Goal: Task Accomplishment & Management: Manage account settings

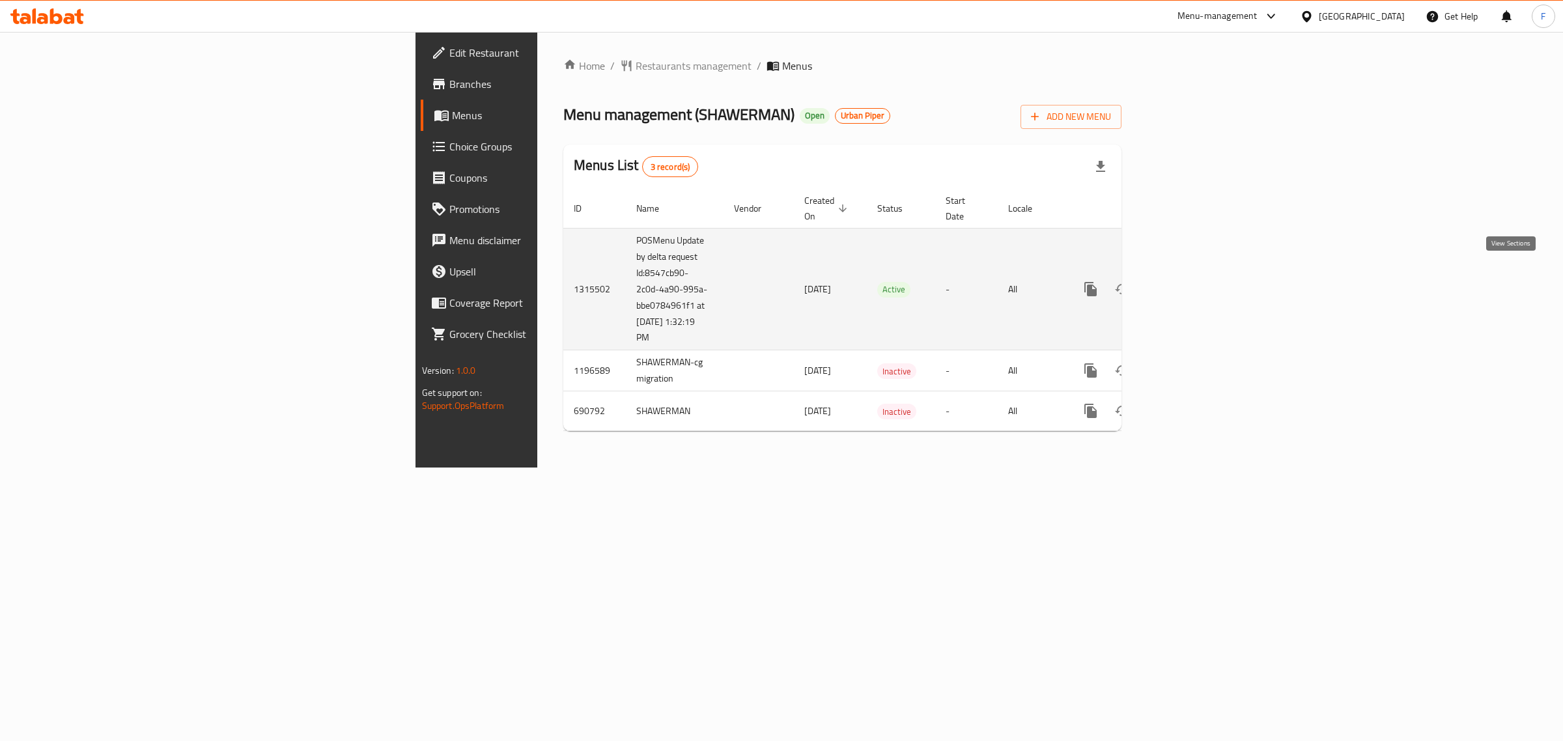
click at [1190, 283] on icon "enhanced table" at bounding box center [1184, 289] width 12 height 12
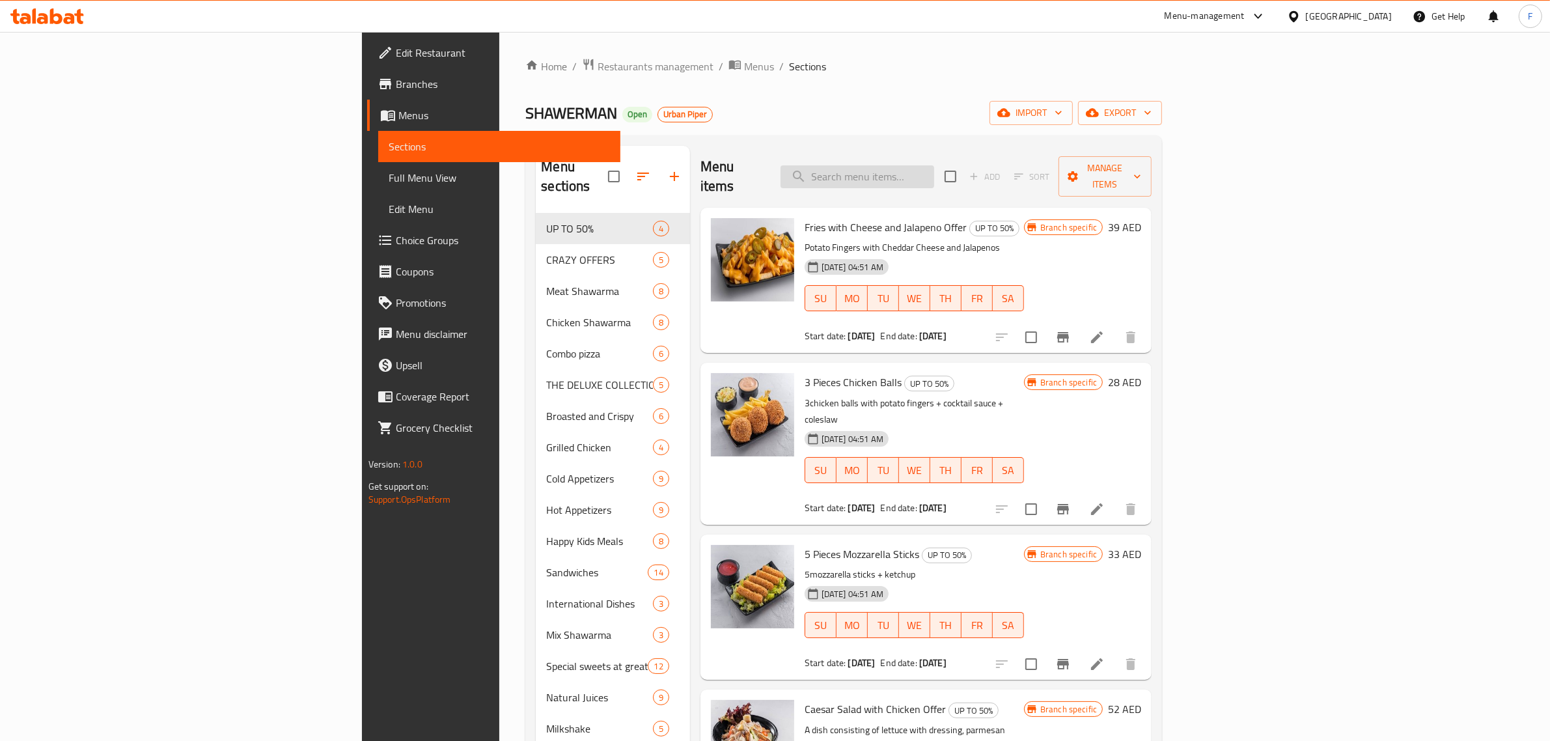
click at [934, 165] on input "search" at bounding box center [858, 176] width 154 height 23
paste input "CHICKEN KICKSTART"
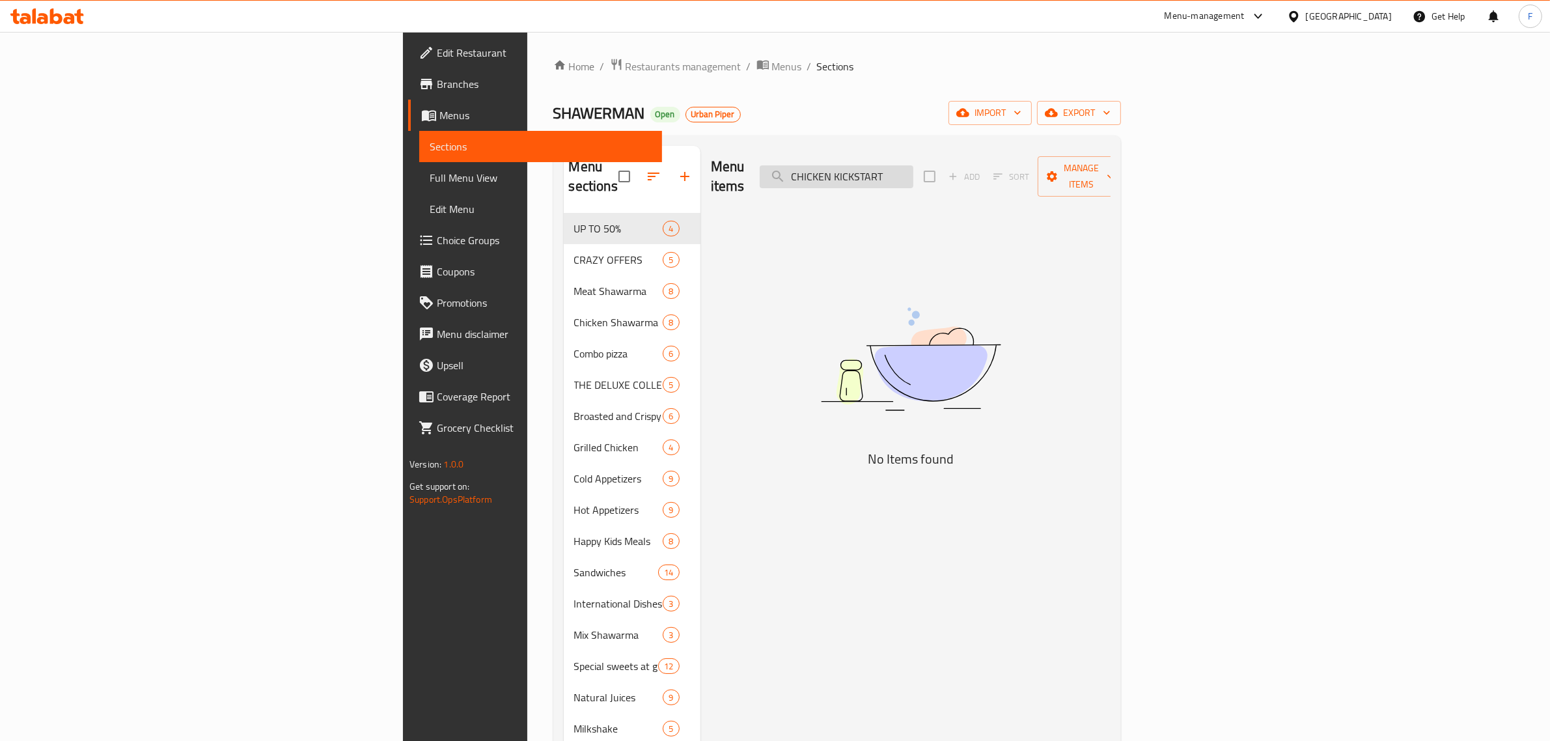
click at [913, 173] on input "CHICKEN KICKSTART" at bounding box center [837, 176] width 154 height 23
click at [913, 165] on input "CHICKEN KICKSTART" at bounding box center [837, 176] width 154 height 23
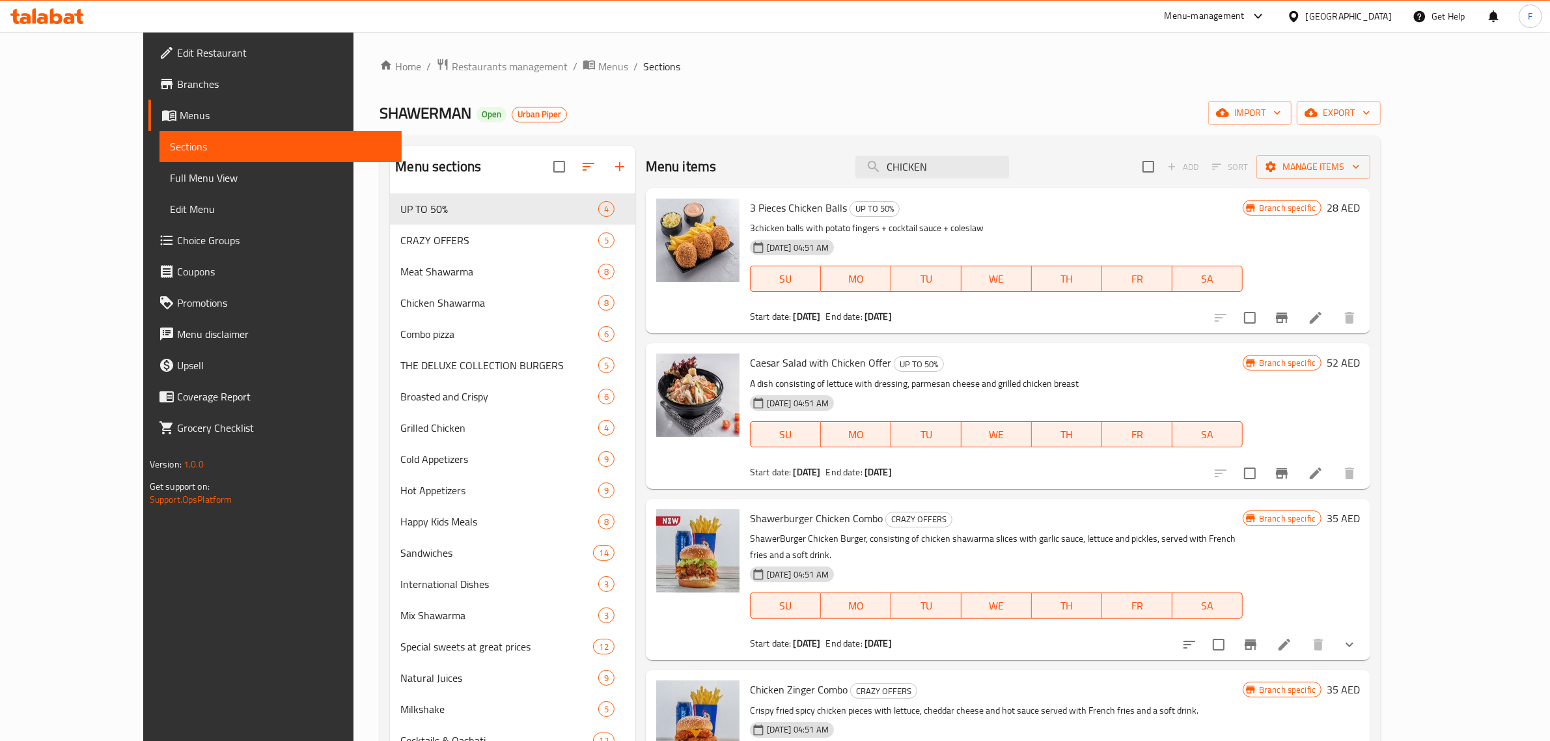
drag, startPoint x: 980, startPoint y: 168, endPoint x: 703, endPoint y: 150, distance: 277.9
click at [703, 150] on div "Menu items CHICKEN Add Sort Manage items" at bounding box center [1008, 167] width 725 height 42
paste input "RIZO Q"
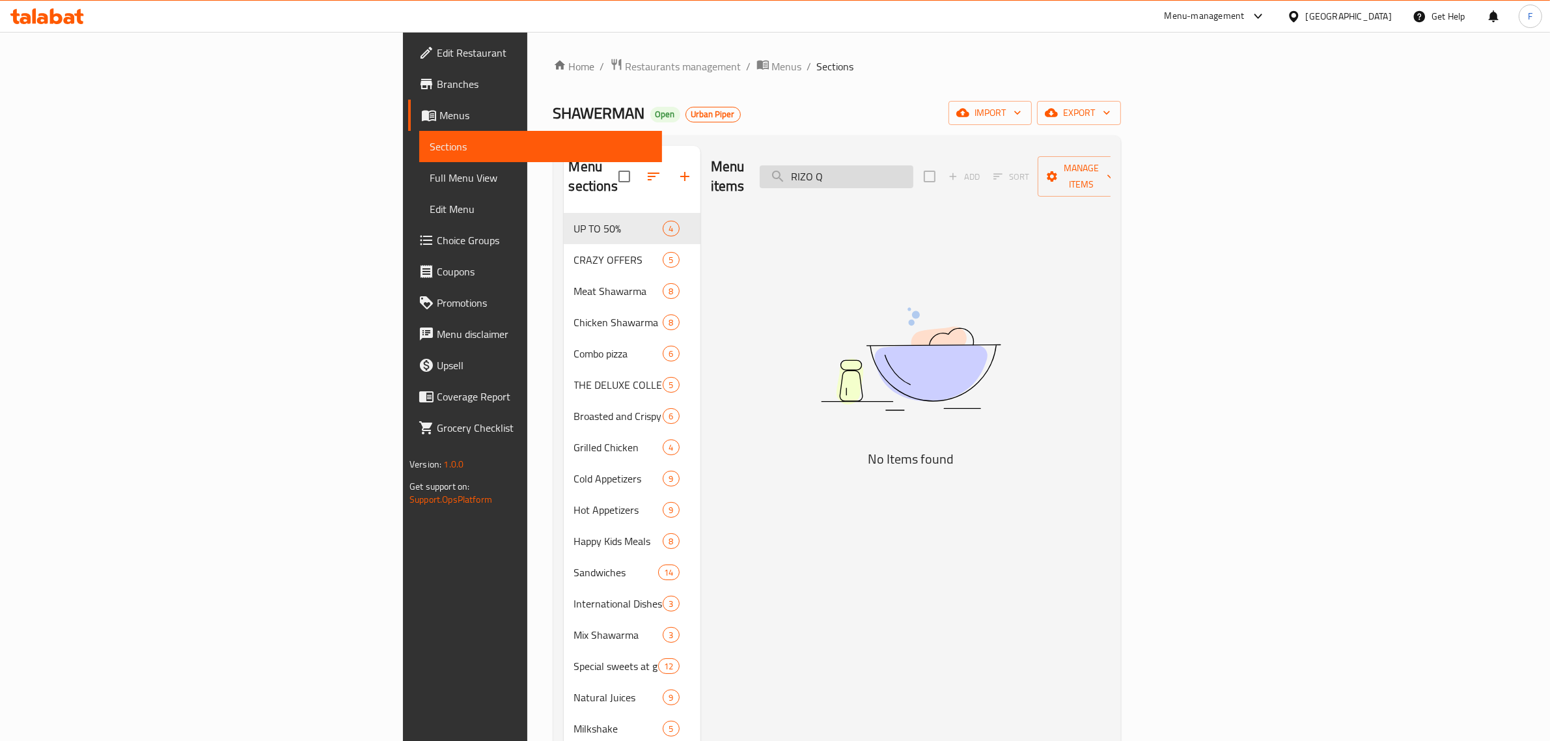
click at [913, 171] on input "RIZO Q" at bounding box center [837, 176] width 154 height 23
type input "RIZO Q"
click at [430, 173] on span "Full Menu View" at bounding box center [541, 178] width 222 height 16
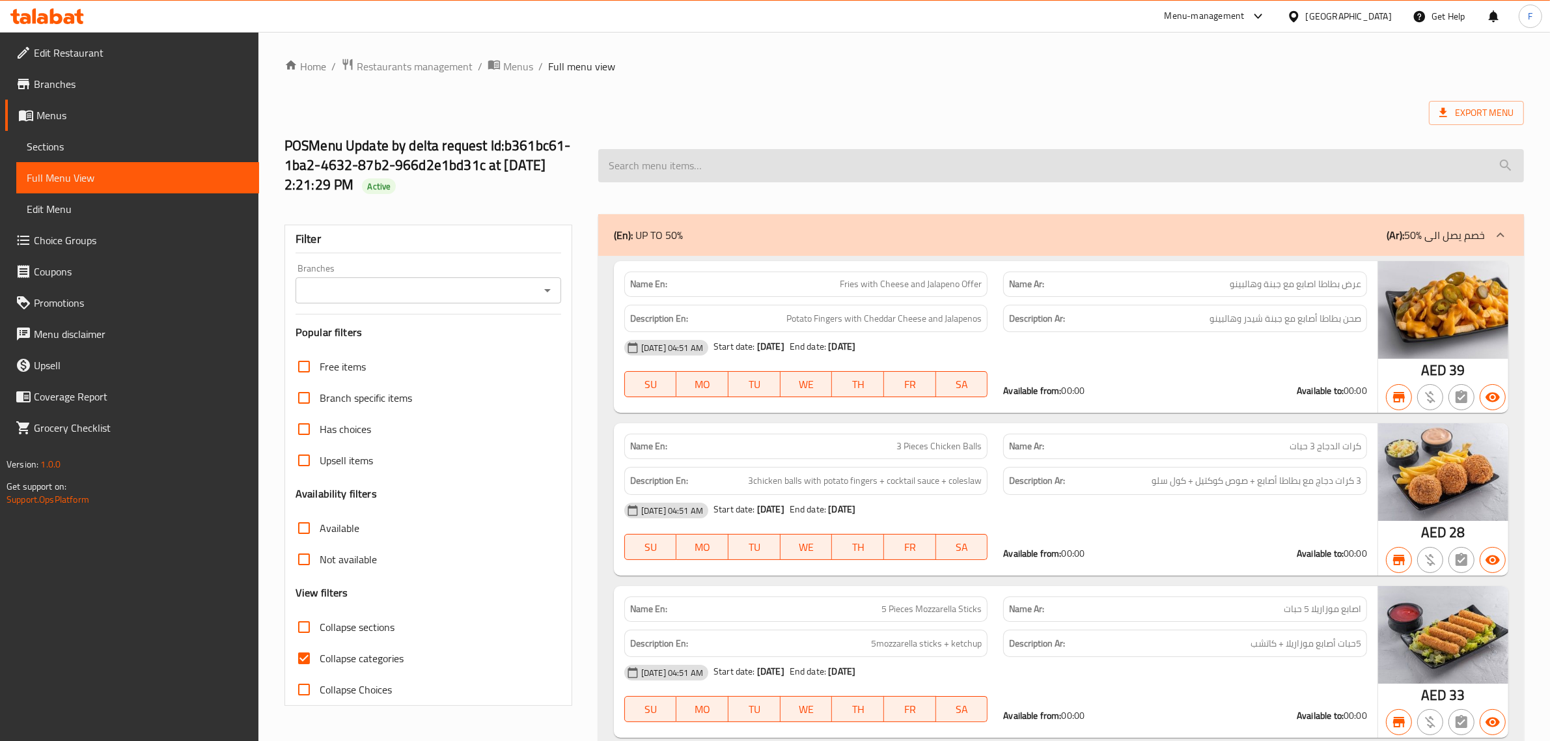
click at [887, 169] on input "search" at bounding box center [1061, 165] width 926 height 33
paste input "RIZO Q"
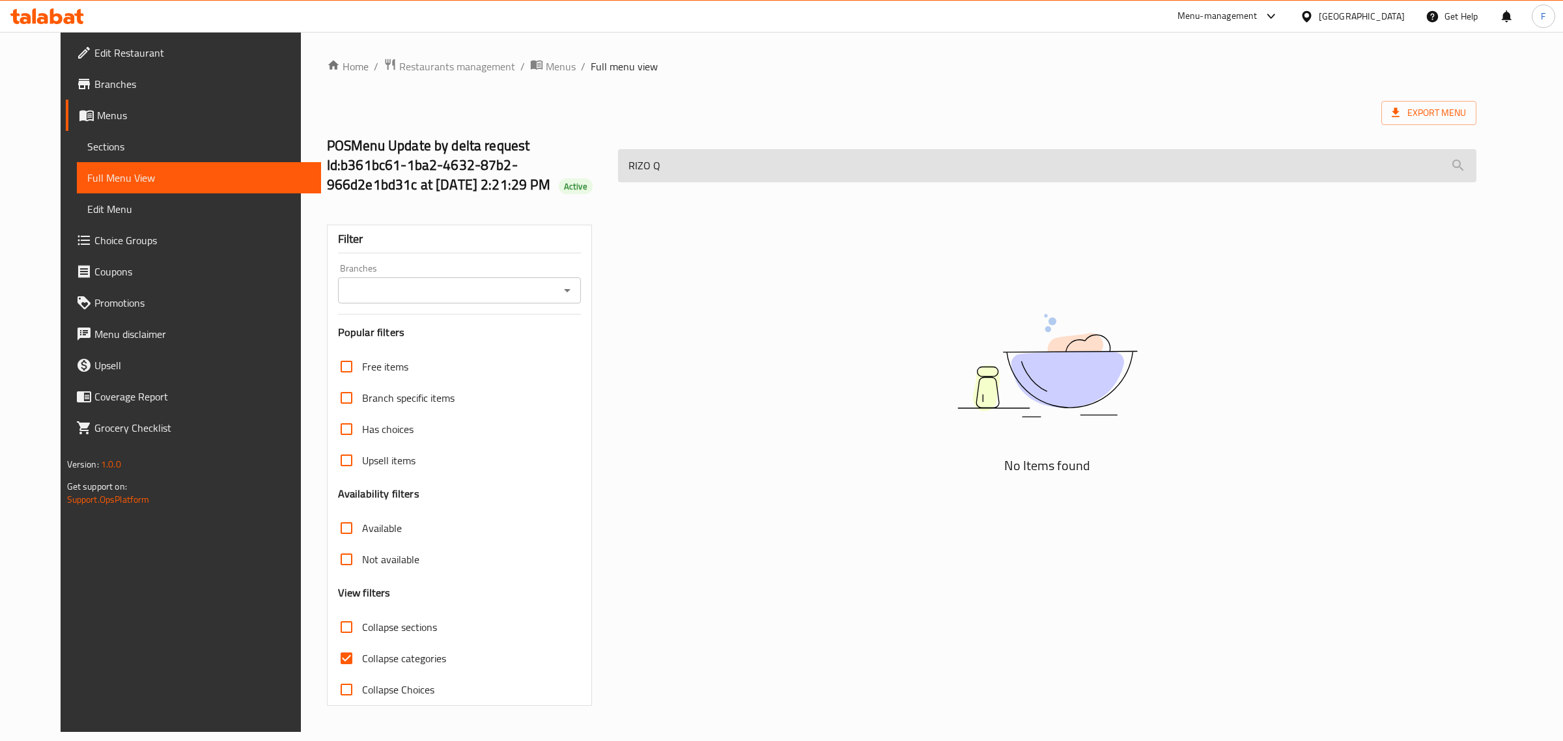
click at [618, 167] on input "RIZO Q" at bounding box center [1047, 165] width 858 height 33
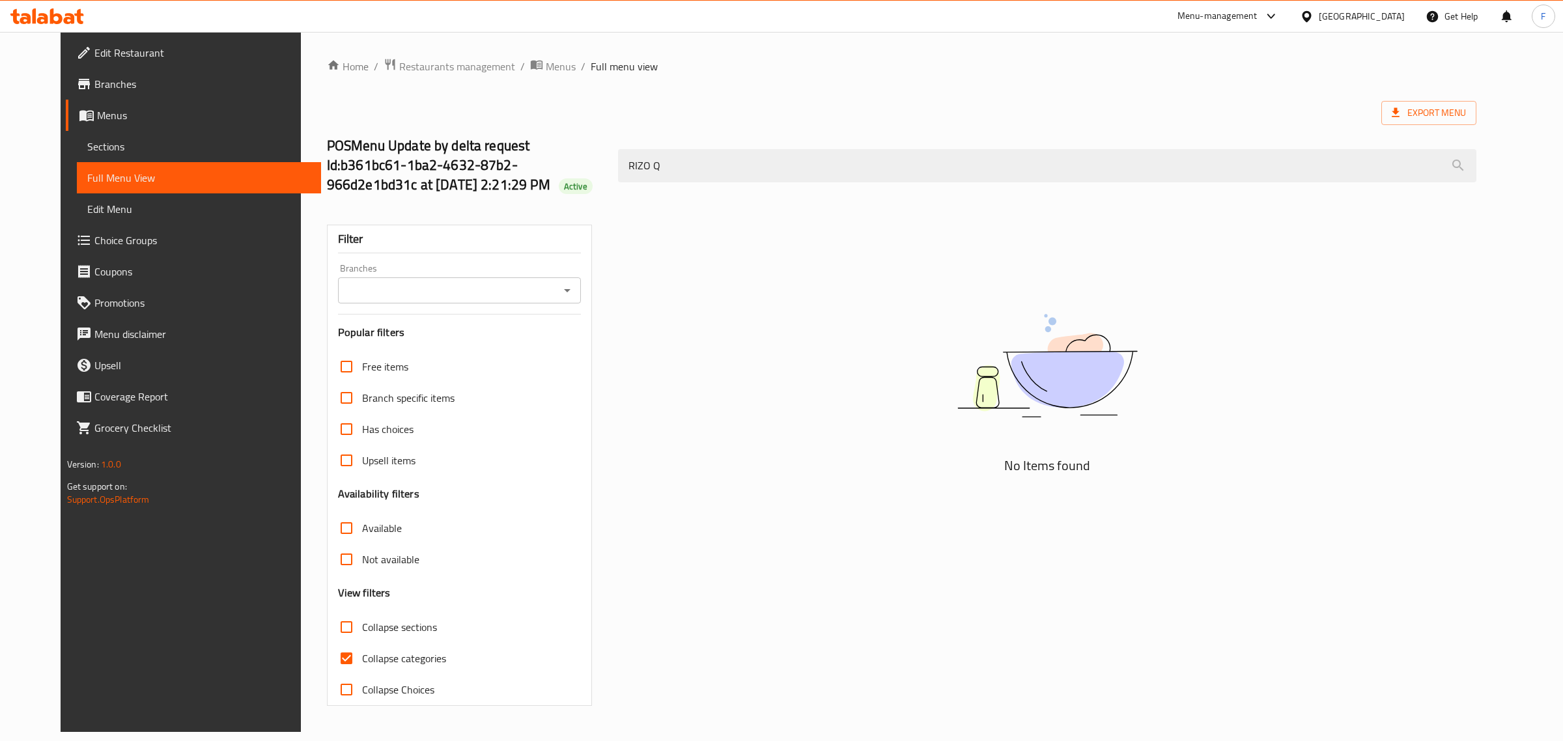
drag, startPoint x: 485, startPoint y: 167, endPoint x: 448, endPoint y: 165, distance: 37.2
click at [456, 165] on div "POSMenu Update by delta request Id:b361bc61-1ba2-4632-87b2-966d2e1bd31c at 10/1…" at bounding box center [901, 165] width 1165 height 97
paste input "Zinger Volcano"
type input "Zinger Volcano"
click at [415, 290] on input "Branches" at bounding box center [449, 290] width 214 height 18
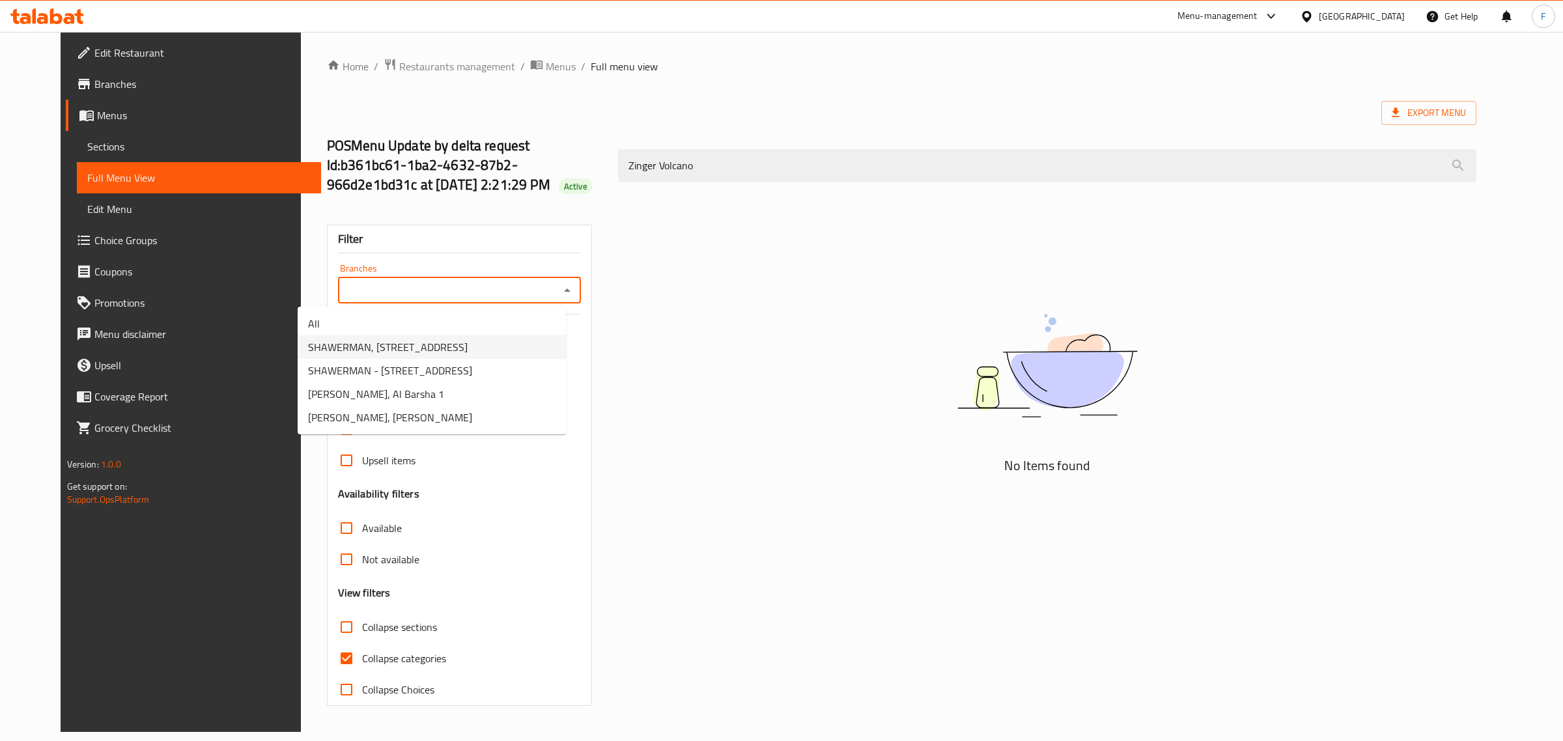
click at [776, 363] on div "No Items found" at bounding box center [1047, 377] width 858 height 197
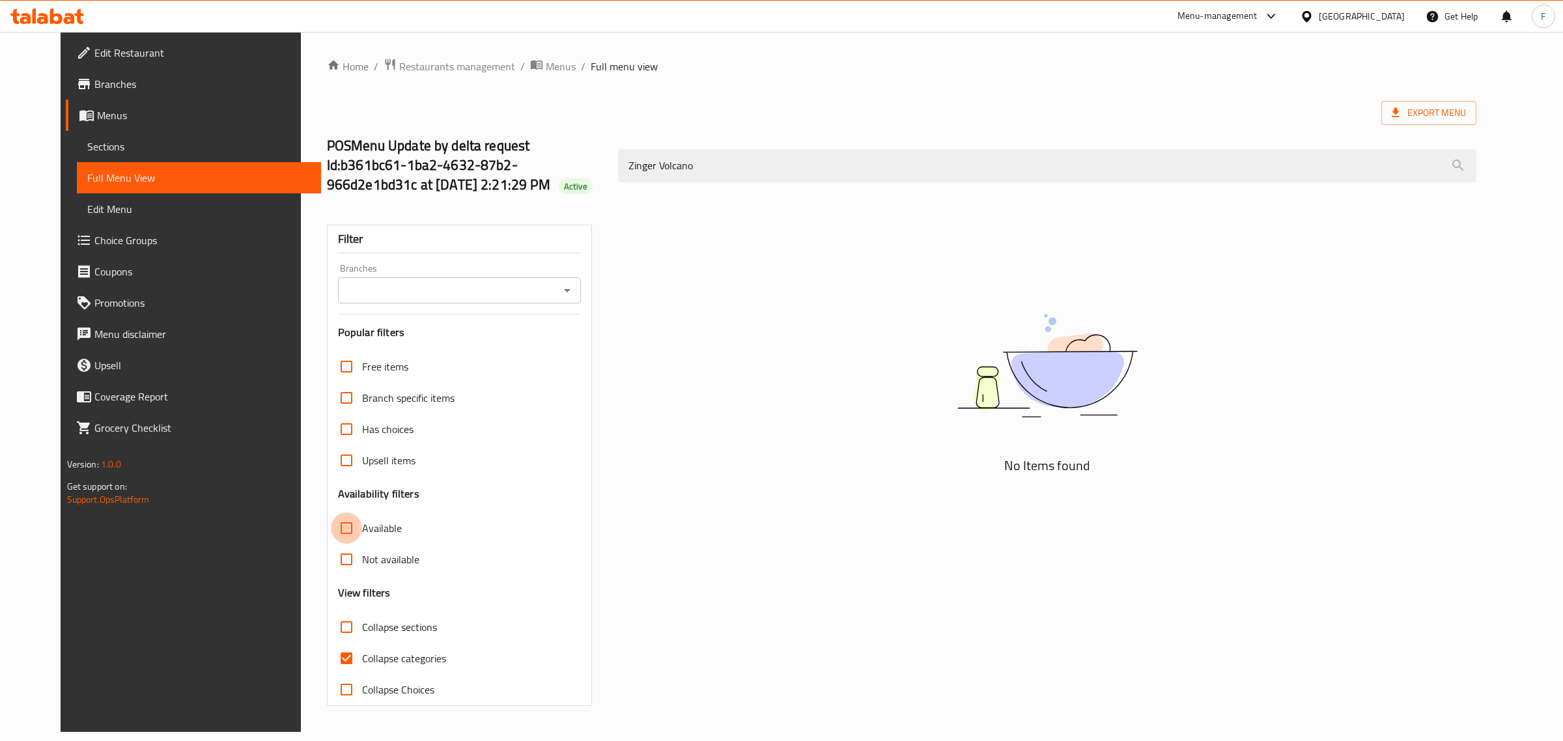
click at [331, 525] on input "Available" at bounding box center [346, 527] width 31 height 31
checkbox input "true"
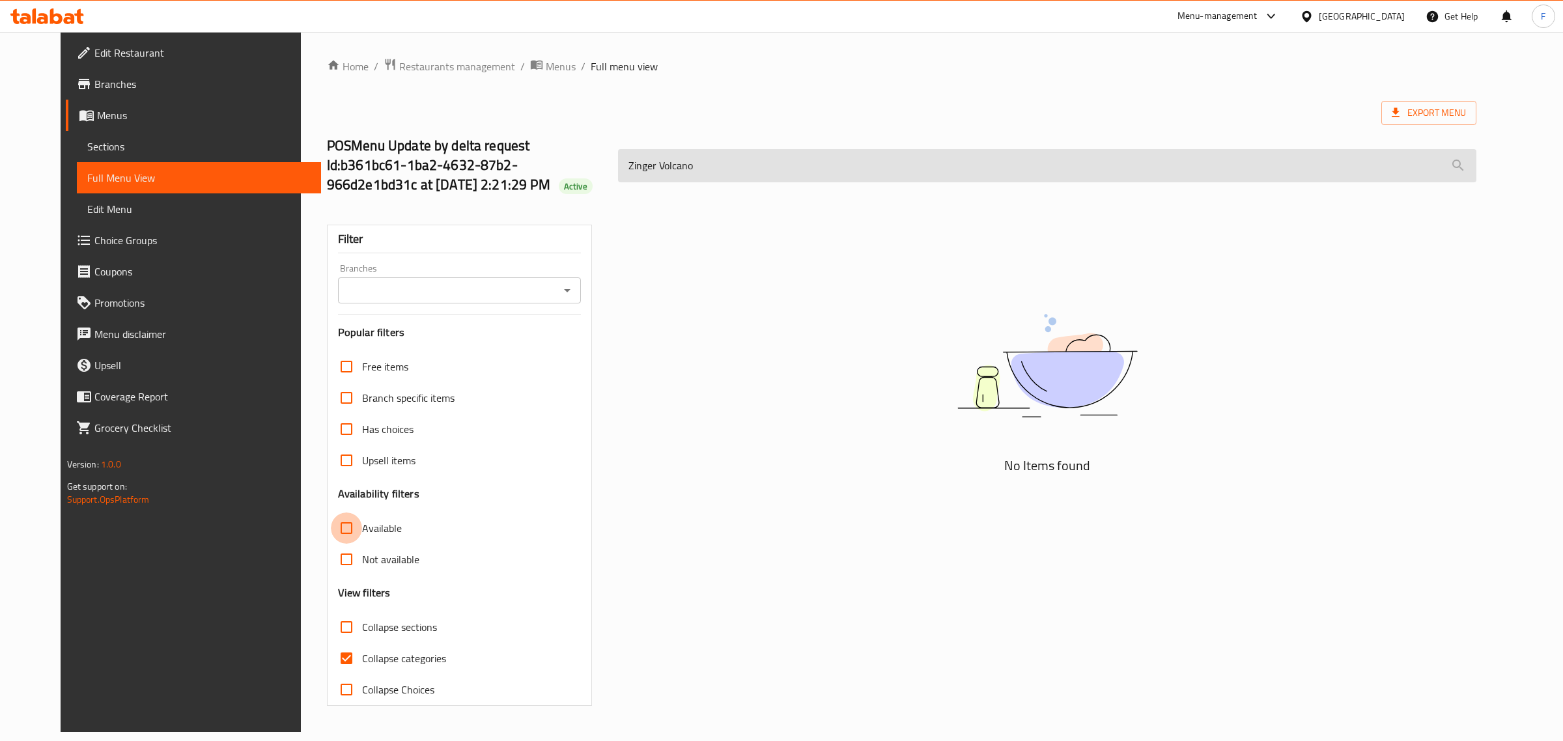
click at [718, 173] on input "Zinger Volcano" at bounding box center [1047, 165] width 858 height 33
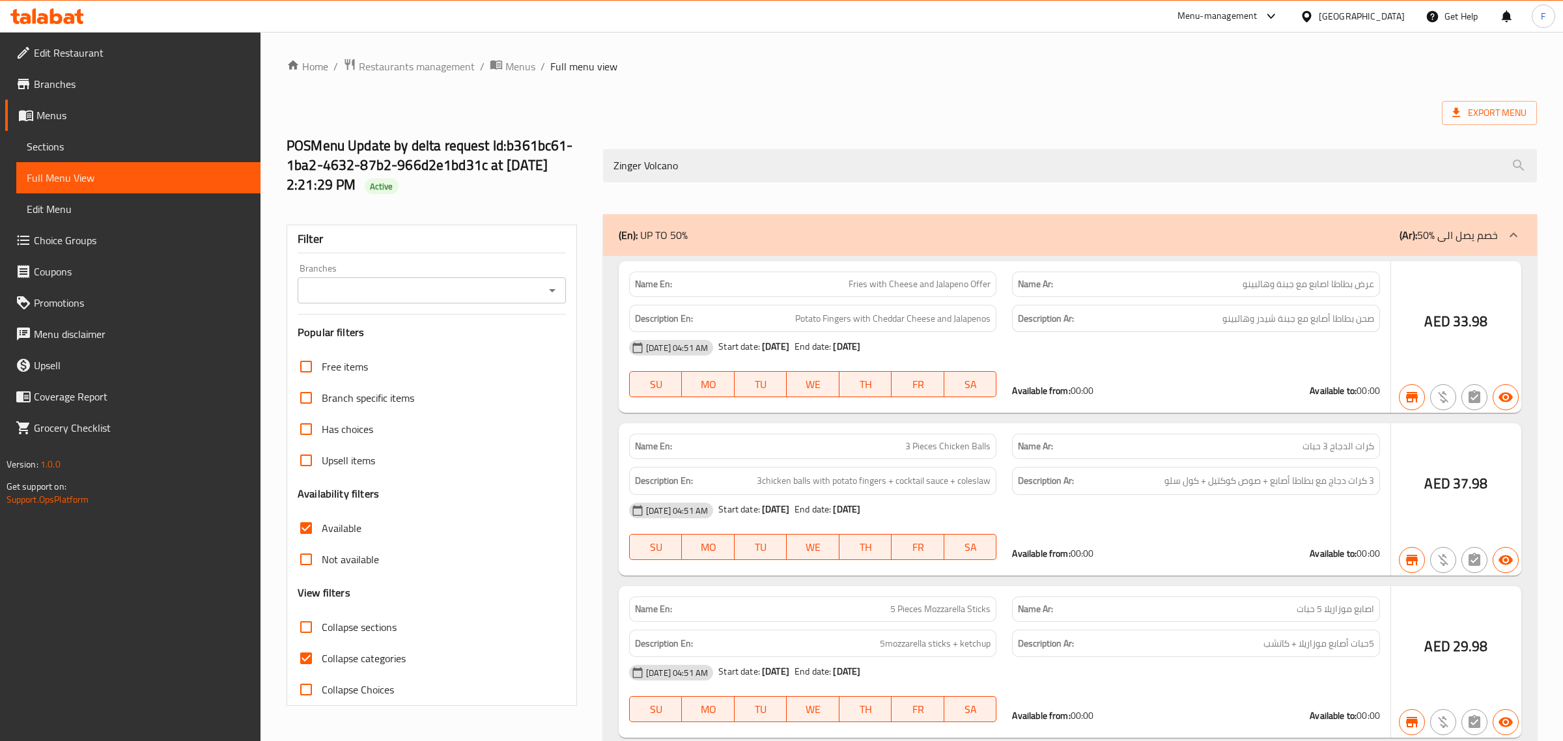
drag, startPoint x: 707, startPoint y: 176, endPoint x: 561, endPoint y: 167, distance: 146.1
click at [563, 167] on div "POSMenu Update by delta request Id:b361bc61-1ba2-4632-87b2-966d2e1bd31c at 10/1…" at bounding box center [912, 165] width 1266 height 97
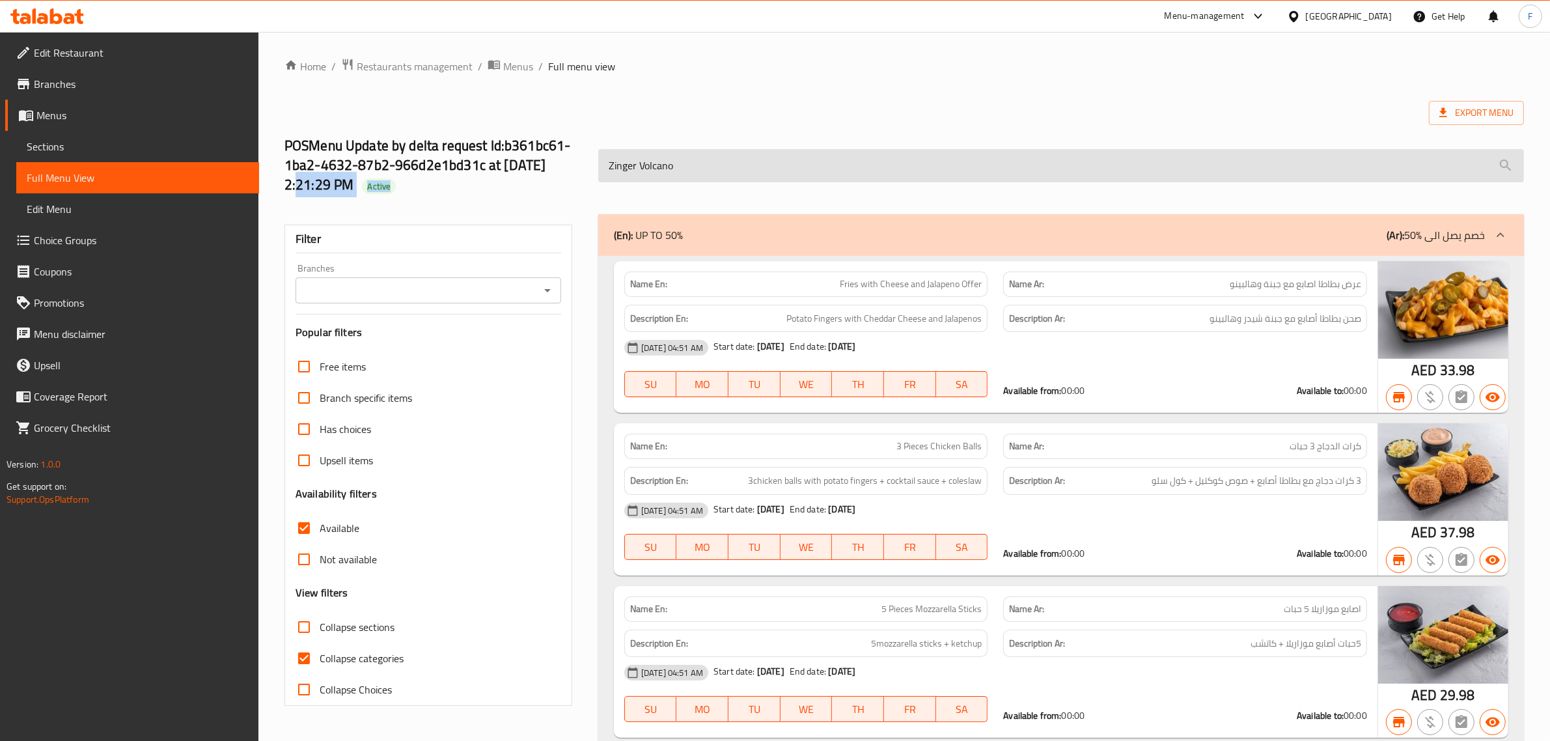
click at [728, 170] on input "Zinger Volcano" at bounding box center [1061, 165] width 926 height 33
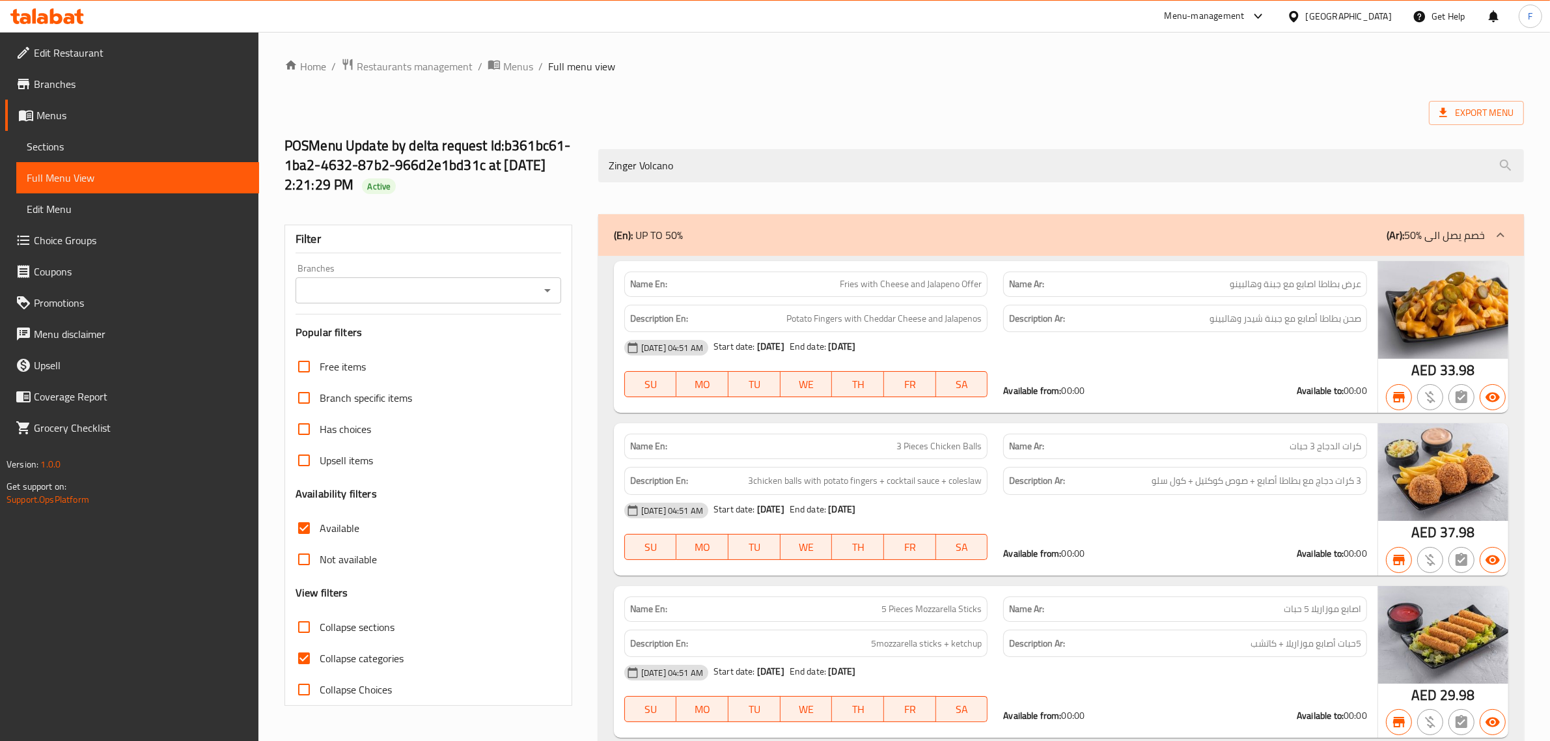
drag, startPoint x: 715, startPoint y: 167, endPoint x: 578, endPoint y: 161, distance: 136.8
click at [578, 161] on div "POSMenu Update by delta request Id:b361bc61-1ba2-4632-87b2-966d2e1bd31c at 10/1…" at bounding box center [904, 165] width 1255 height 97
click at [821, 69] on ol "Home / Restaurants management / Menus / Full menu view" at bounding box center [905, 66] width 1240 height 17
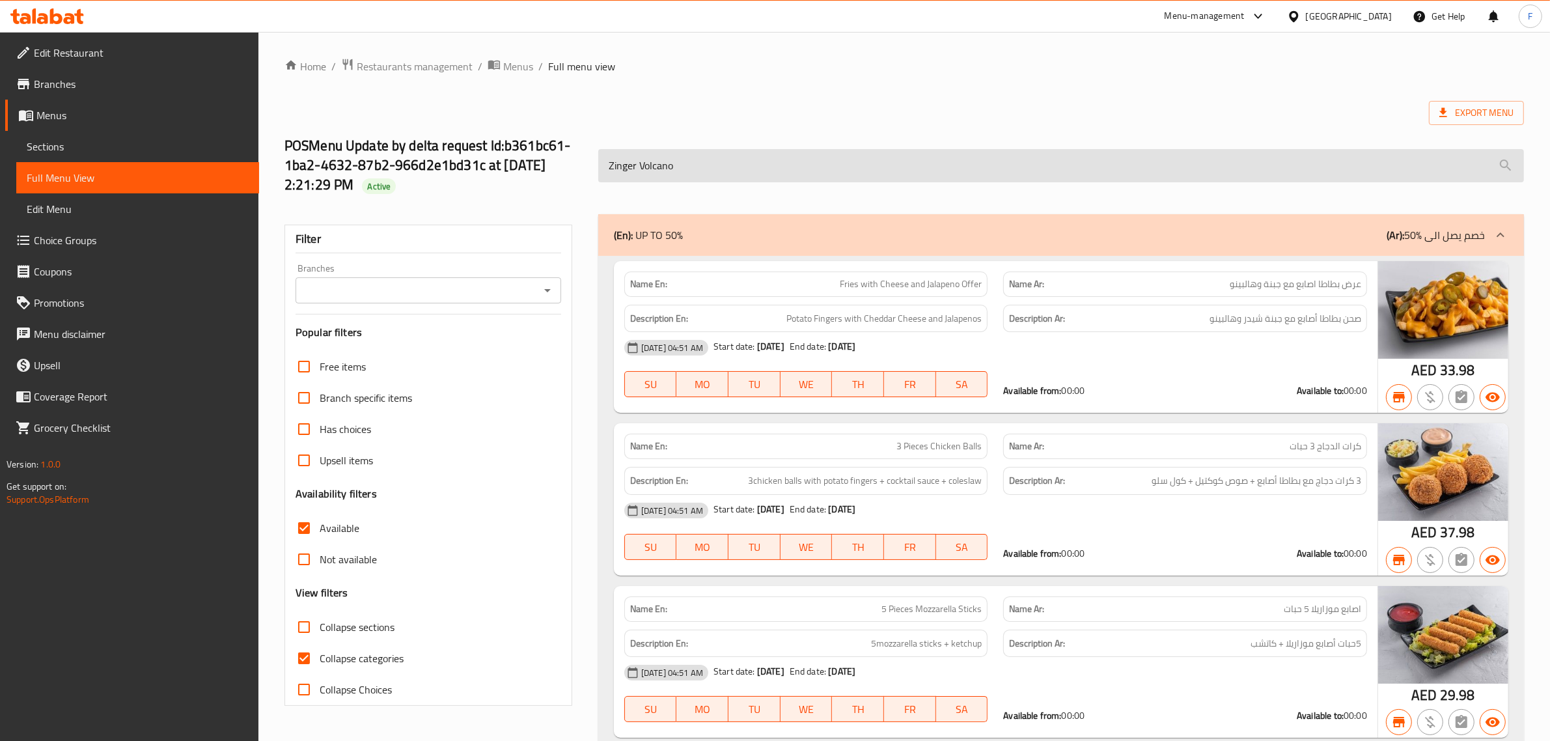
click at [714, 174] on input "Zinger Volcano" at bounding box center [1061, 165] width 926 height 33
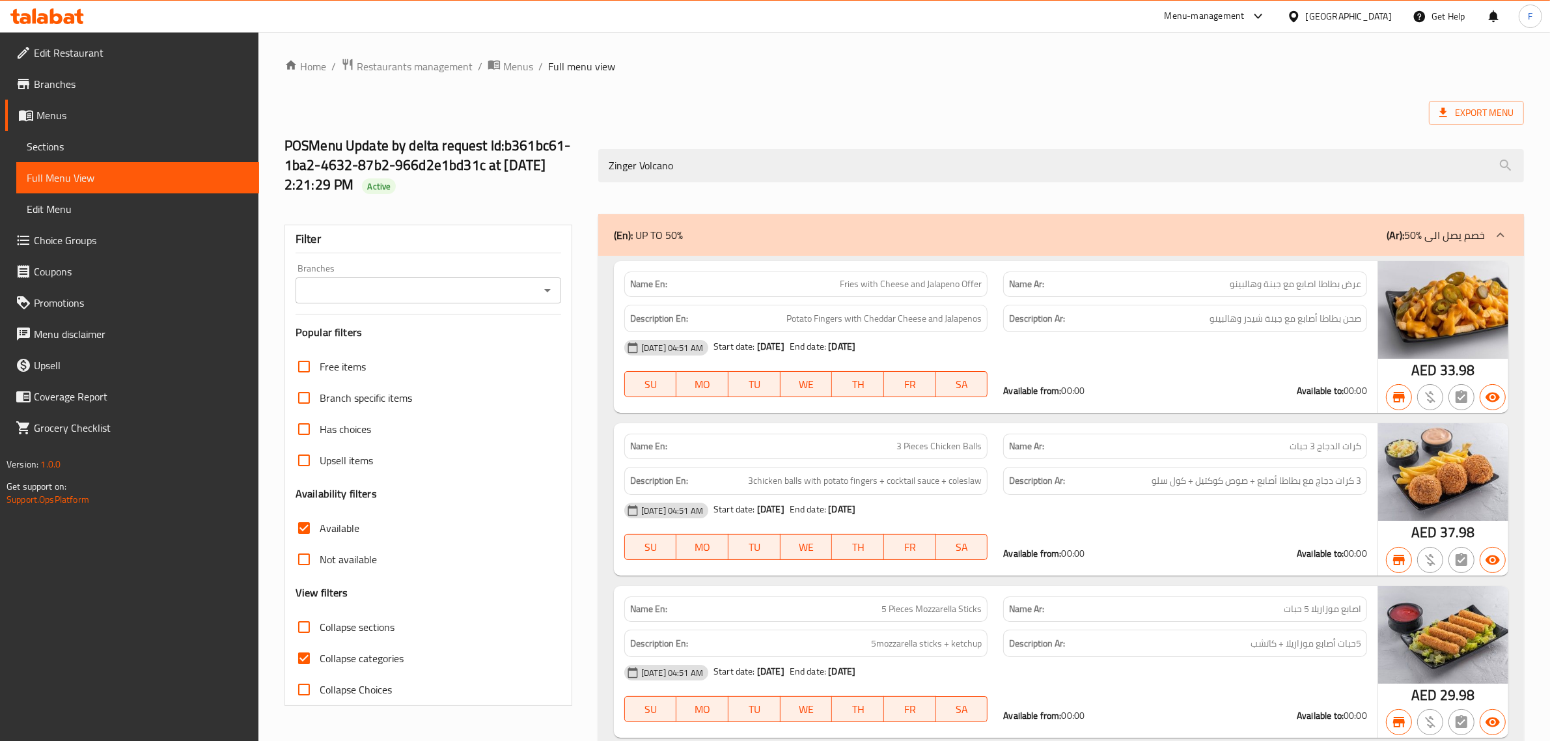
drag, startPoint x: 711, startPoint y: 173, endPoint x: 591, endPoint y: 158, distance: 120.7
click at [591, 158] on div "Zinger Volcano" at bounding box center [1060, 165] width 941 height 49
click at [311, 533] on input "Available" at bounding box center [303, 527] width 31 height 31
checkbox input "false"
click at [59, 142] on span "Sections" at bounding box center [138, 147] width 222 height 16
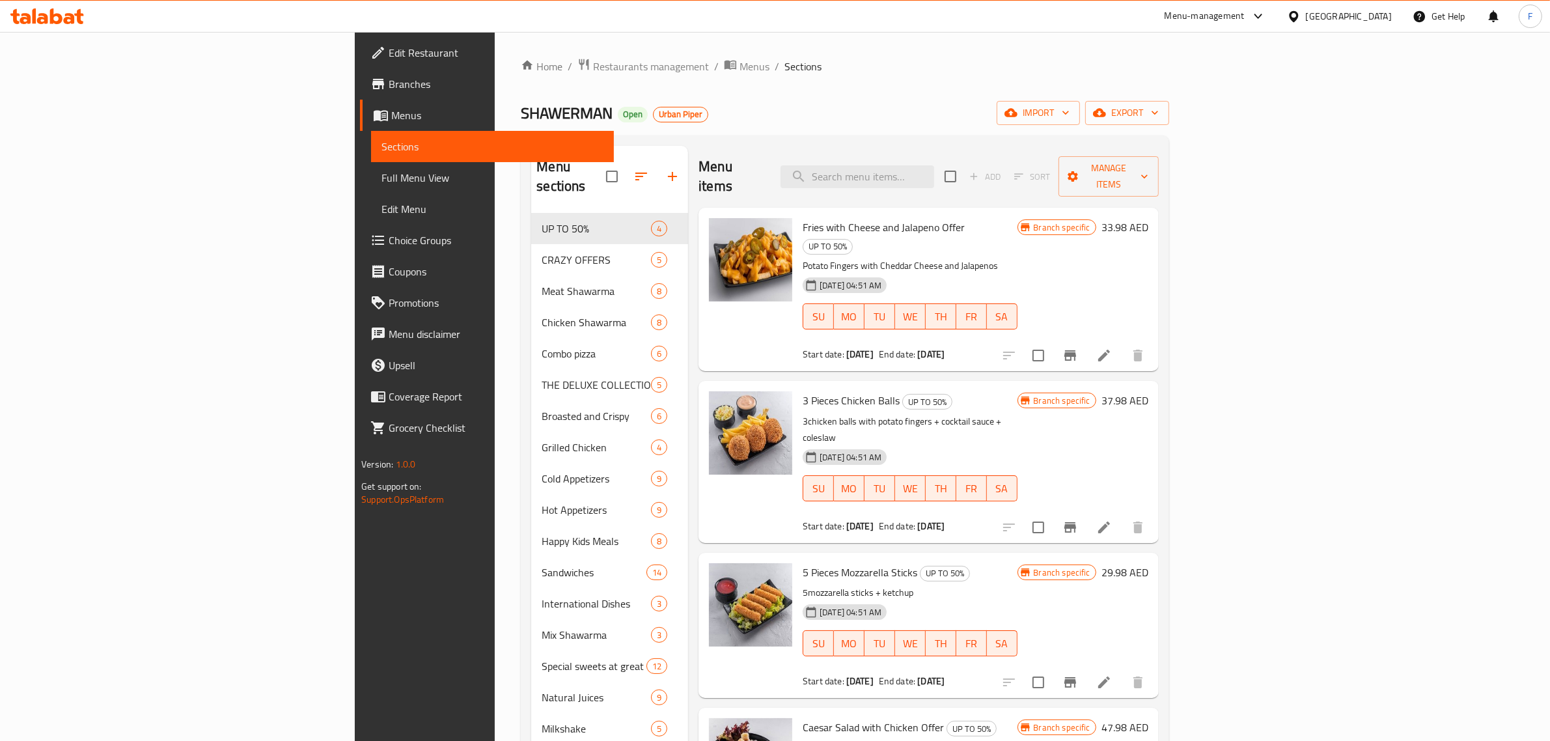
click at [977, 87] on div "Home / Restaurants management / Menus / Sections SHAWERMAN Open Urban Piper imp…" at bounding box center [845, 534] width 648 height 952
click at [593, 65] on span "Restaurants management" at bounding box center [651, 67] width 116 height 16
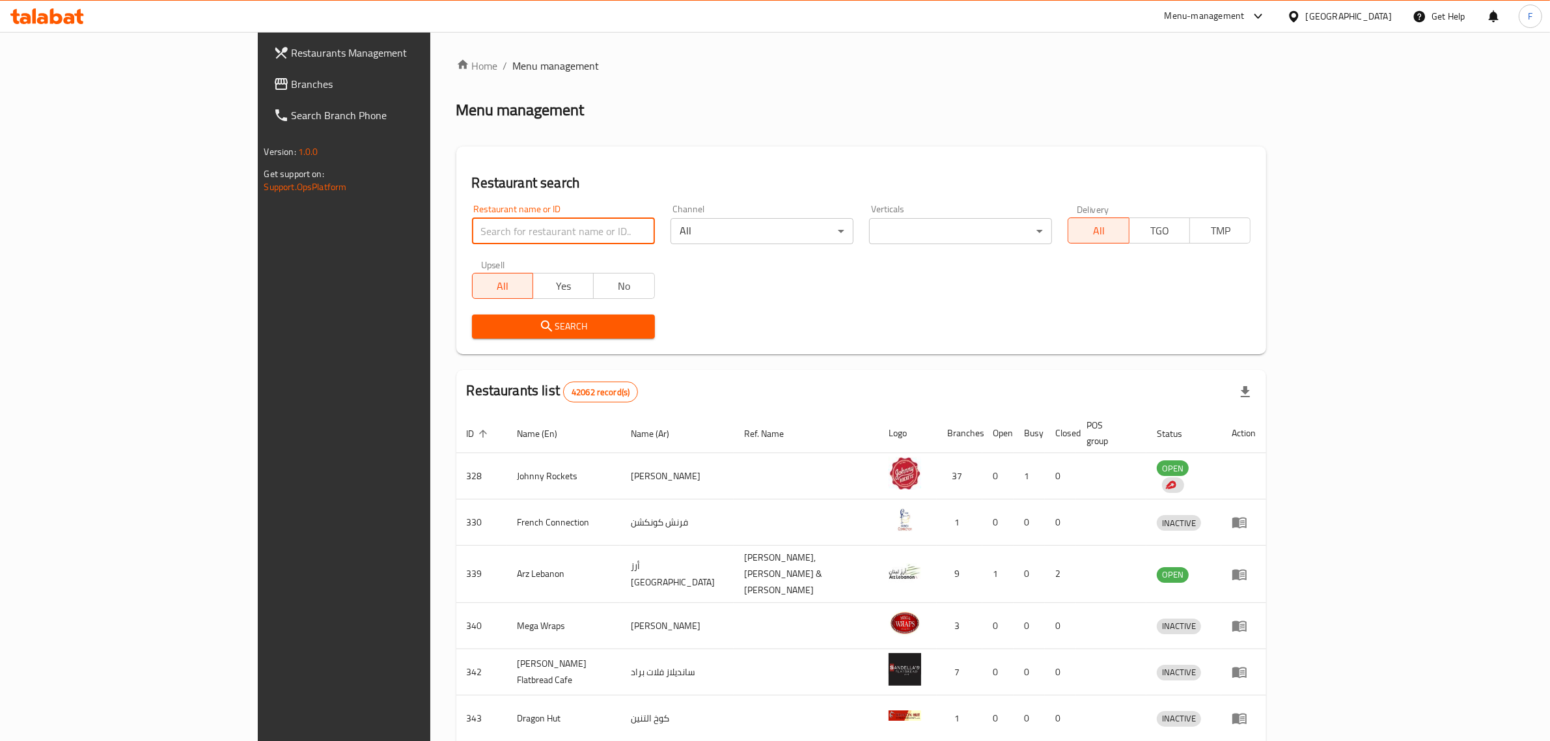
click at [472, 230] on input "search" at bounding box center [563, 231] width 183 height 26
paste input "707271"
type input "707271"
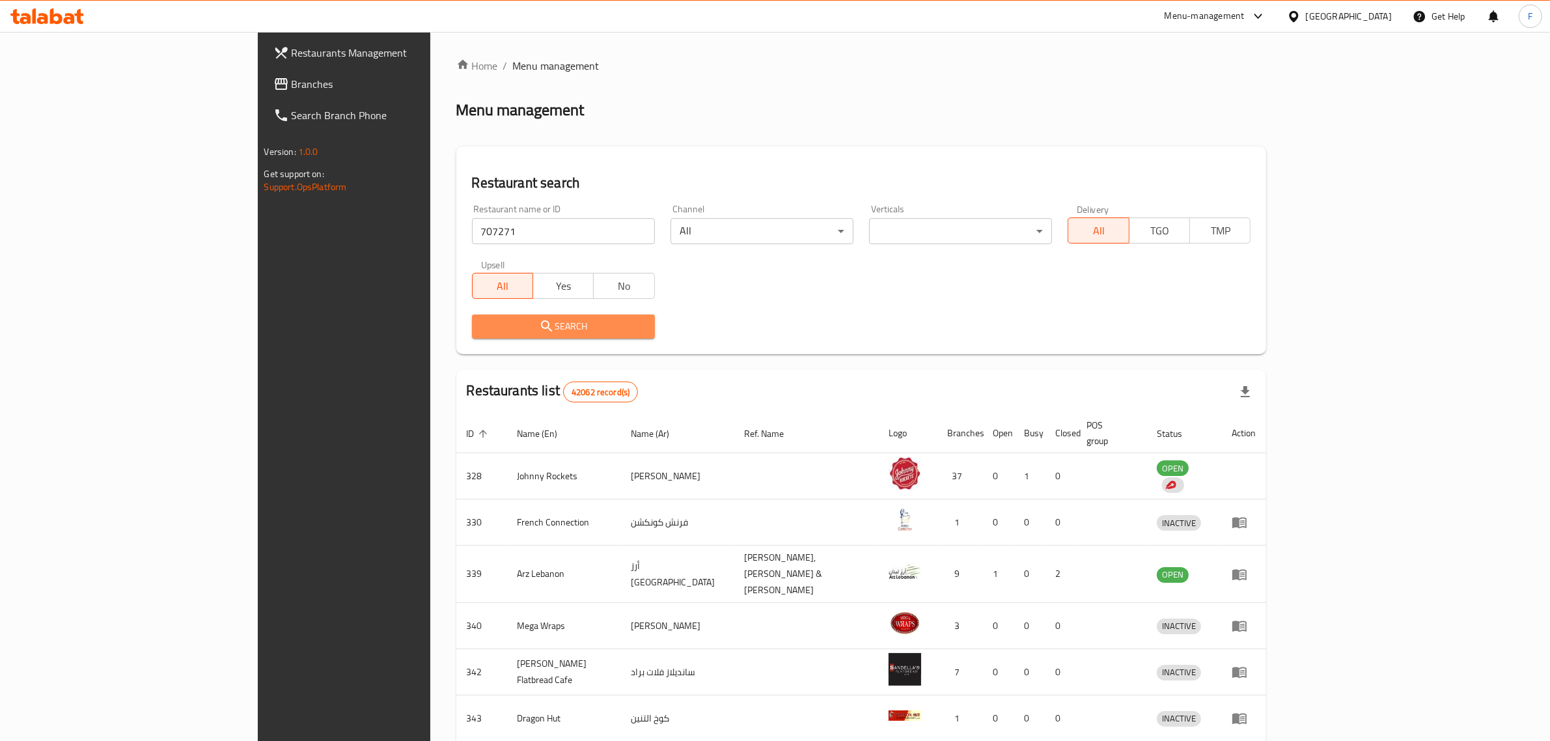
click at [482, 324] on span "Search" at bounding box center [563, 326] width 162 height 16
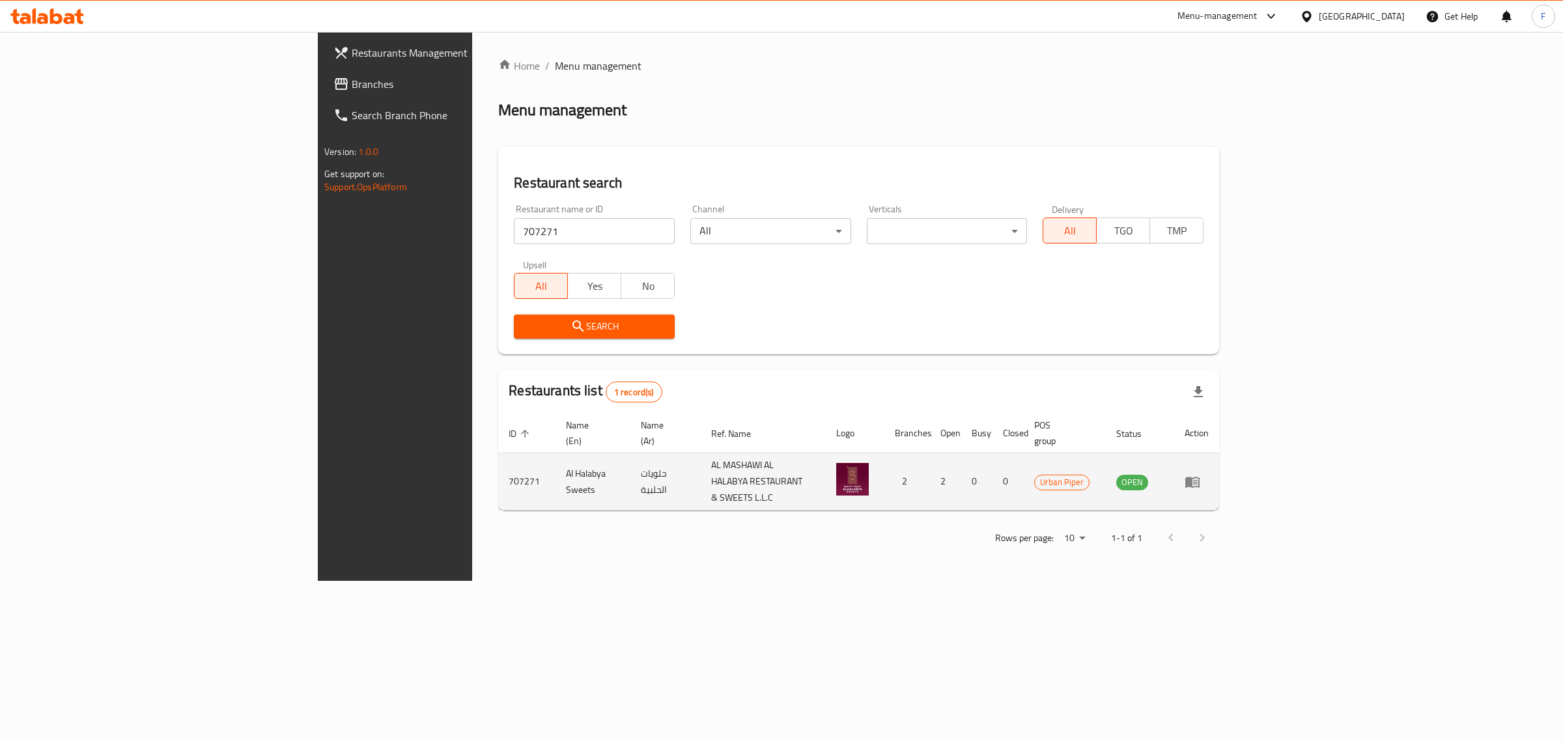
click at [1199, 477] on icon "enhanced table" at bounding box center [1192, 482] width 14 height 11
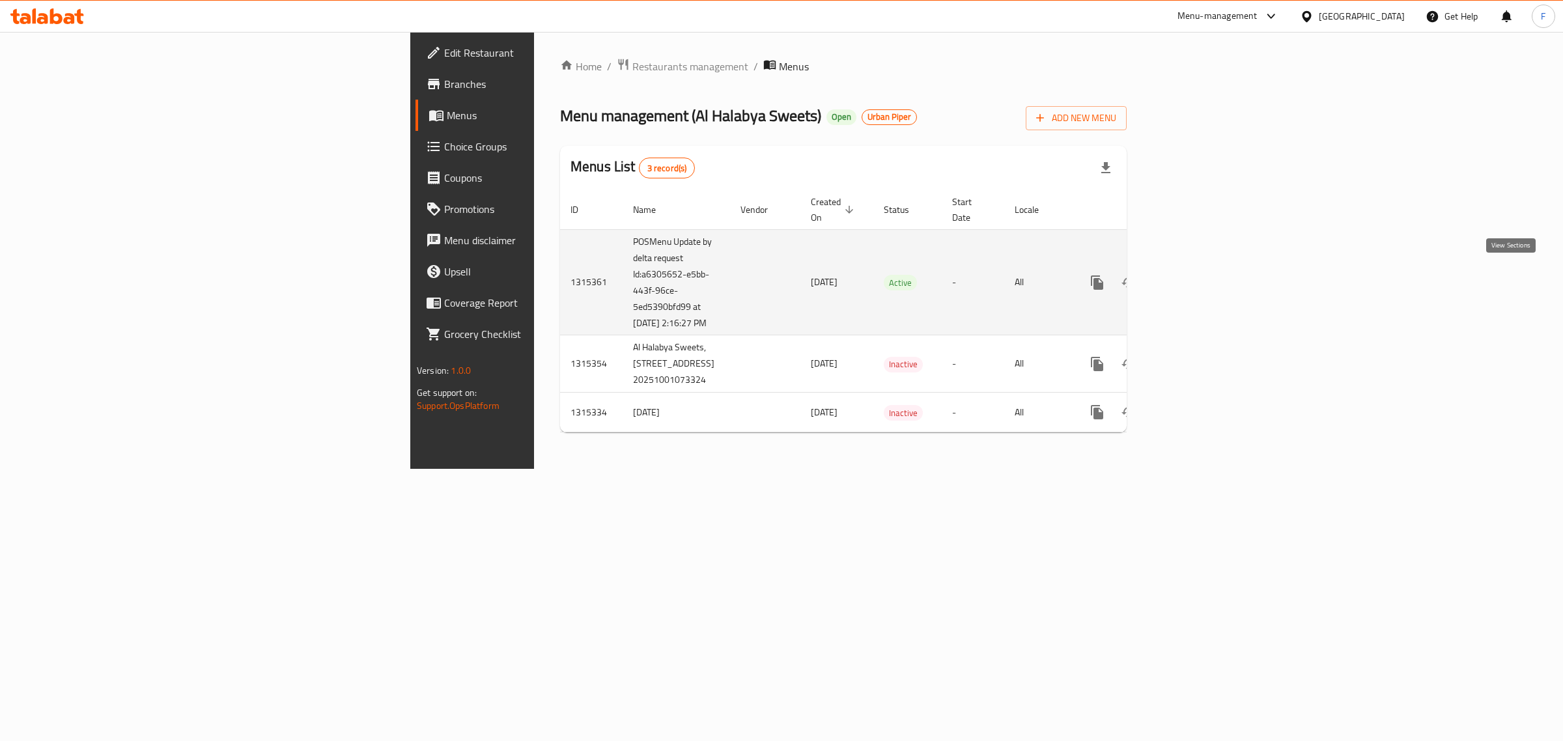
click at [1199, 275] on icon "enhanced table" at bounding box center [1191, 283] width 16 height 16
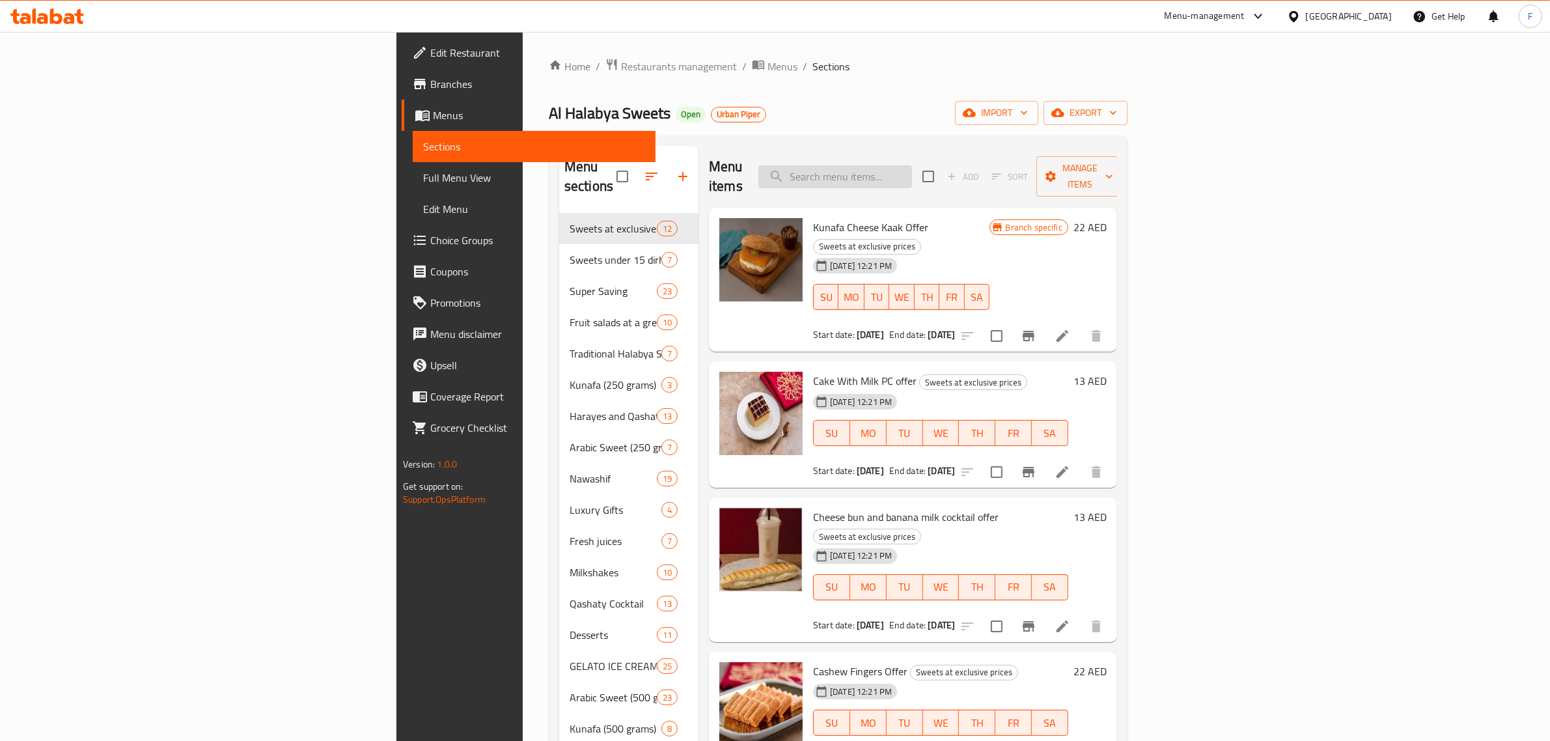
click at [912, 167] on input "search" at bounding box center [835, 176] width 154 height 23
paste input "IRRESISTIBLE PRICES ON TALABAT"
type input "IRRESISTIBLE PRICES ON TALABAT"
click at [423, 177] on span "Full Menu View" at bounding box center [534, 178] width 222 height 16
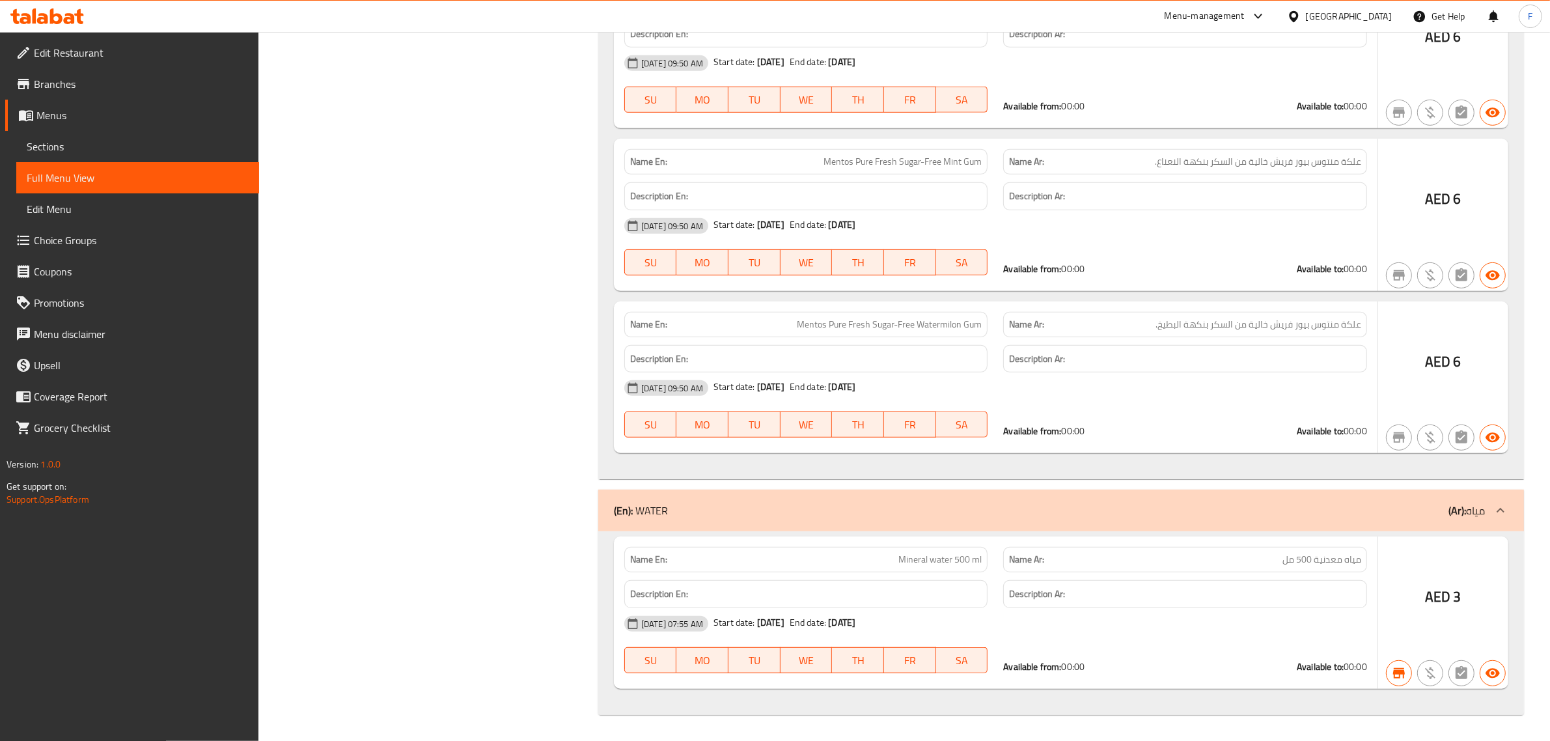
scroll to position [38353, 0]
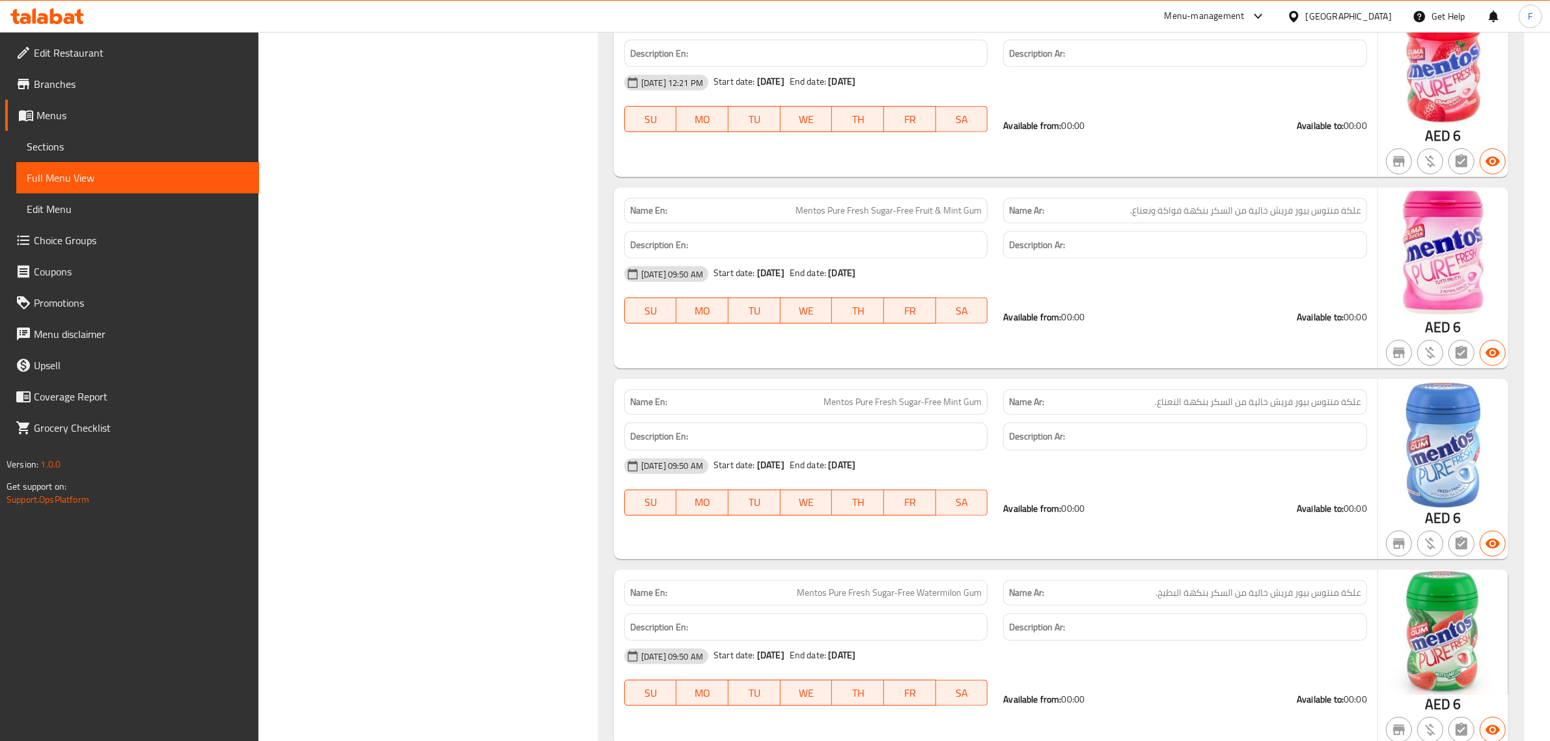
click at [101, 131] on link "Sections" at bounding box center [137, 146] width 243 height 31
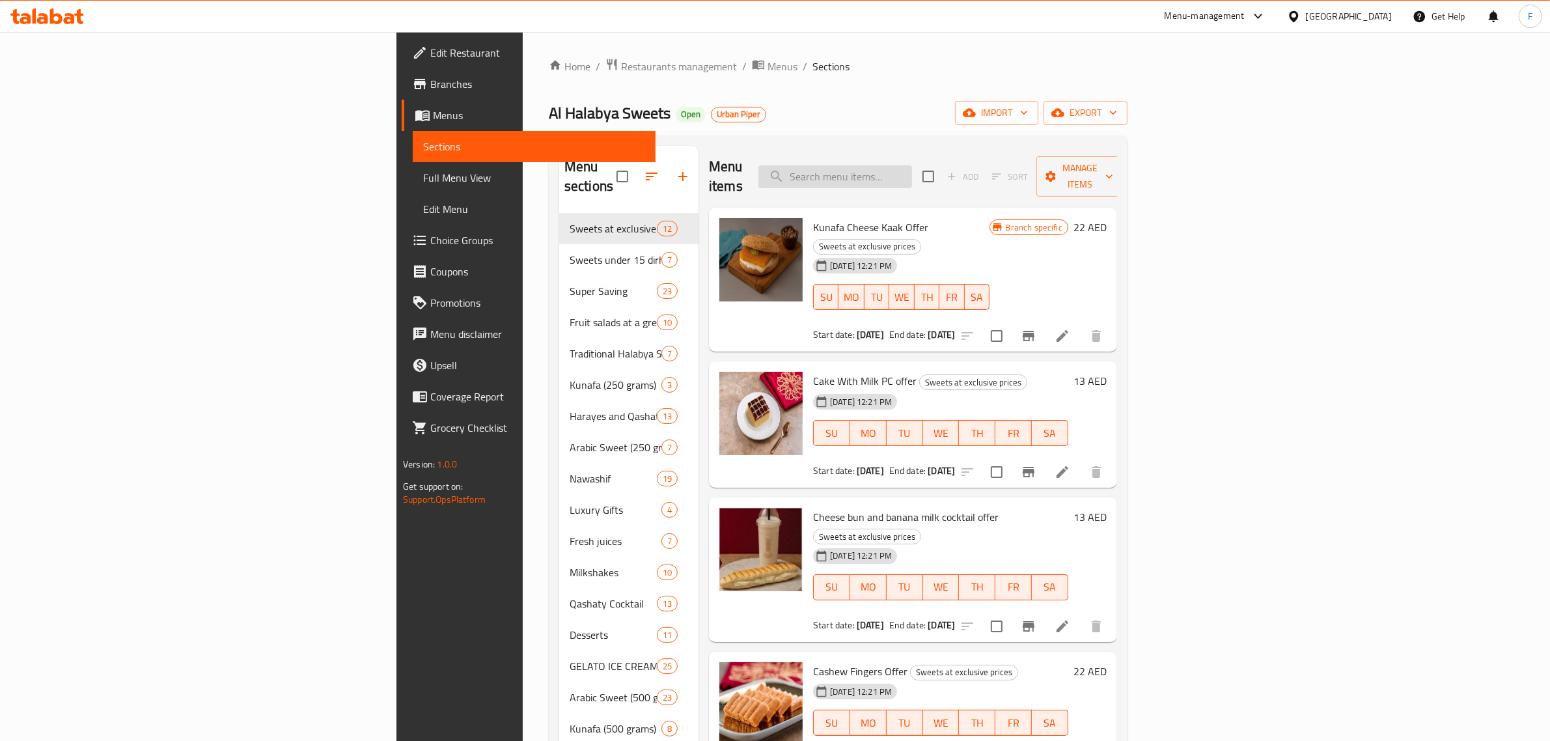
click at [912, 170] on input "search" at bounding box center [835, 176] width 154 height 23
paste input "Arabic Cream Warbat"
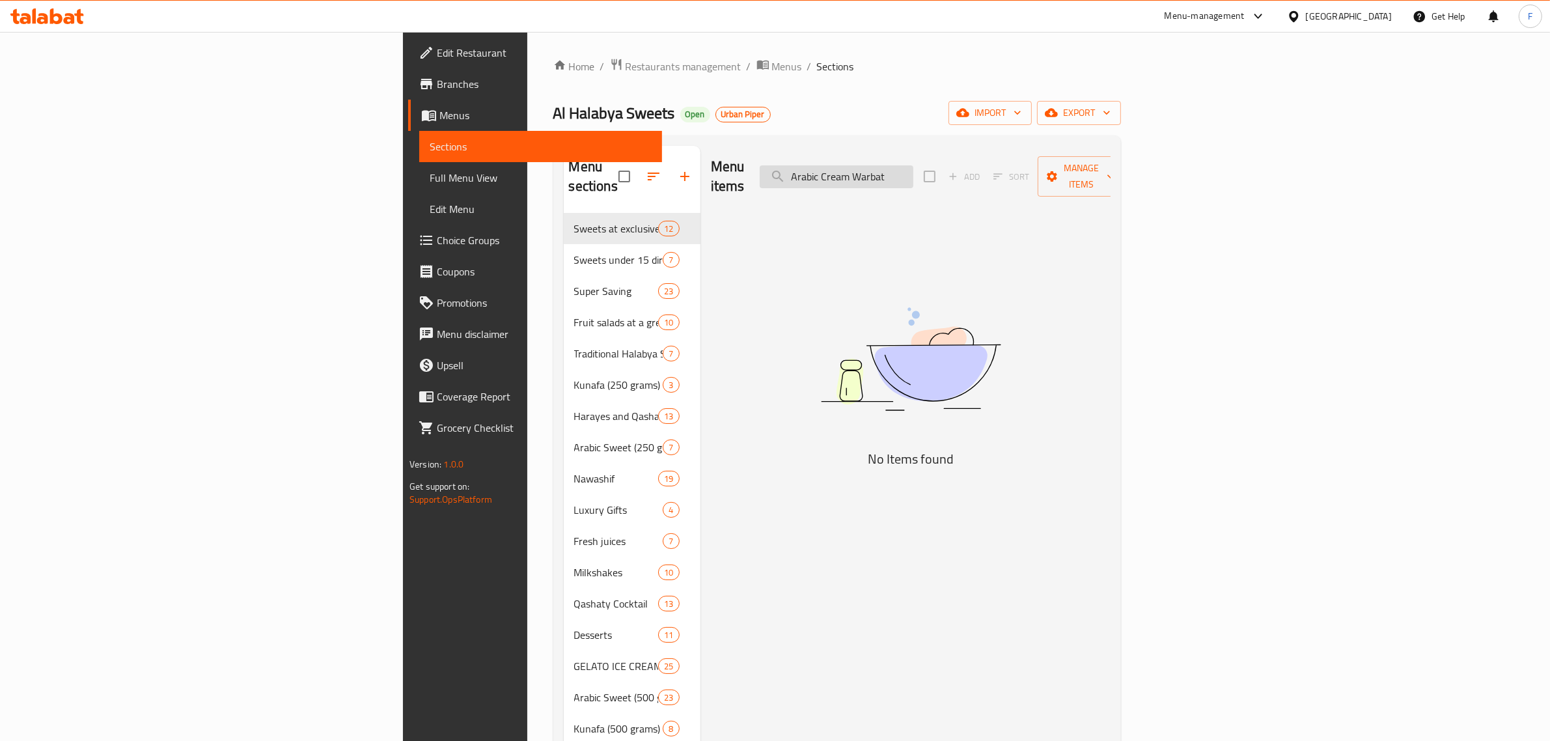
click at [913, 166] on input "Arabic Cream Warbat" at bounding box center [837, 176] width 154 height 23
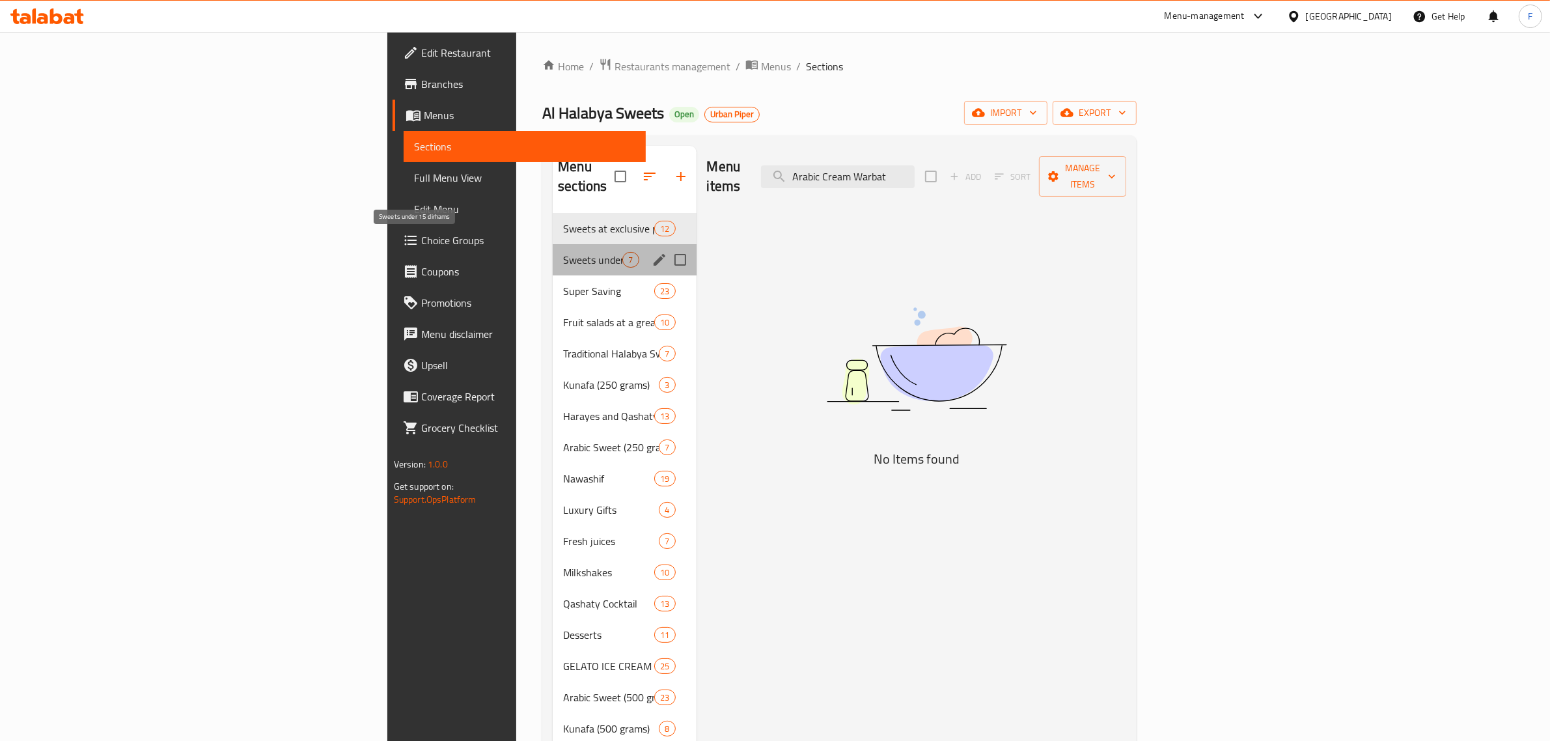
click at [563, 252] on span "Sweets under 15 dirhams" at bounding box center [592, 260] width 59 height 16
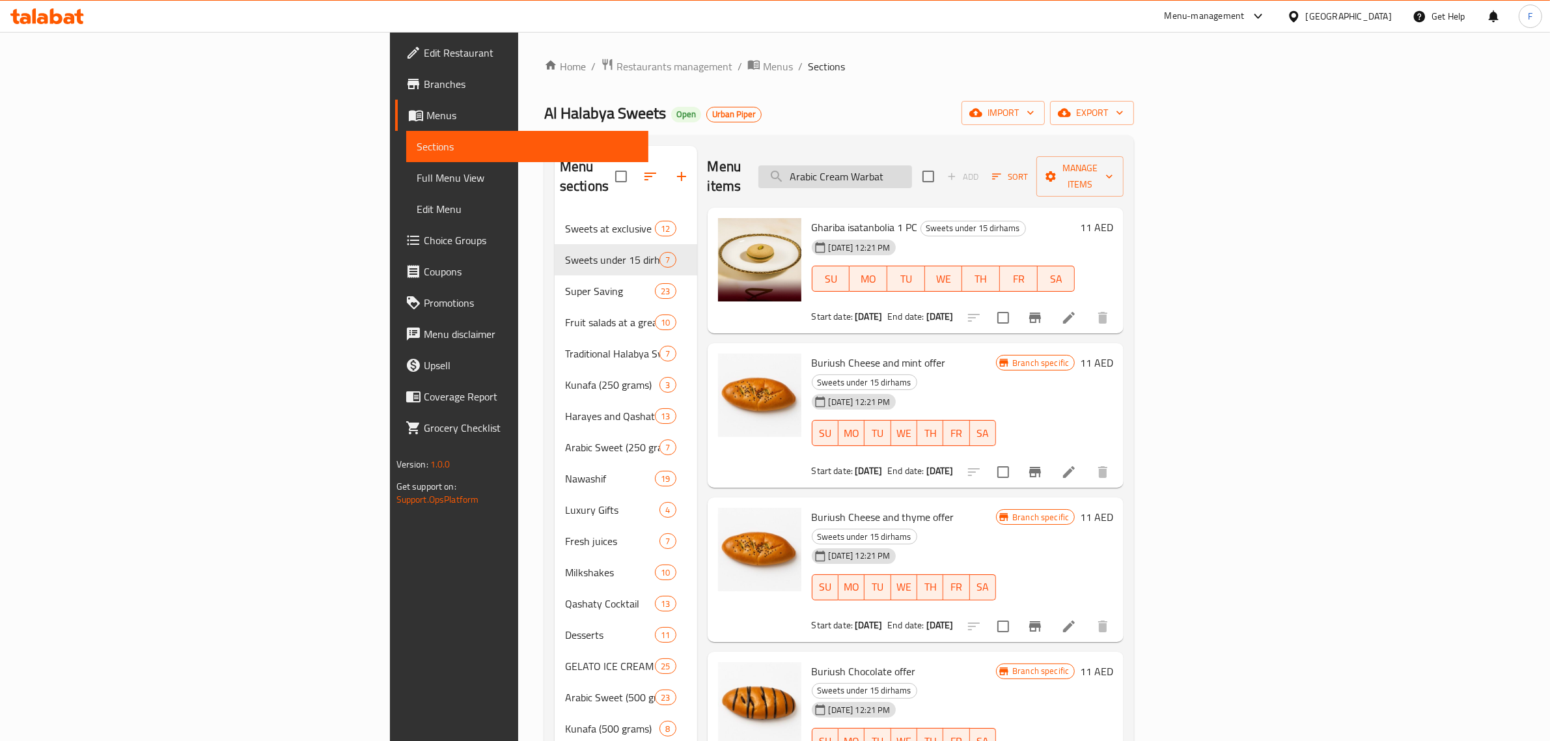
click at [912, 167] on input "Arabic Cream Warbat" at bounding box center [835, 176] width 154 height 23
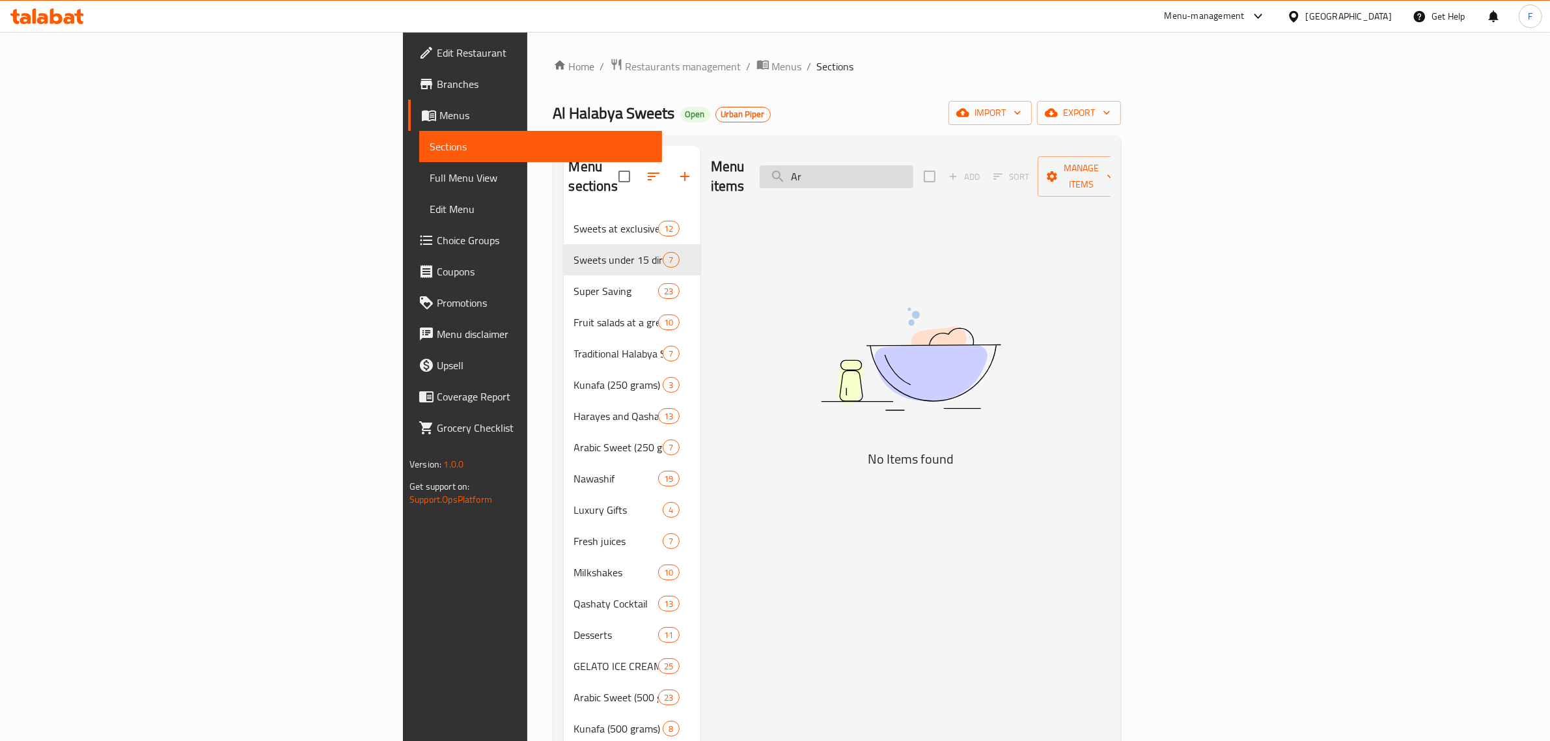
type input "A"
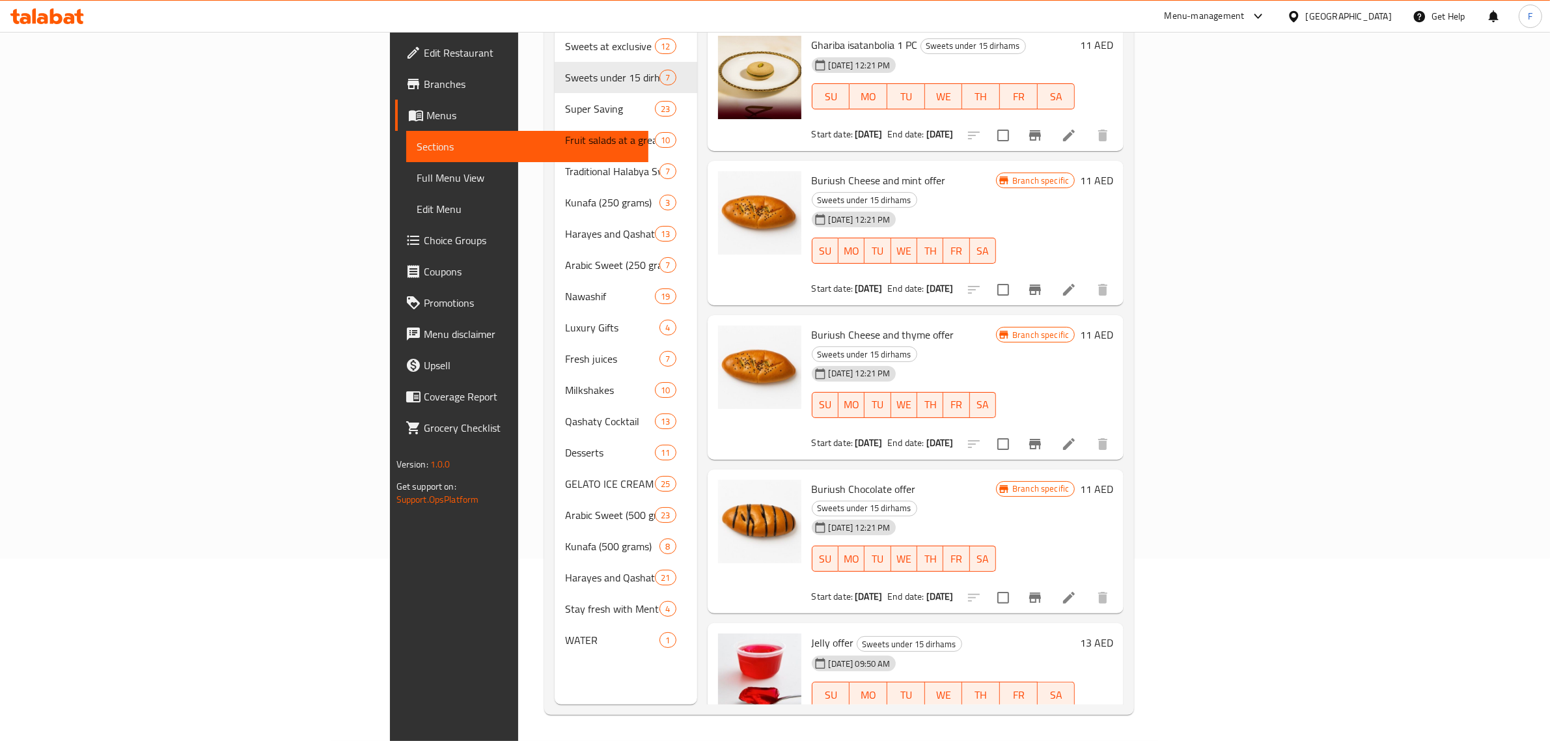
scroll to position [8, 0]
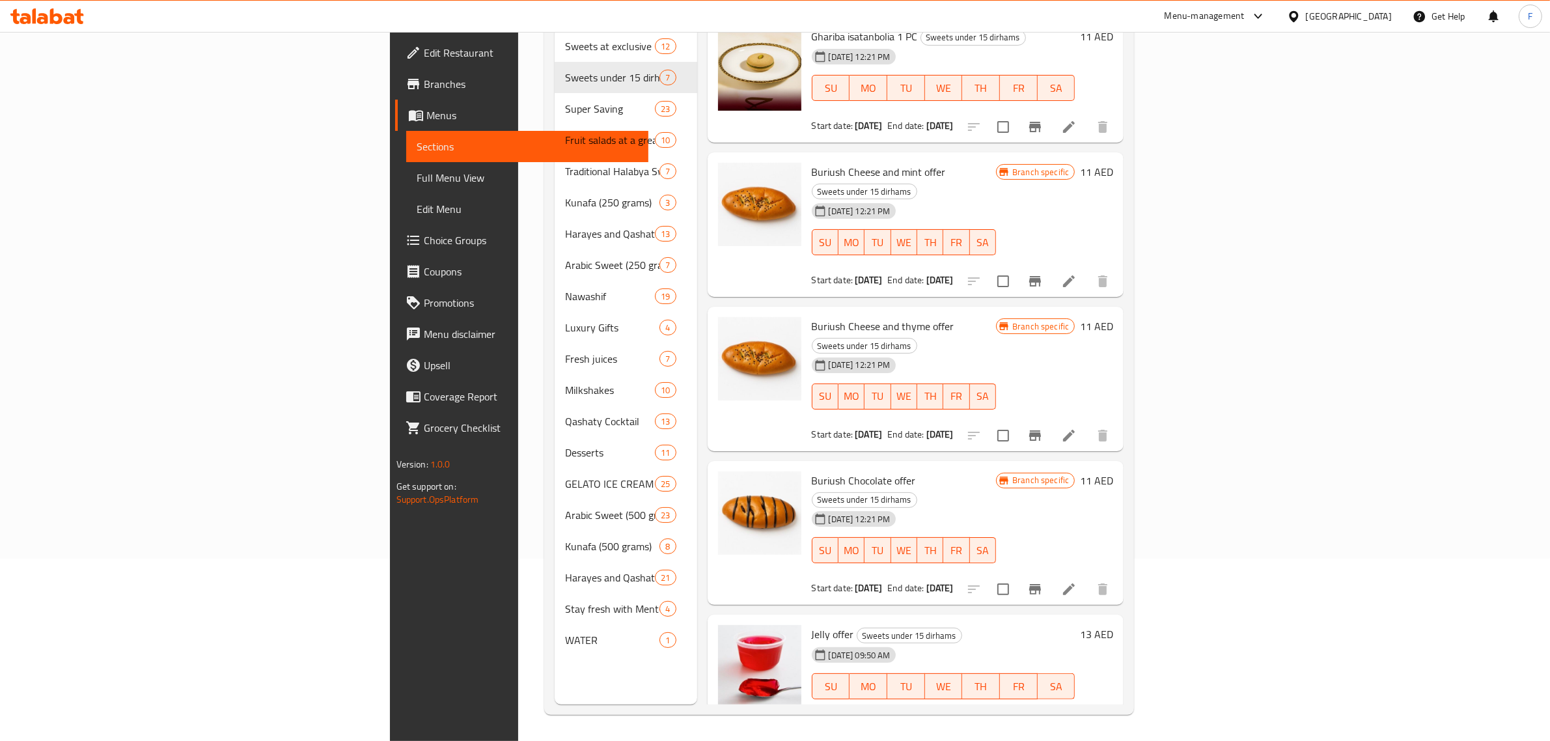
click at [424, 83] on span "Branches" at bounding box center [531, 84] width 215 height 16
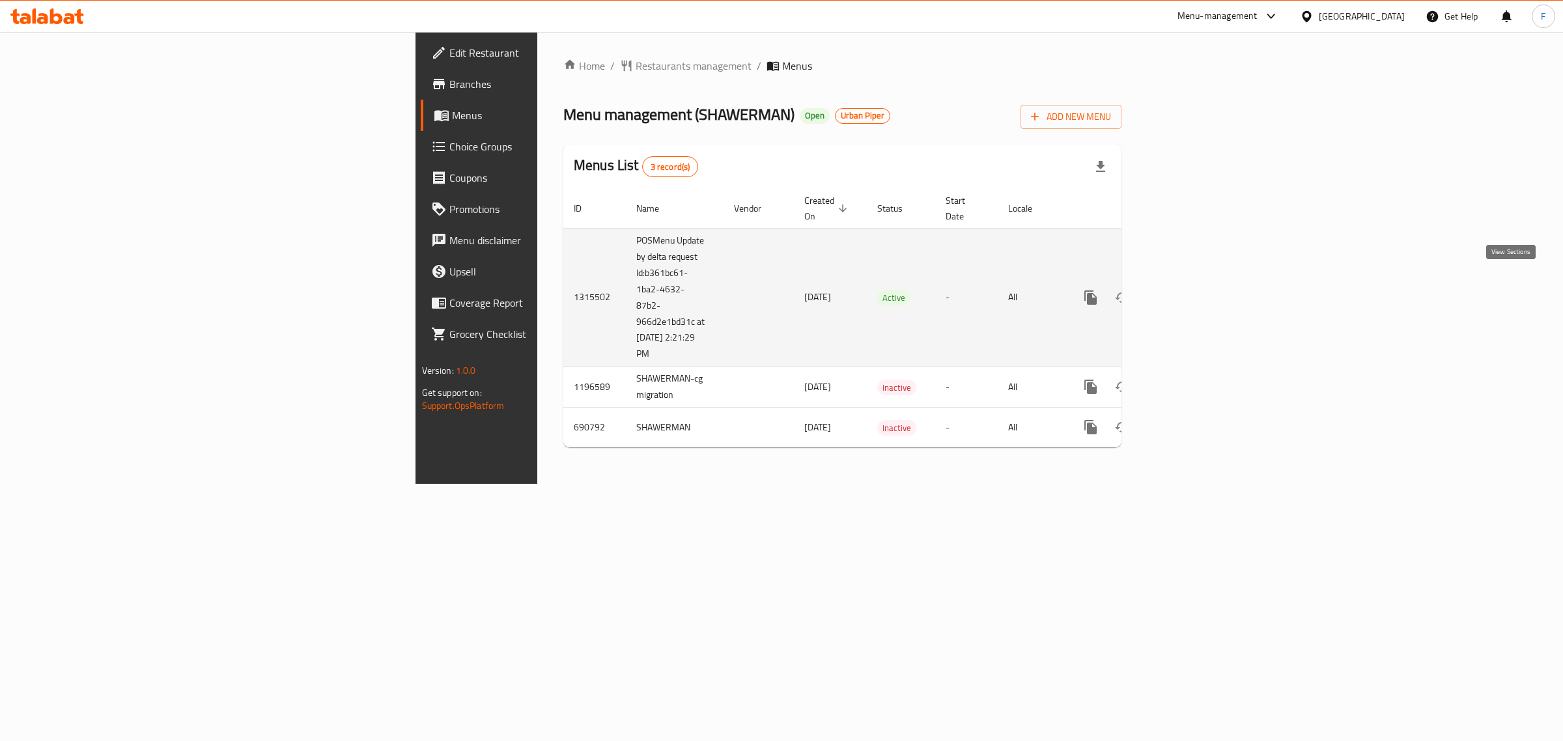
click at [1192, 290] on icon "enhanced table" at bounding box center [1184, 298] width 16 height 16
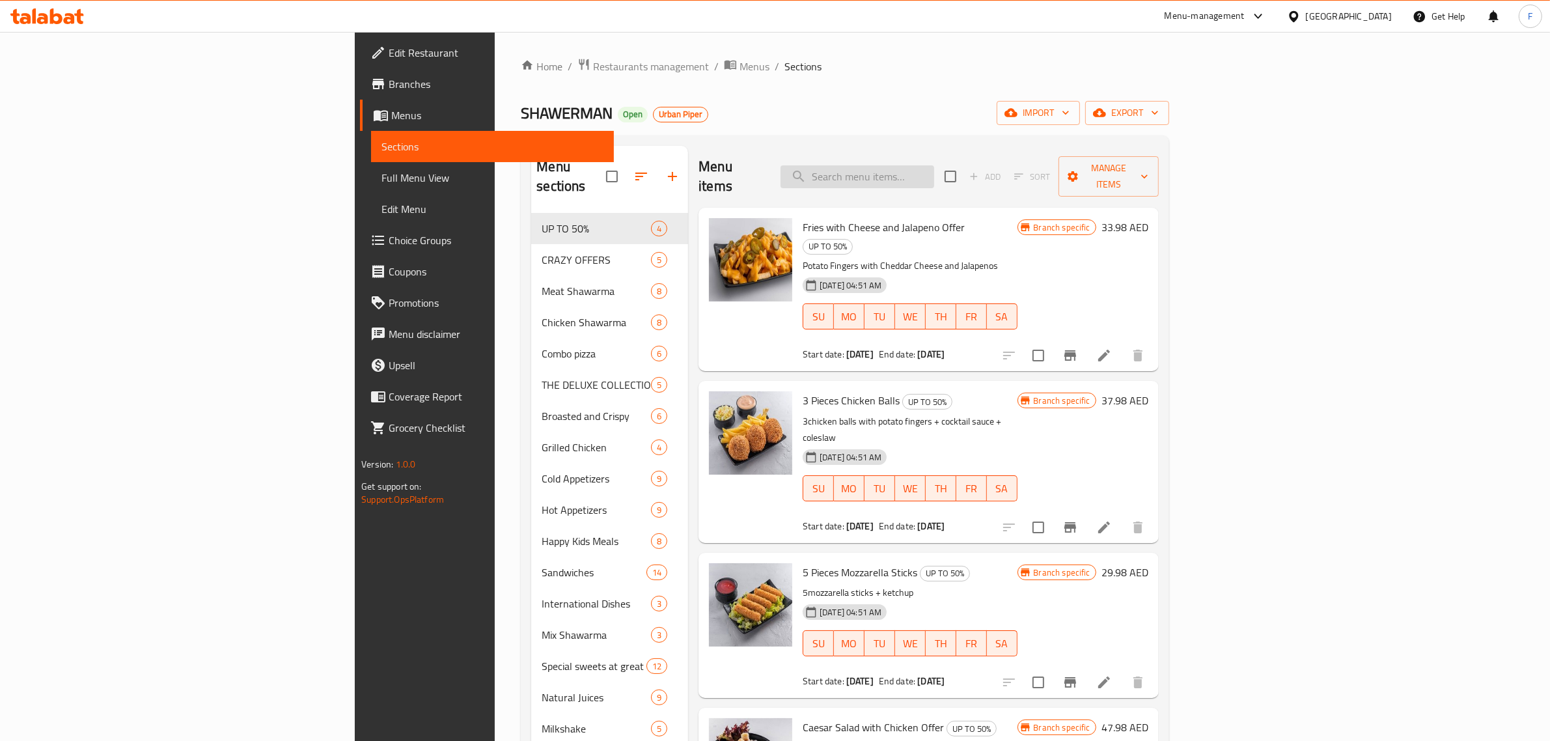
click at [934, 170] on input "search" at bounding box center [858, 176] width 154 height 23
paste input "Chicken Kickstart"
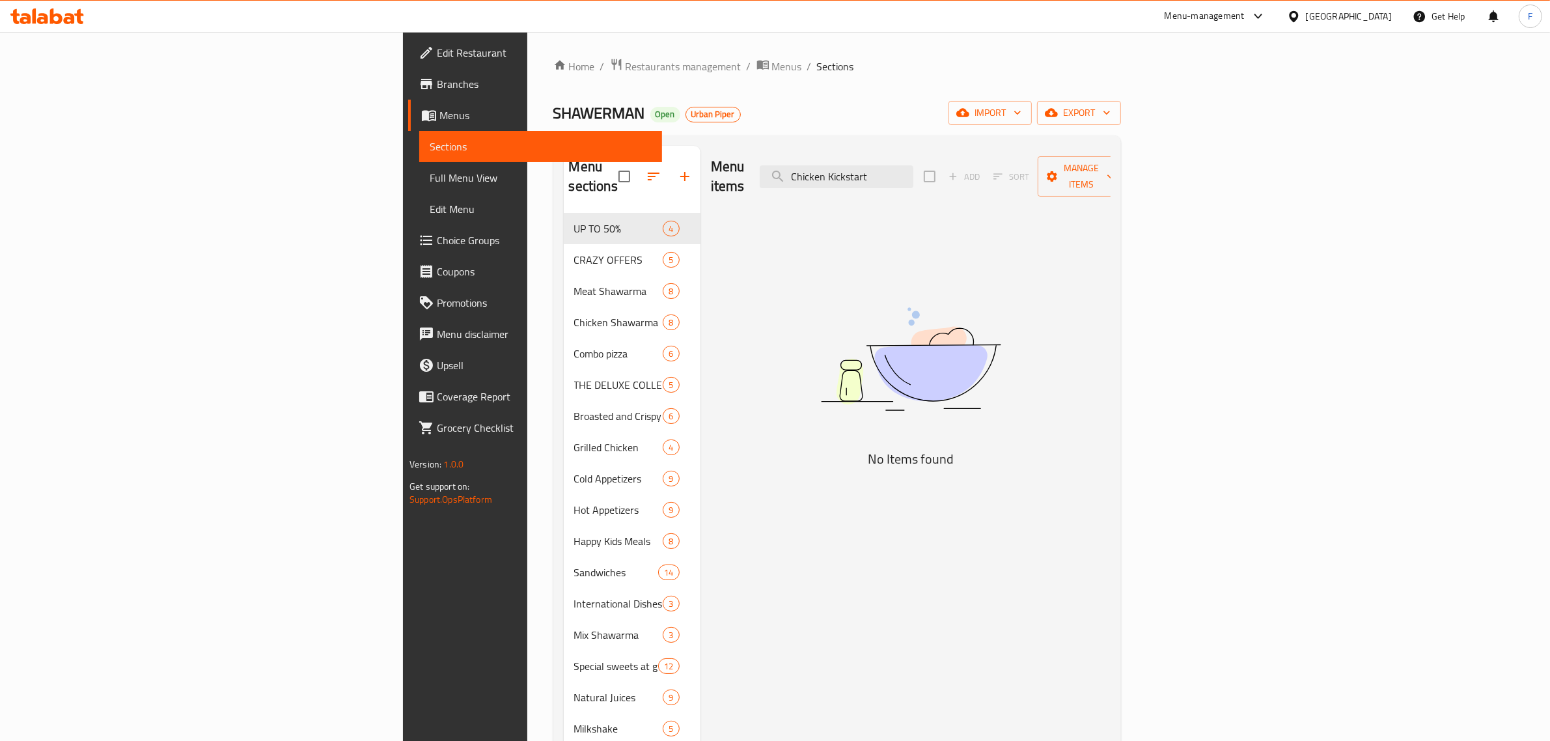
type input "Chicken Kickstart"
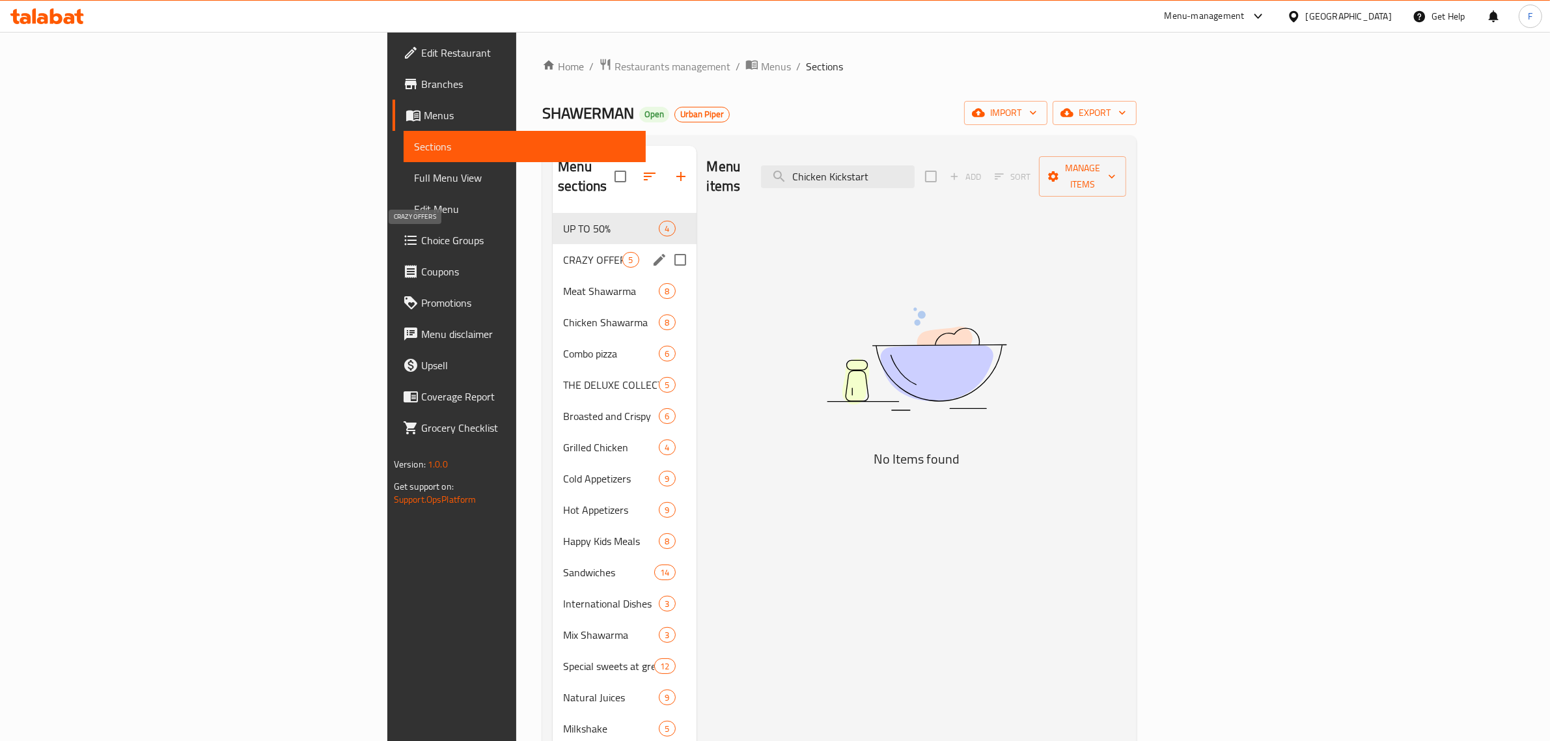
click at [563, 252] on span "CRAZY OFFERS" at bounding box center [592, 260] width 59 height 16
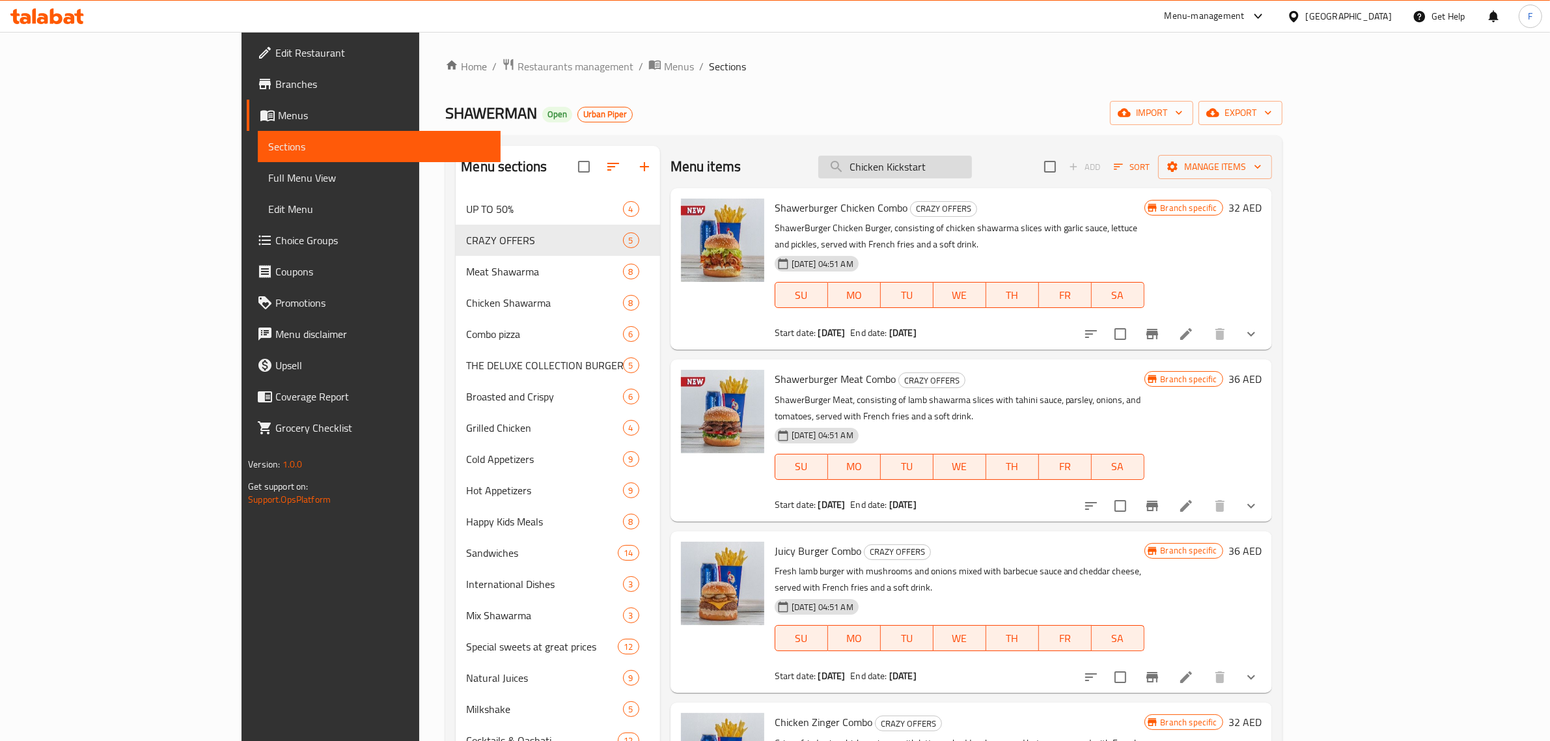
click at [972, 169] on input "Chicken Kickstart" at bounding box center [895, 167] width 154 height 23
drag, startPoint x: 1036, startPoint y: 169, endPoint x: 827, endPoint y: 164, distance: 209.7
click at [827, 164] on div "Menu items Chicken Kickstart Add Sort Manage items" at bounding box center [972, 167] width 602 height 42
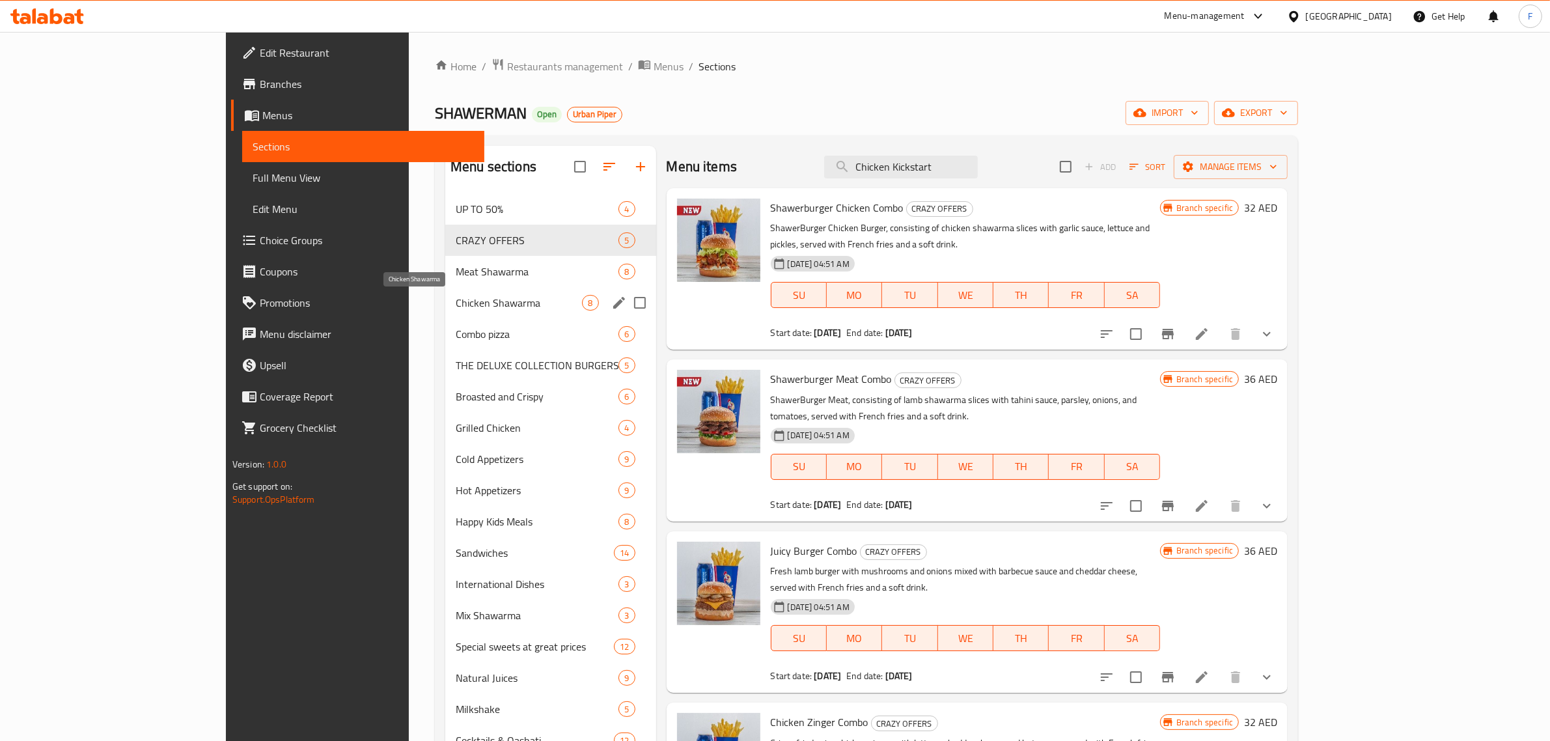
click at [456, 309] on span "Chicken Shawarma" at bounding box center [519, 303] width 126 height 16
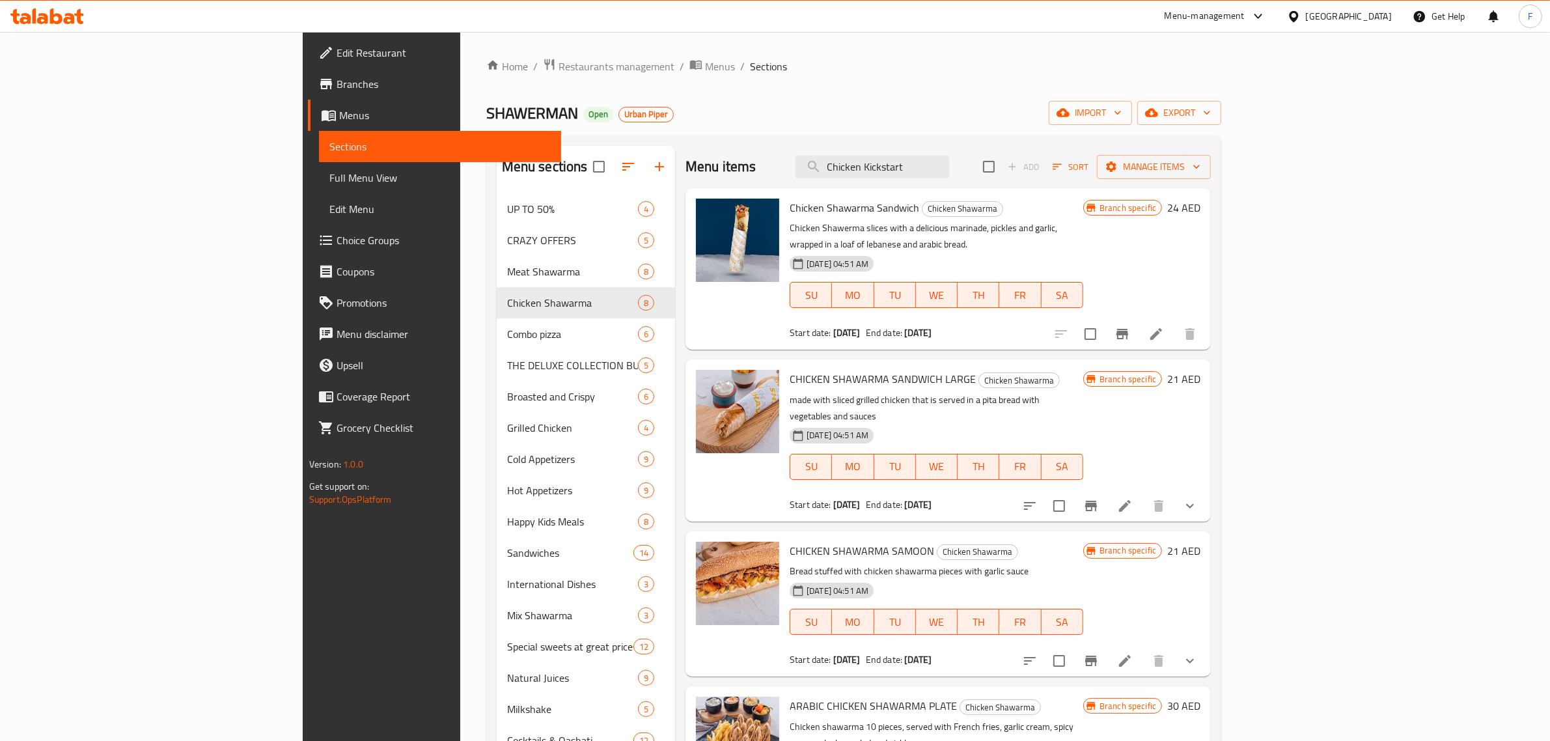
drag, startPoint x: 1033, startPoint y: 164, endPoint x: 729, endPoint y: 161, distance: 303.4
click at [729, 161] on div "Menu items Chicken Kickstart Add Sort Manage items" at bounding box center [948, 167] width 525 height 42
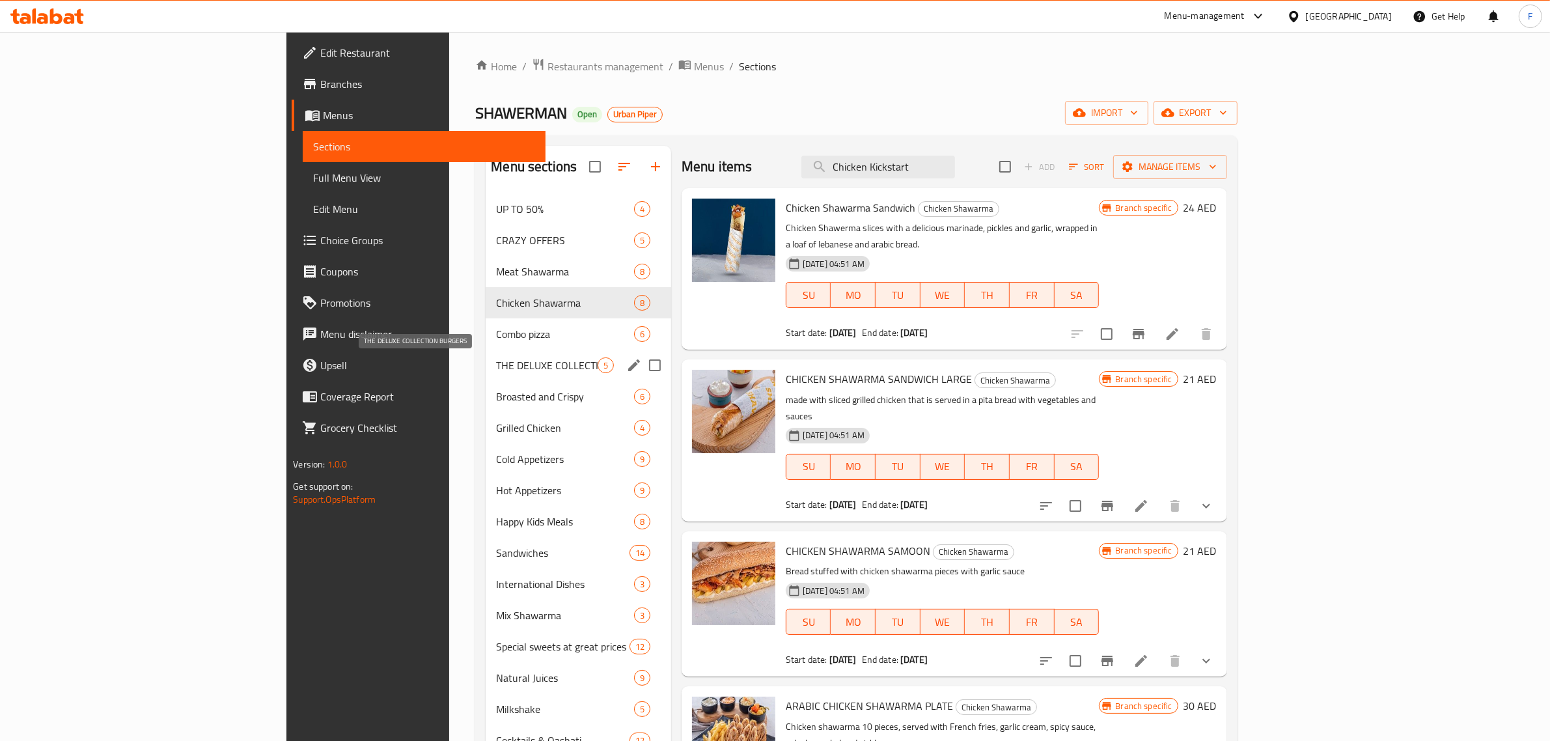
click at [496, 360] on span "THE DELUXE COLLECTION BURGERS" at bounding box center [546, 365] width 101 height 16
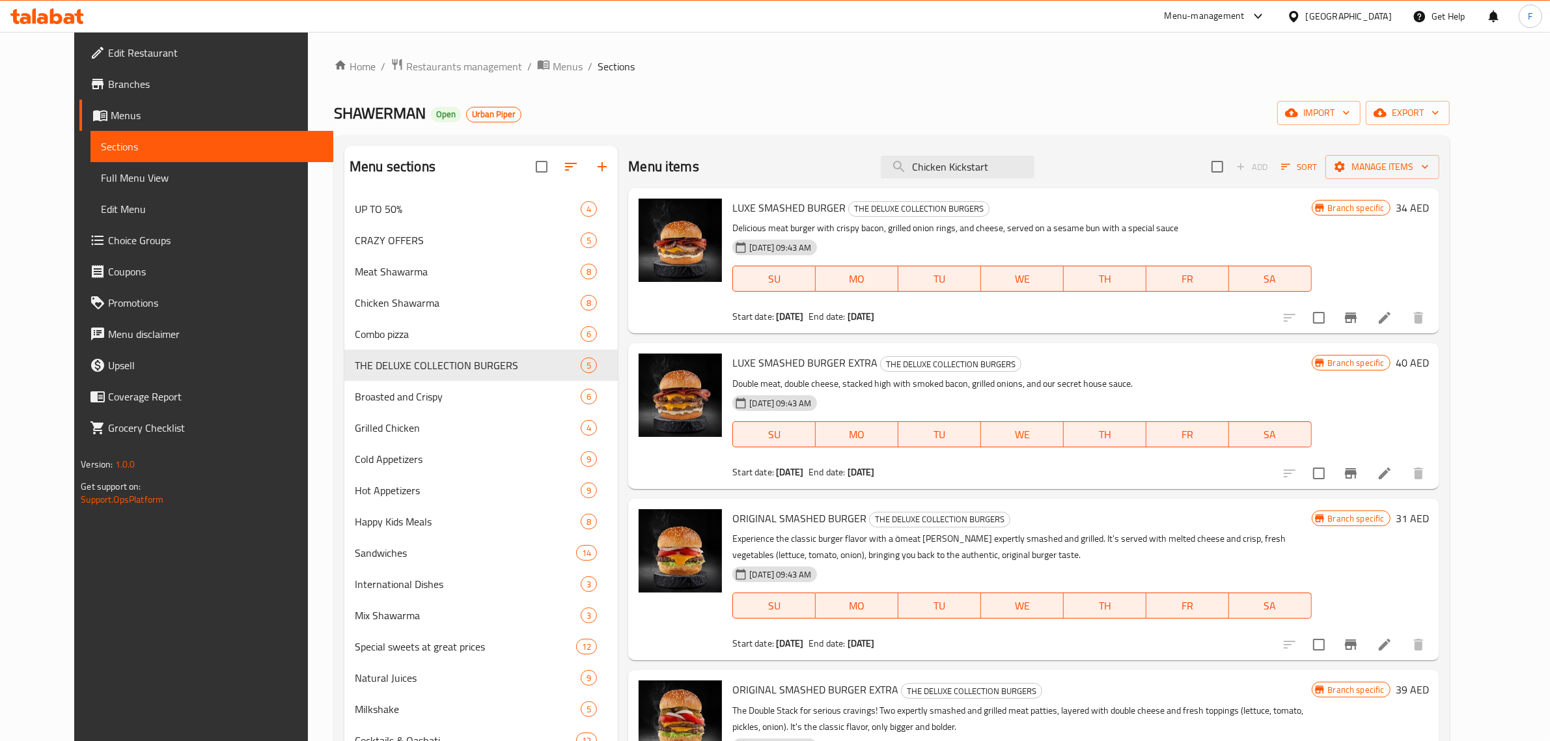
drag, startPoint x: 1023, startPoint y: 164, endPoint x: 723, endPoint y: 161, distance: 299.5
click at [730, 161] on div "Menu items Chicken Kickstart Add Sort Manage items" at bounding box center [1033, 167] width 811 height 42
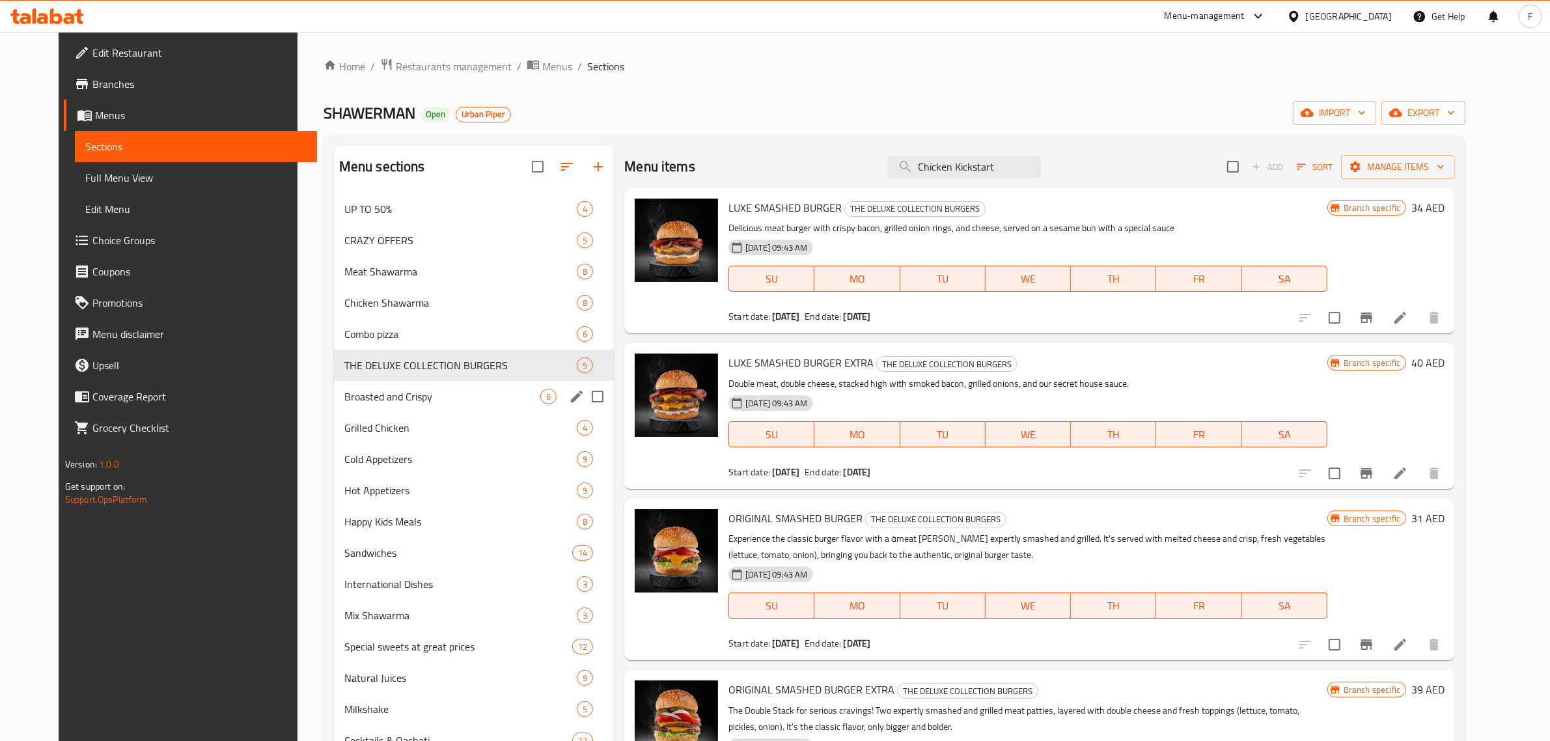
click at [385, 382] on div "Broasted and Crispy 6" at bounding box center [474, 396] width 281 height 31
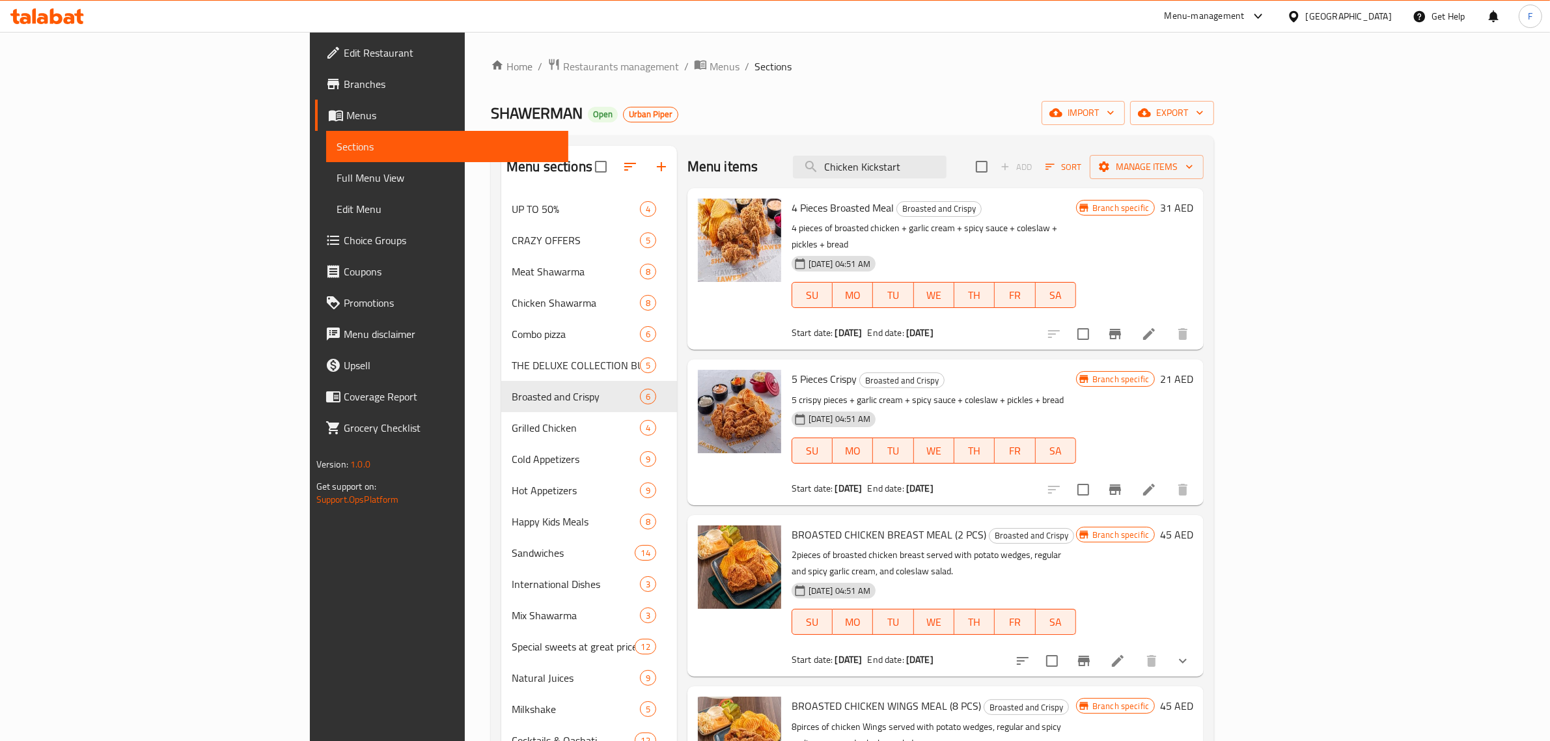
drag, startPoint x: 1017, startPoint y: 161, endPoint x: 719, endPoint y: 148, distance: 297.8
click at [730, 148] on div "Menu items Chicken Kickstart Add Sort Manage items" at bounding box center [946, 167] width 516 height 42
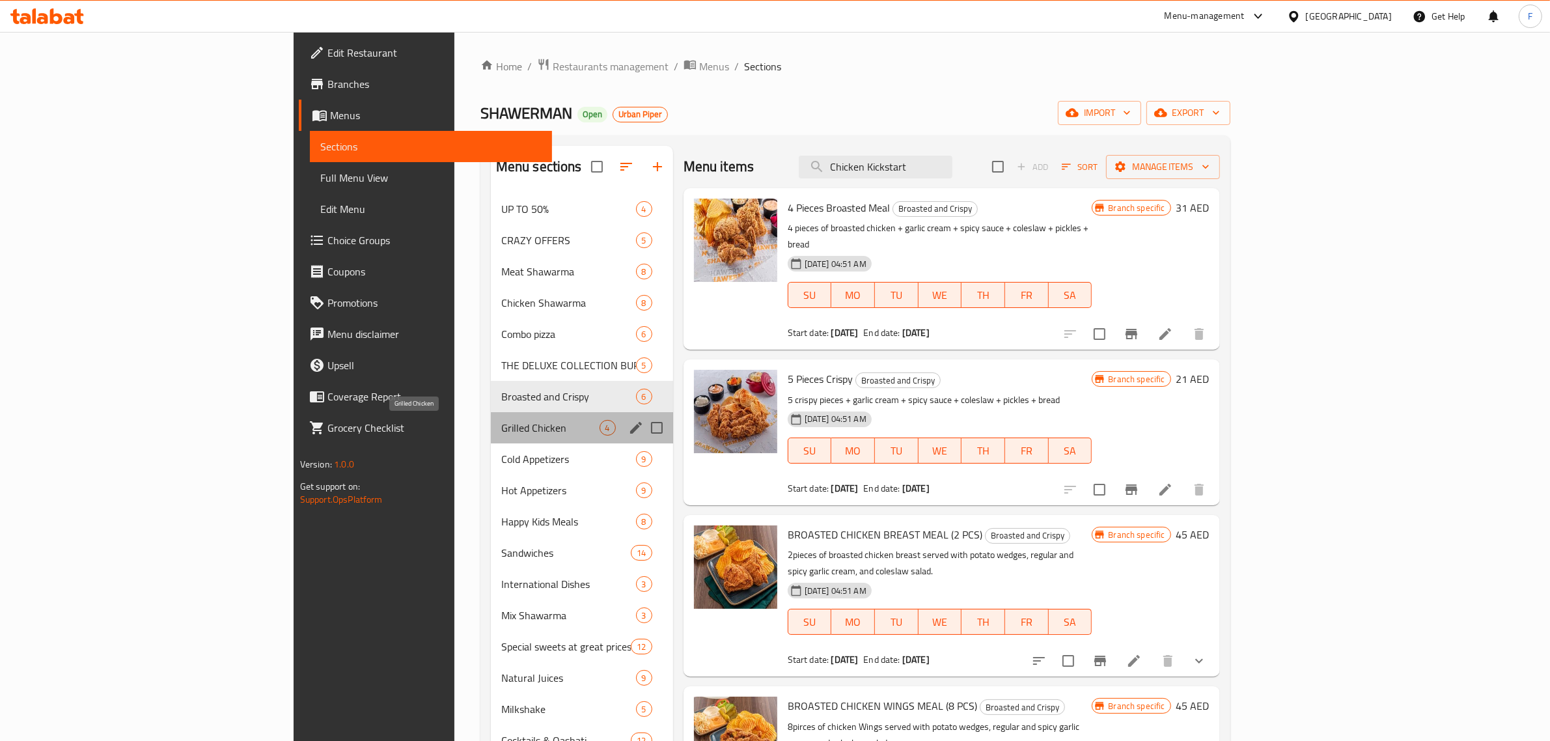
click at [501, 430] on span "Grilled Chicken" at bounding box center [550, 428] width 98 height 16
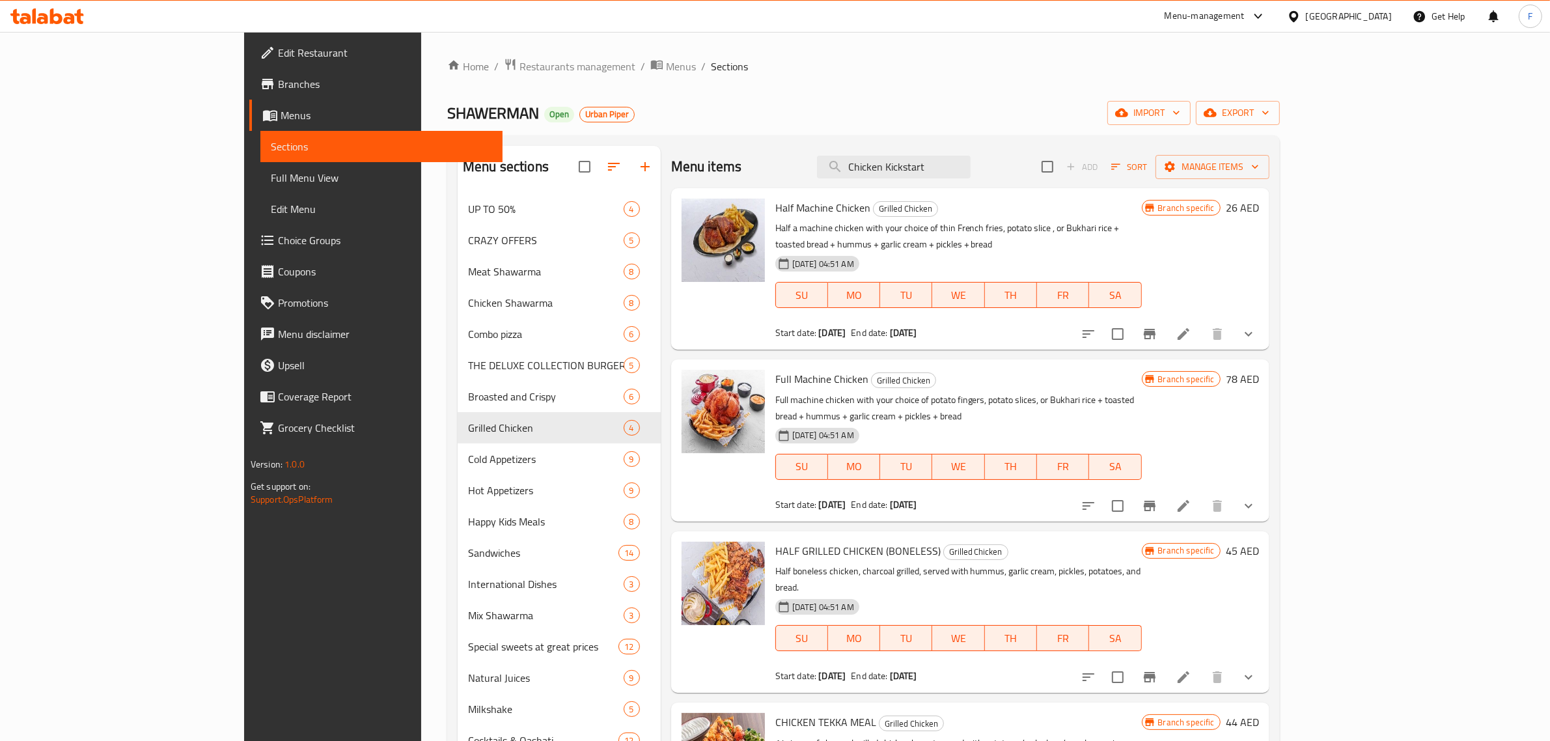
drag, startPoint x: 1026, startPoint y: 167, endPoint x: 655, endPoint y: 165, distance: 371.1
click at [671, 165] on div "Menu items Chicken Kickstart Add Sort Manage items" at bounding box center [970, 167] width 598 height 42
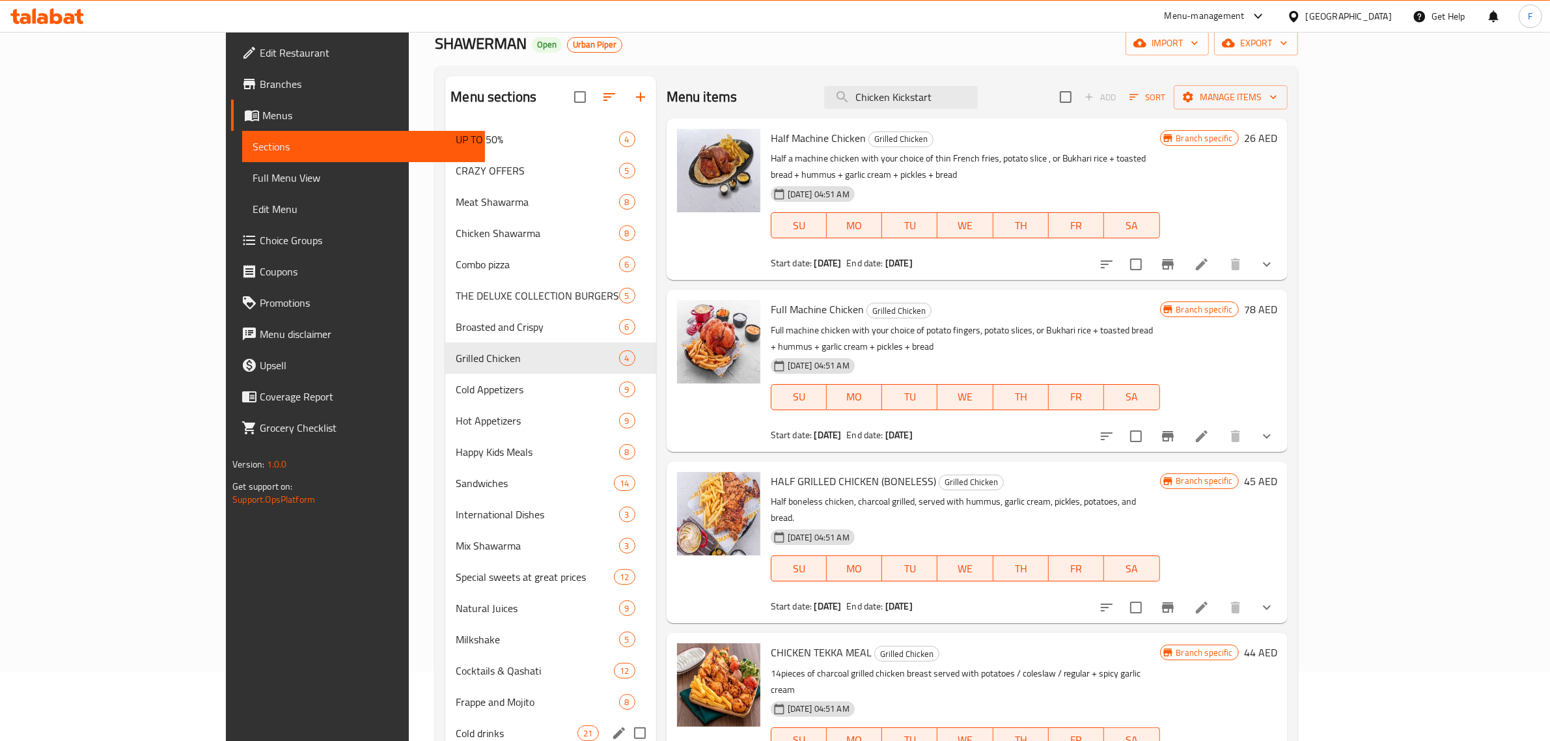
scroll to position [244, 0]
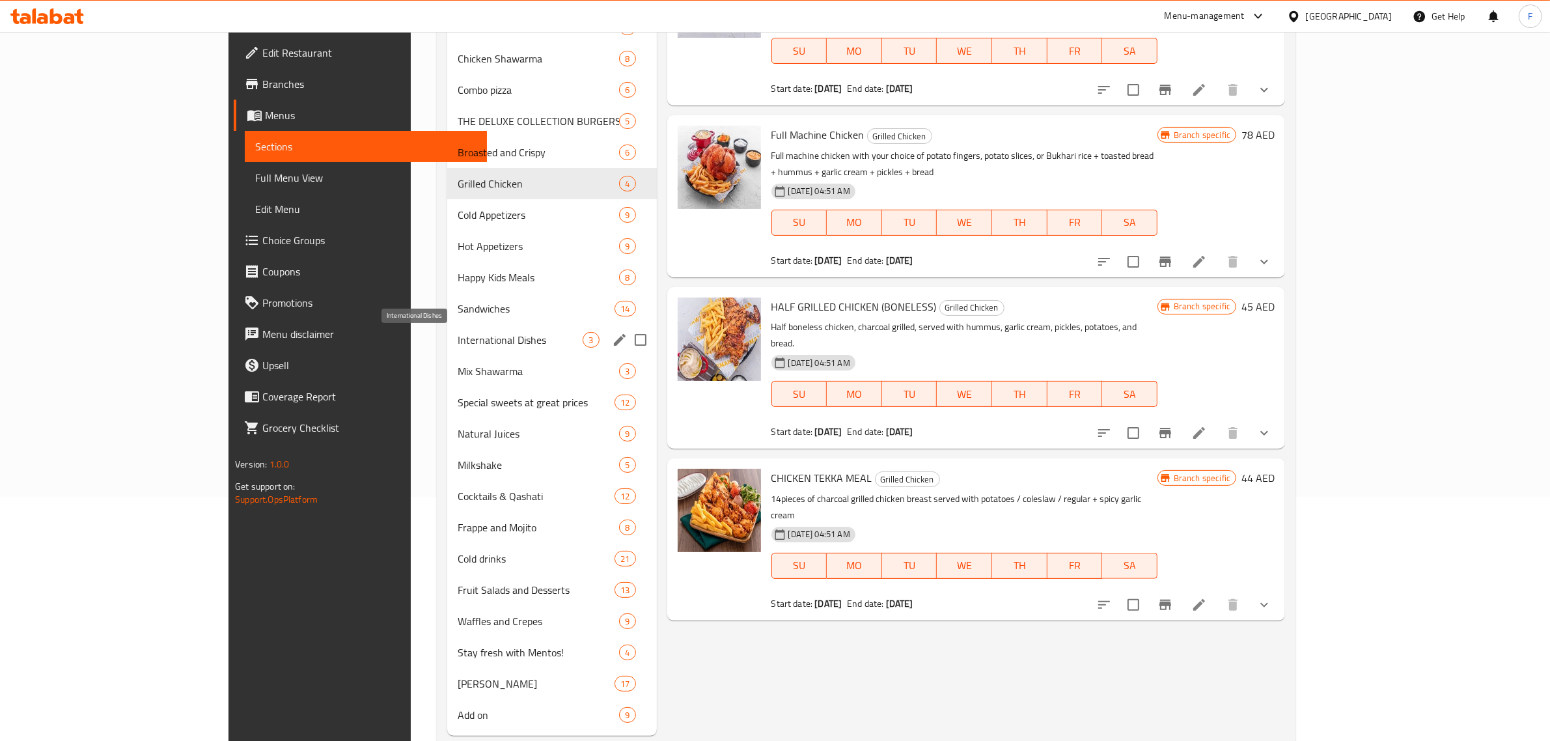
click at [458, 340] on span "International Dishes" at bounding box center [521, 340] width 126 height 16
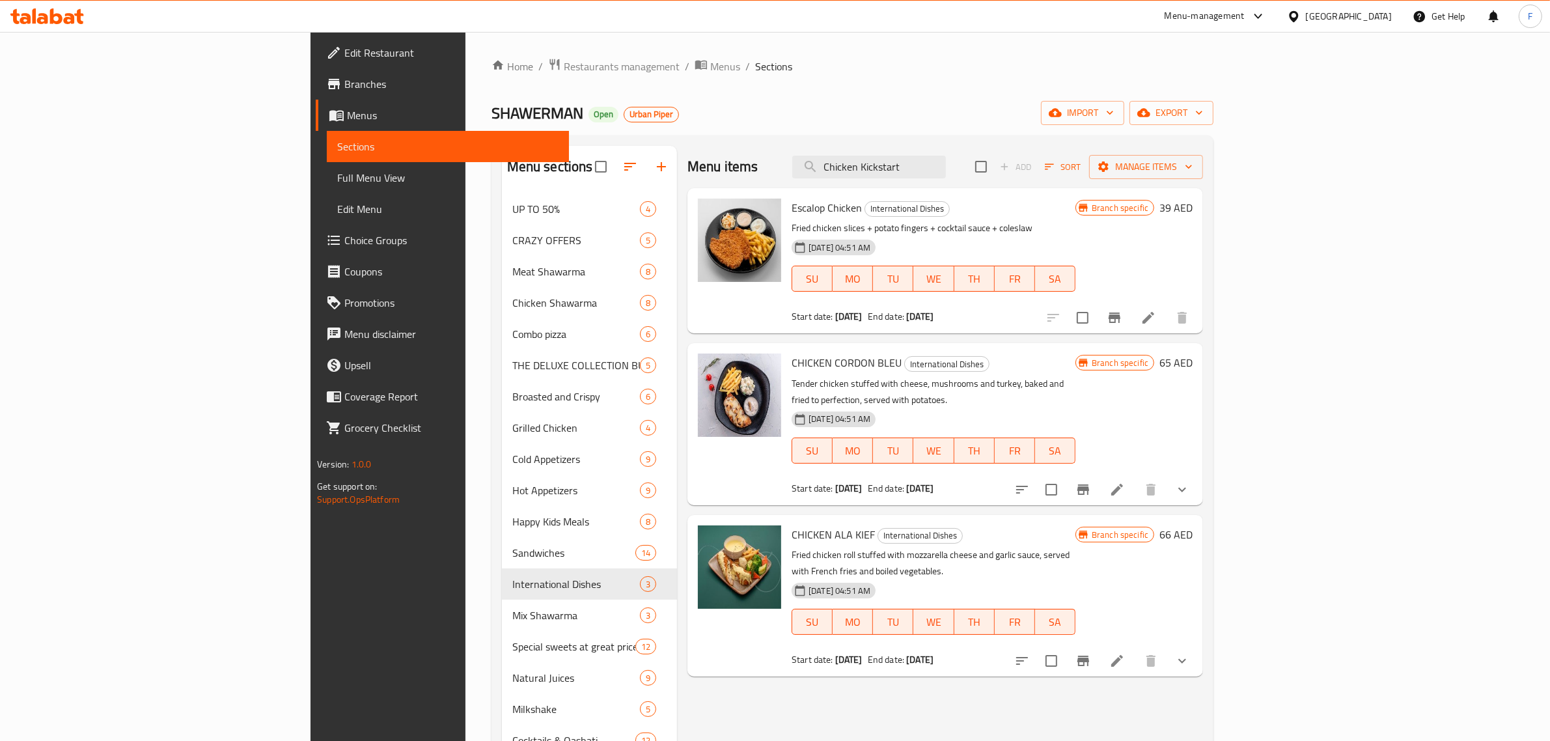
drag, startPoint x: 1038, startPoint y: 171, endPoint x: 432, endPoint y: 163, distance: 606.8
click at [492, 145] on div "Menu sections UP TO 50% 4 CRAZY OFFERS 5 Meat Shawarma 8 Chicken Shawarma 8 Com…" at bounding box center [853, 562] width 723 height 855
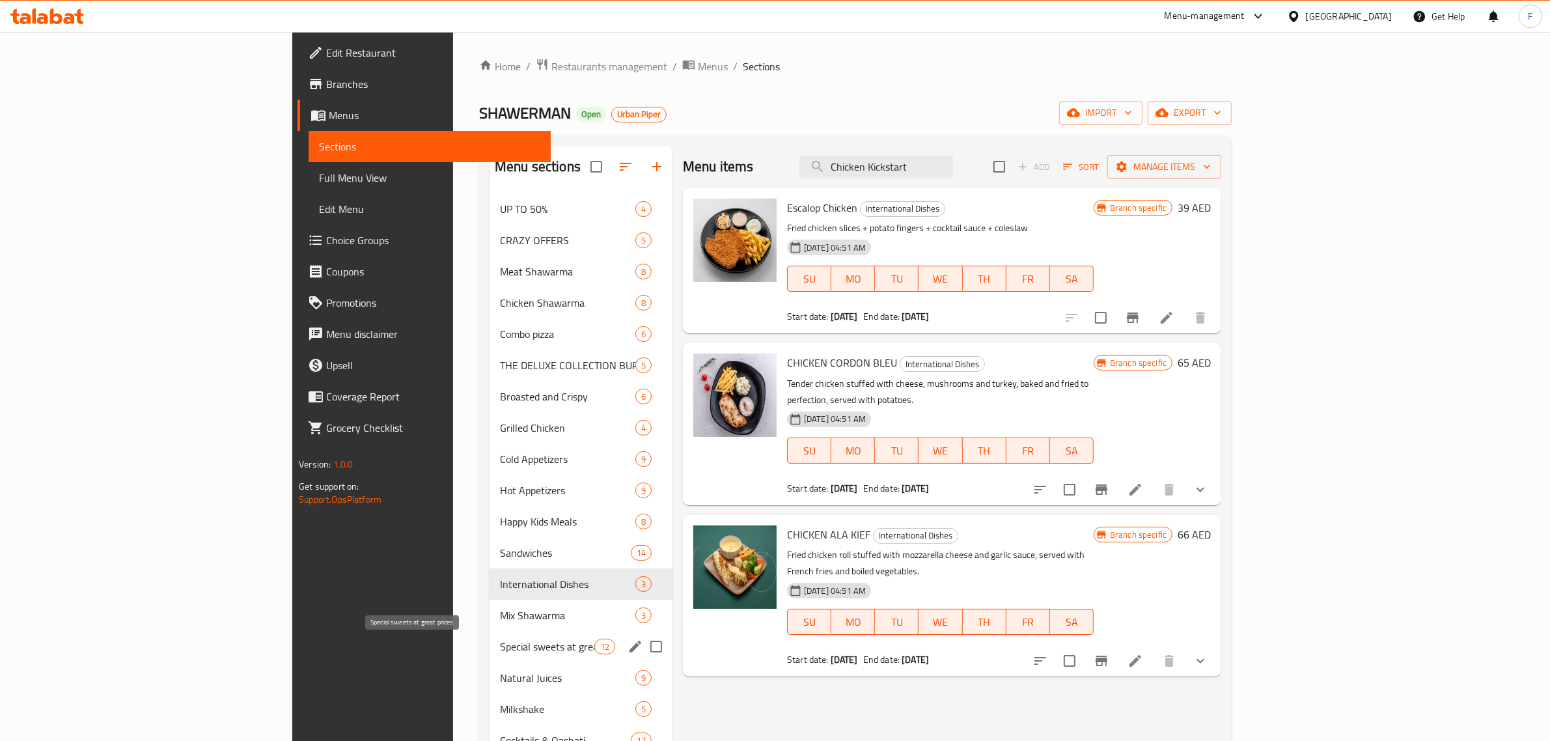
click at [500, 645] on span "Special sweets at great prices" at bounding box center [547, 647] width 94 height 16
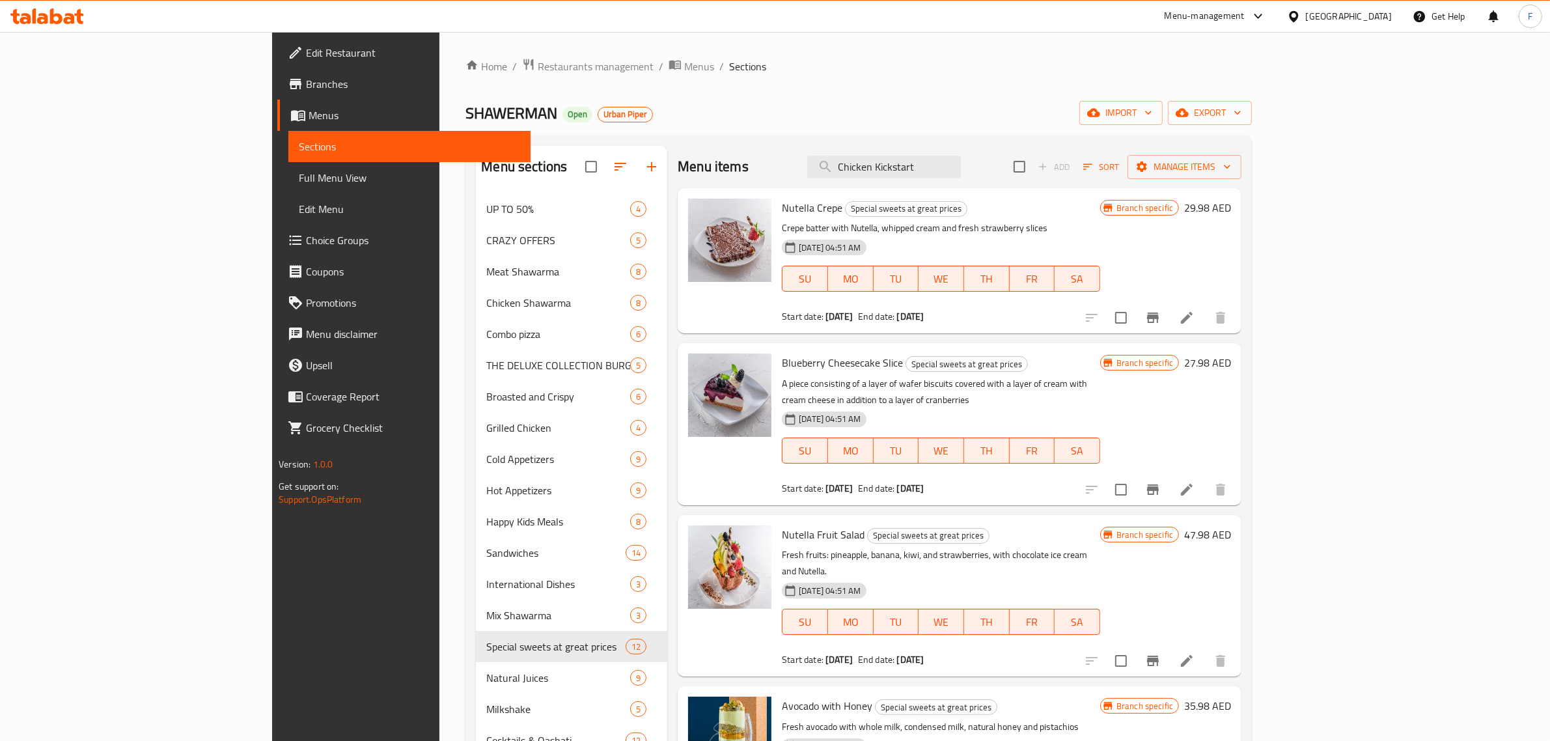
drag, startPoint x: 1020, startPoint y: 160, endPoint x: 606, endPoint y: 158, distance: 413.4
click at [667, 158] on div "Menu items Chicken Kickstart Add Sort Manage items Nutella Crepe Special sweets…" at bounding box center [954, 563] width 574 height 834
click at [538, 65] on span "Restaurants management" at bounding box center [596, 67] width 116 height 16
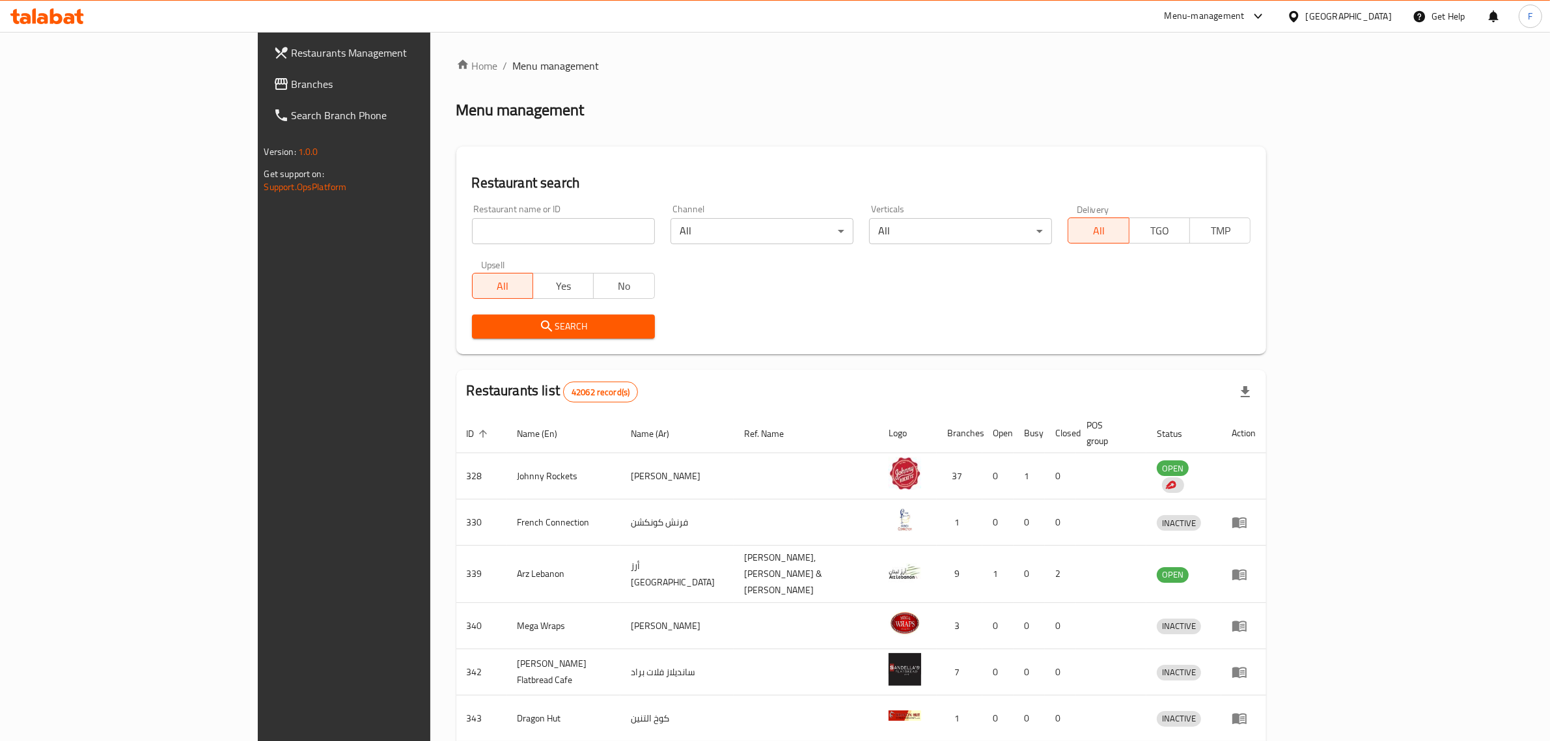
click at [382, 229] on div at bounding box center [775, 370] width 1550 height 741
click at [472, 229] on input "search" at bounding box center [563, 231] width 183 height 26
paste input "707245"
type input "707245"
click at [482, 321] on span "Search" at bounding box center [563, 326] width 162 height 16
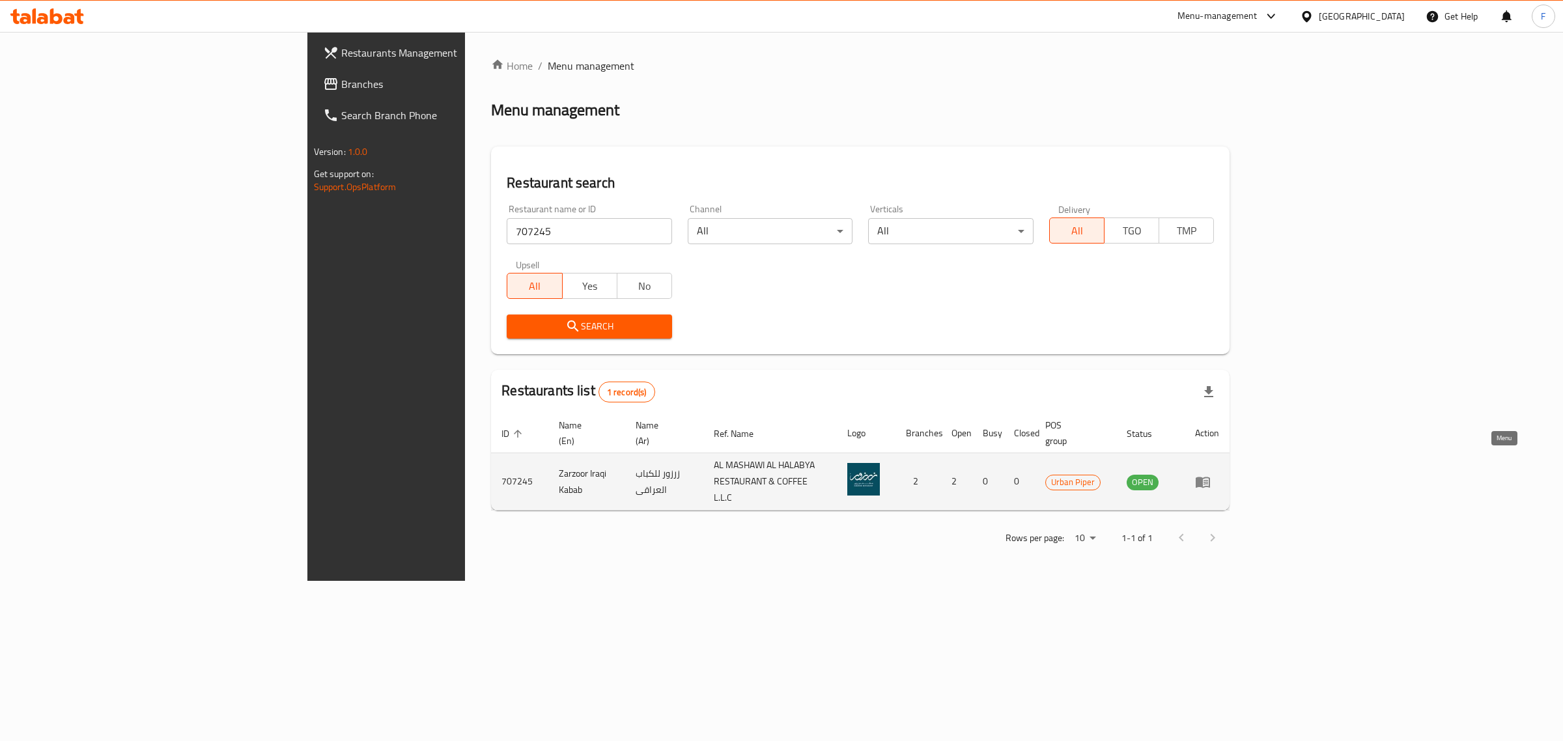
click at [1210, 474] on icon "enhanced table" at bounding box center [1203, 482] width 16 height 16
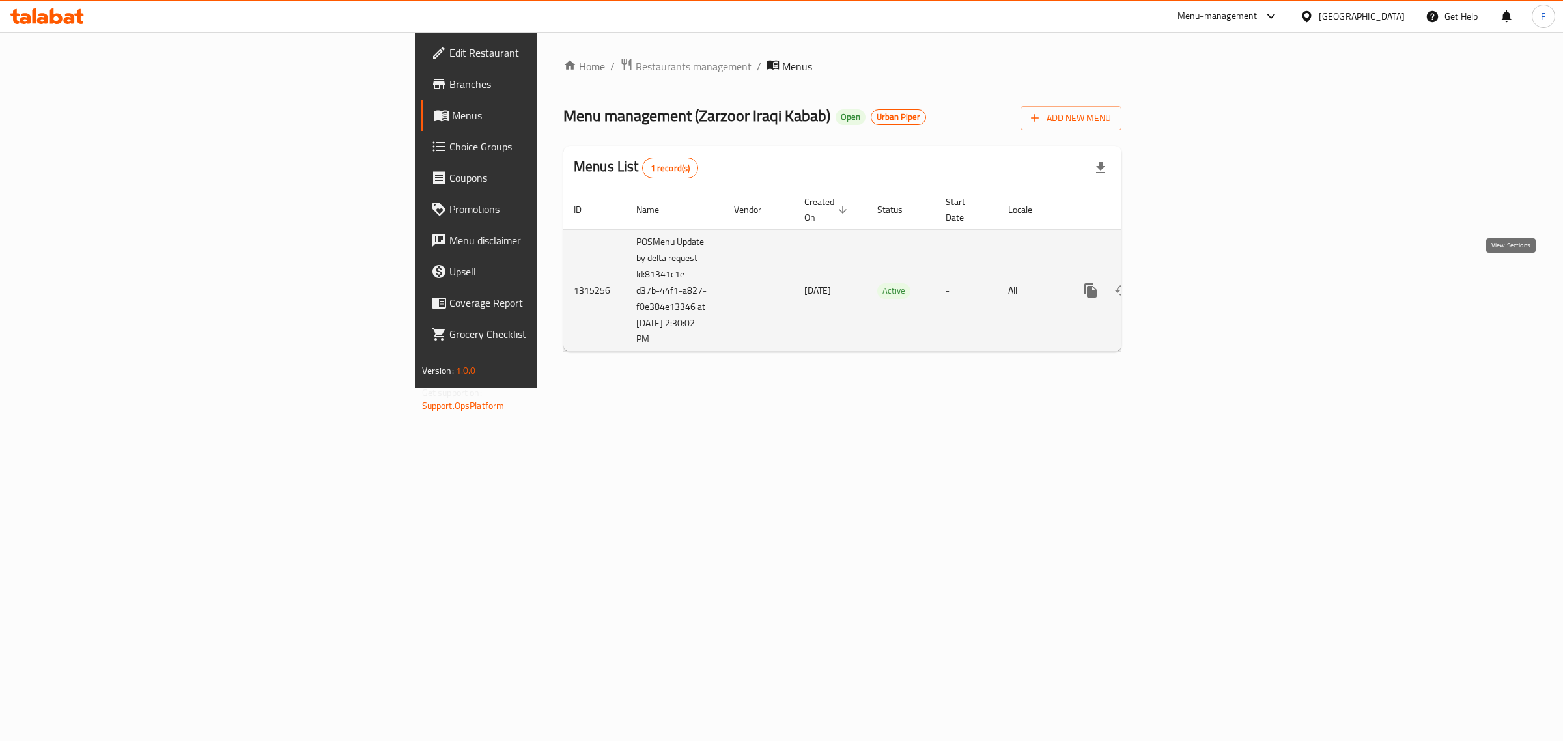
click at [1192, 283] on icon "enhanced table" at bounding box center [1184, 291] width 16 height 16
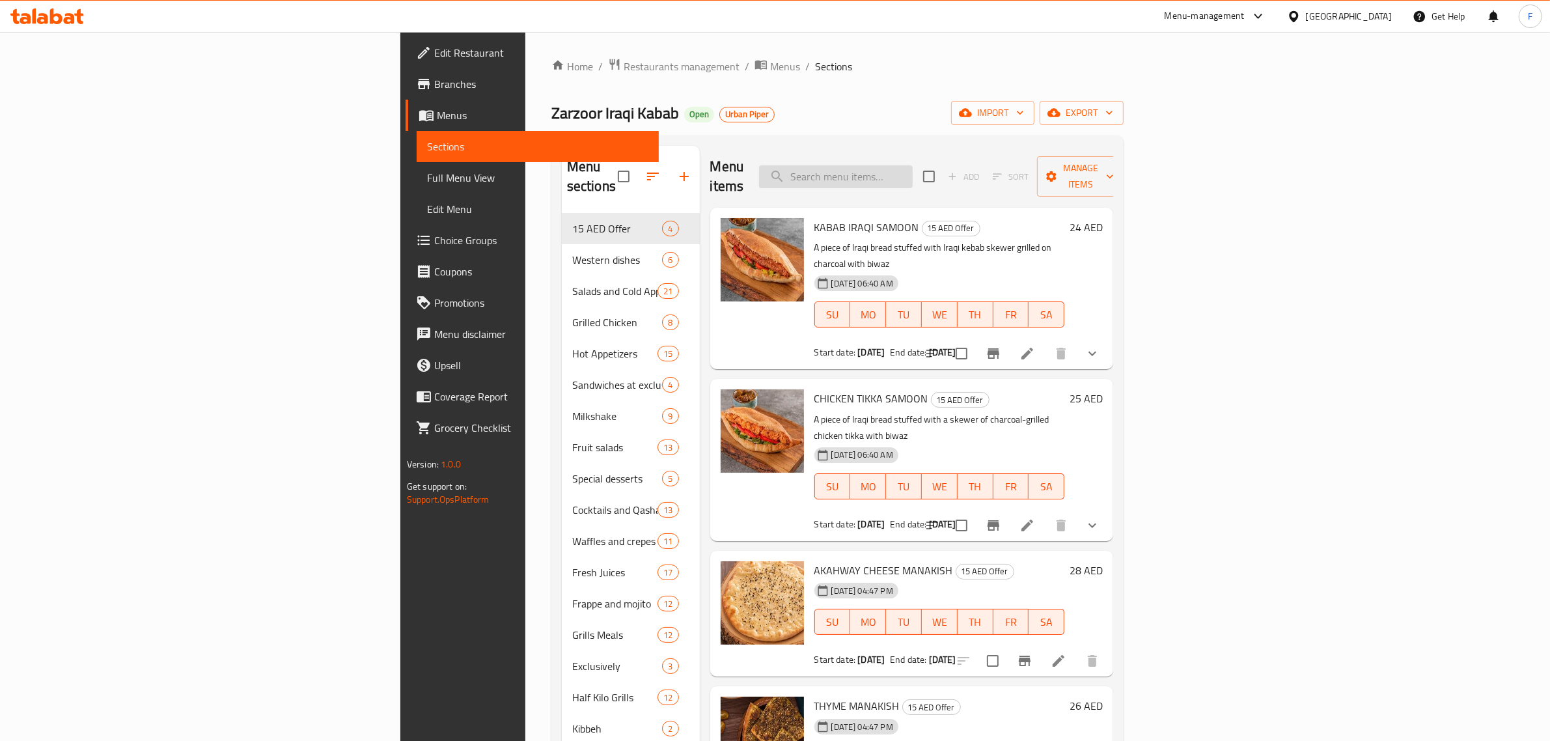
click at [913, 173] on input "search" at bounding box center [836, 176] width 154 height 23
paste input "Chicken Tikka Samoon"
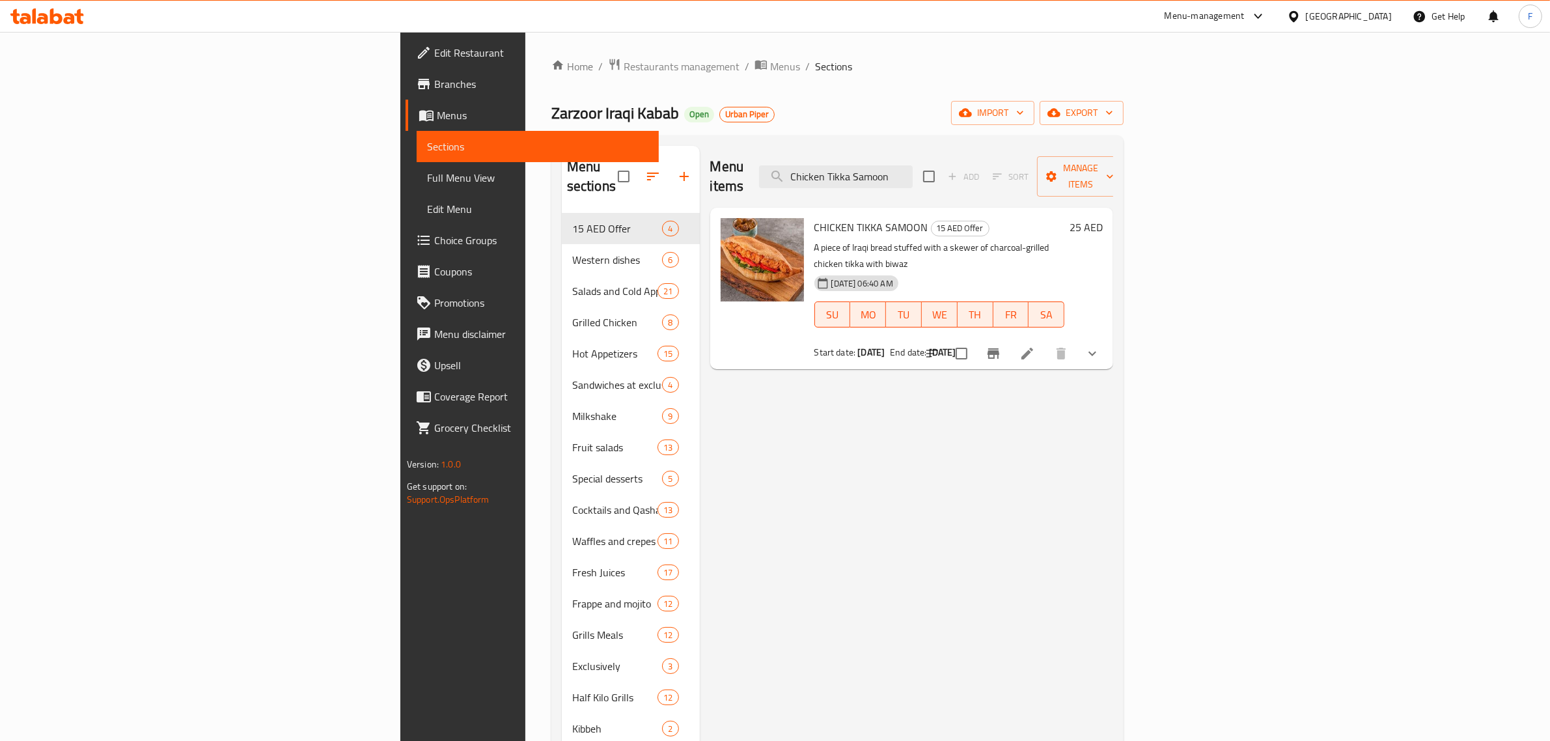
drag, startPoint x: 1040, startPoint y: 173, endPoint x: 760, endPoint y: 148, distance: 281.7
click at [760, 148] on div "Menu items Chicken Tikka Samoon Add Sort Manage items" at bounding box center [912, 177] width 404 height 62
paste input "Kabab Iraqi"
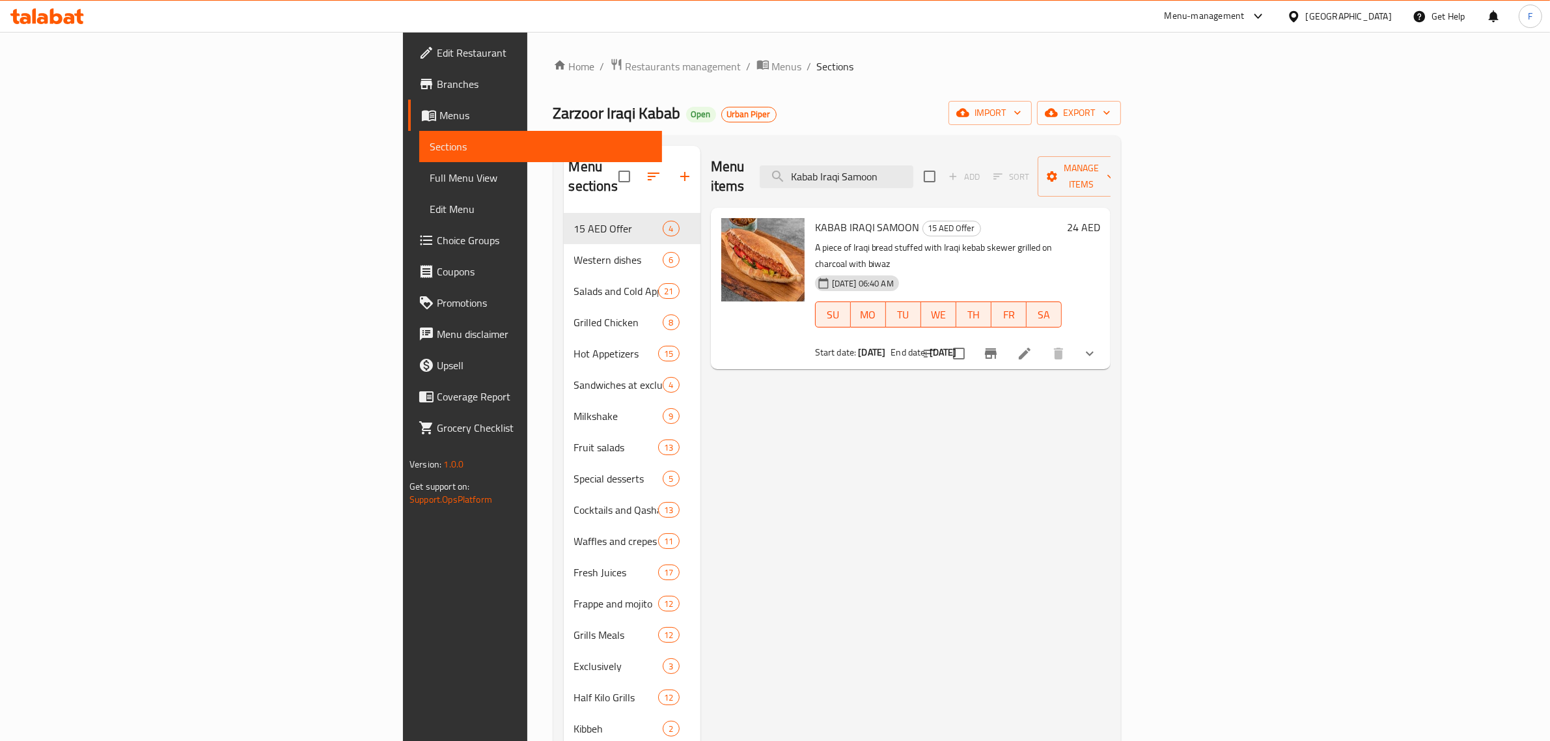
drag, startPoint x: 1033, startPoint y: 171, endPoint x: 811, endPoint y: 163, distance: 222.8
click at [801, 161] on div "Menu items Kabab Iraqi Samoon Add Sort Manage items" at bounding box center [911, 177] width 400 height 62
paste input "AKAHWAY CHEESE MANAKISH"
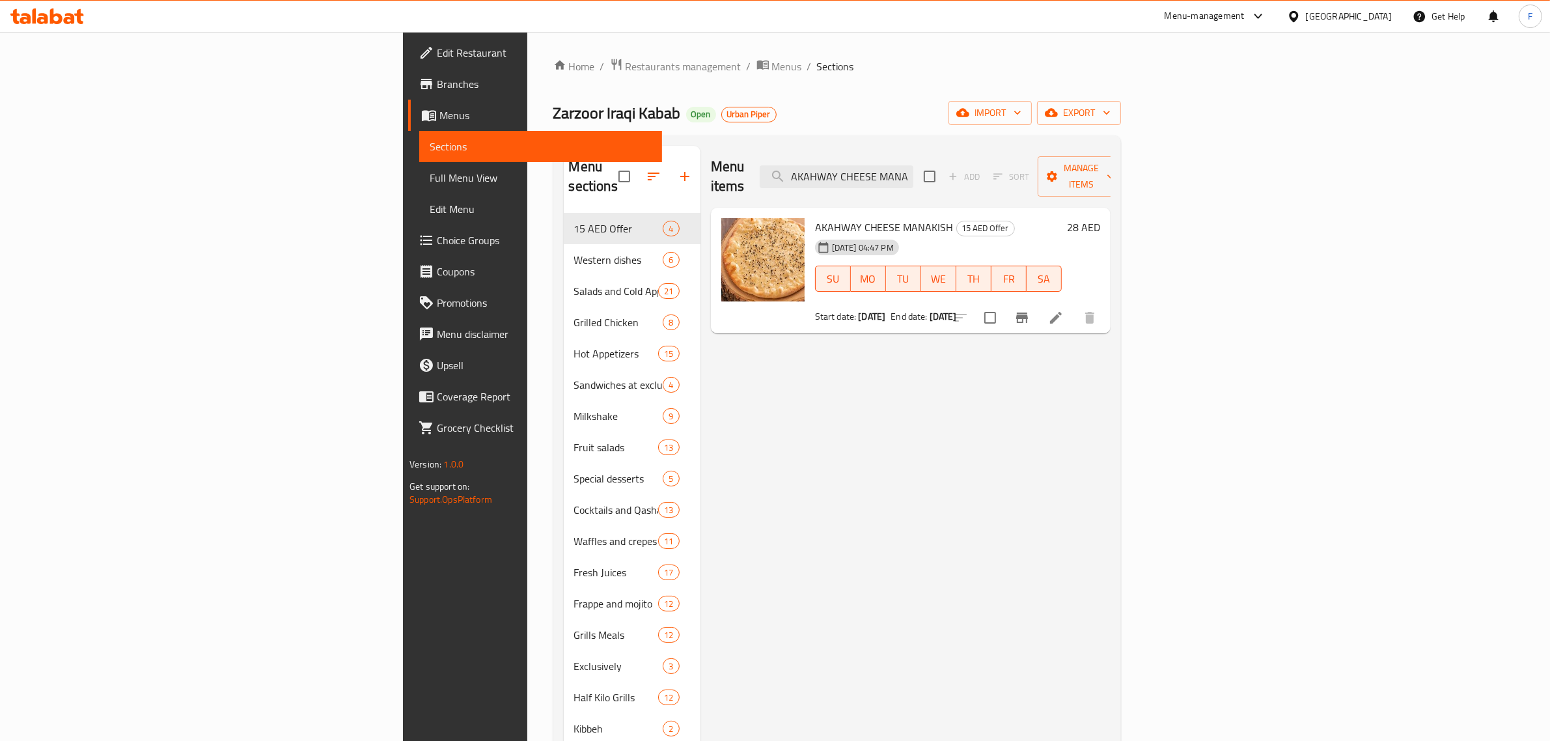
drag, startPoint x: 1050, startPoint y: 167, endPoint x: 792, endPoint y: 165, distance: 257.8
click at [792, 165] on div "Menu items AKAHWAY CHEESE MANAKISH Add Sort Manage items" at bounding box center [911, 177] width 400 height 62
paste input "THYME MANAKISH"
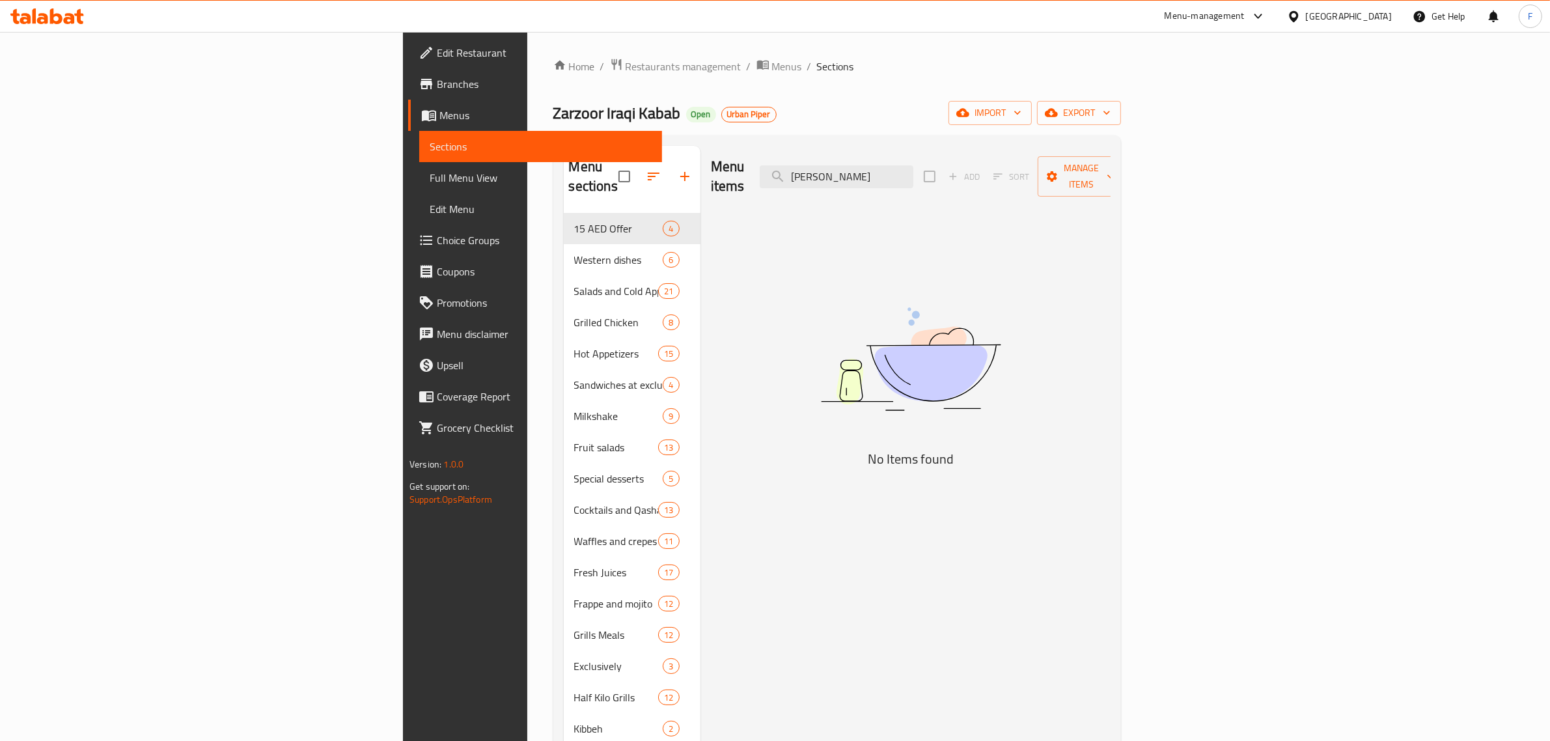
drag, startPoint x: 1056, startPoint y: 167, endPoint x: 674, endPoint y: 170, distance: 382.2
click at [711, 166] on div "Menu items THYME MANAKISHAKISH Add Sort Manage items" at bounding box center [911, 177] width 400 height 62
paste input "search"
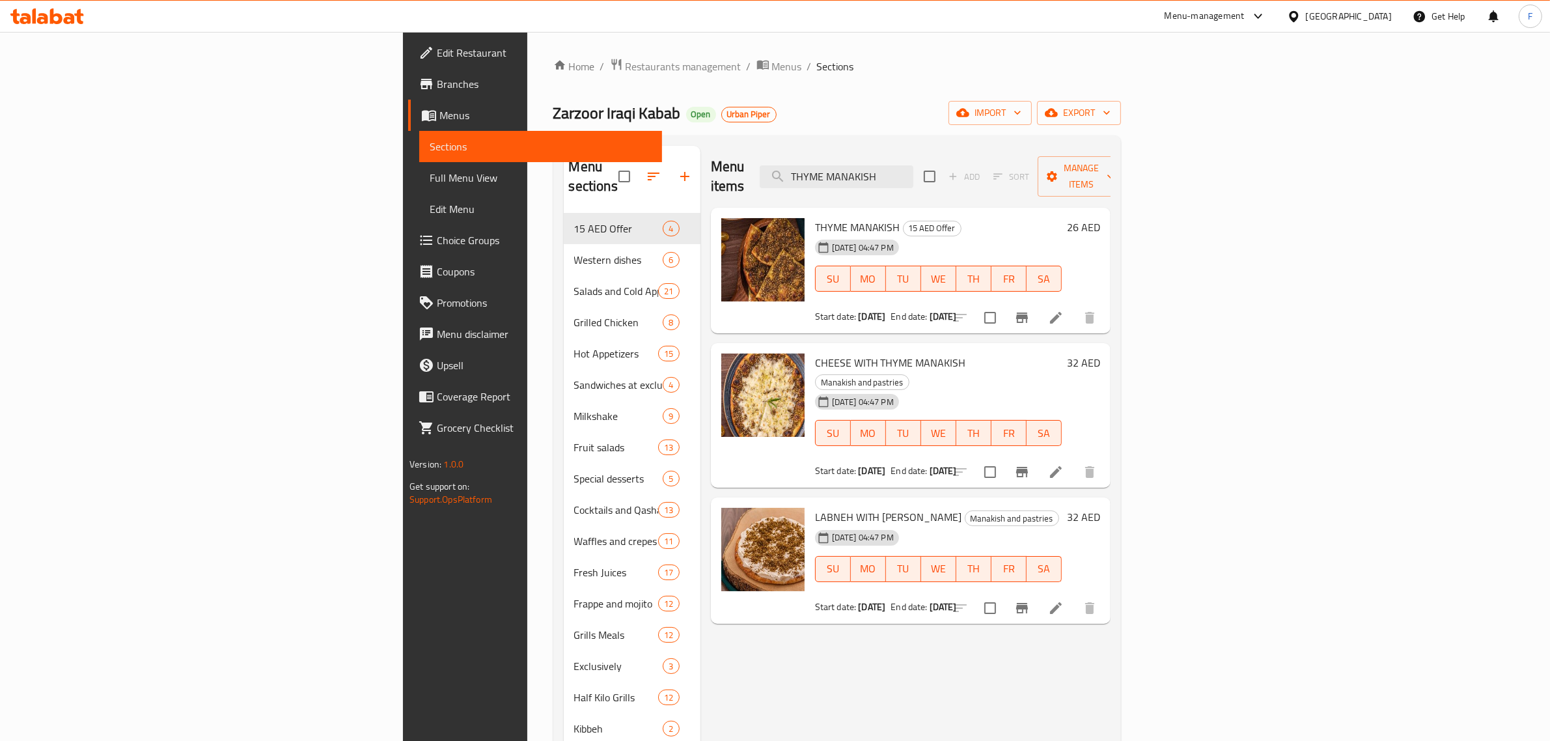
type input "THYME MANAKISH"
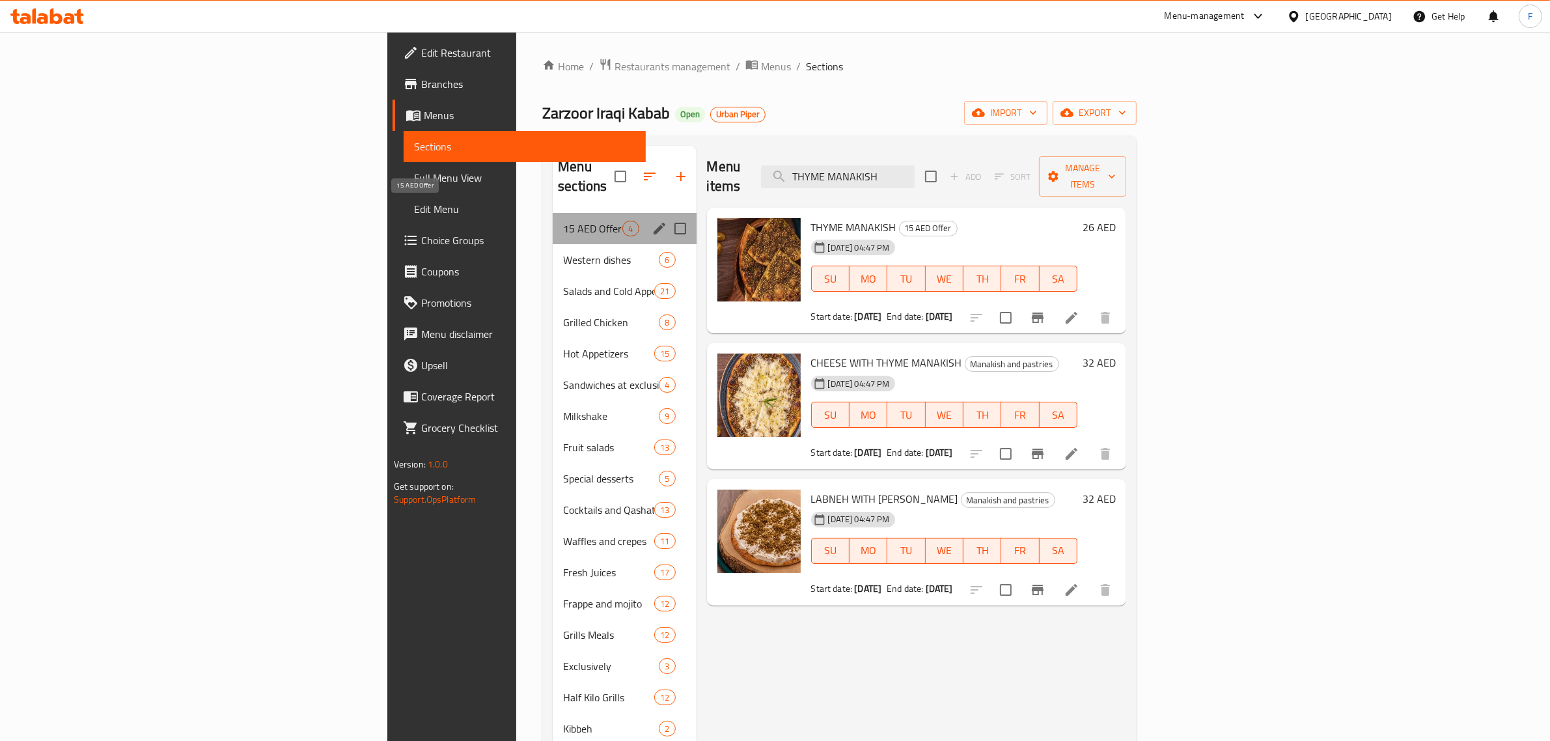
click at [563, 221] on span "15 AED Offer" at bounding box center [592, 229] width 59 height 16
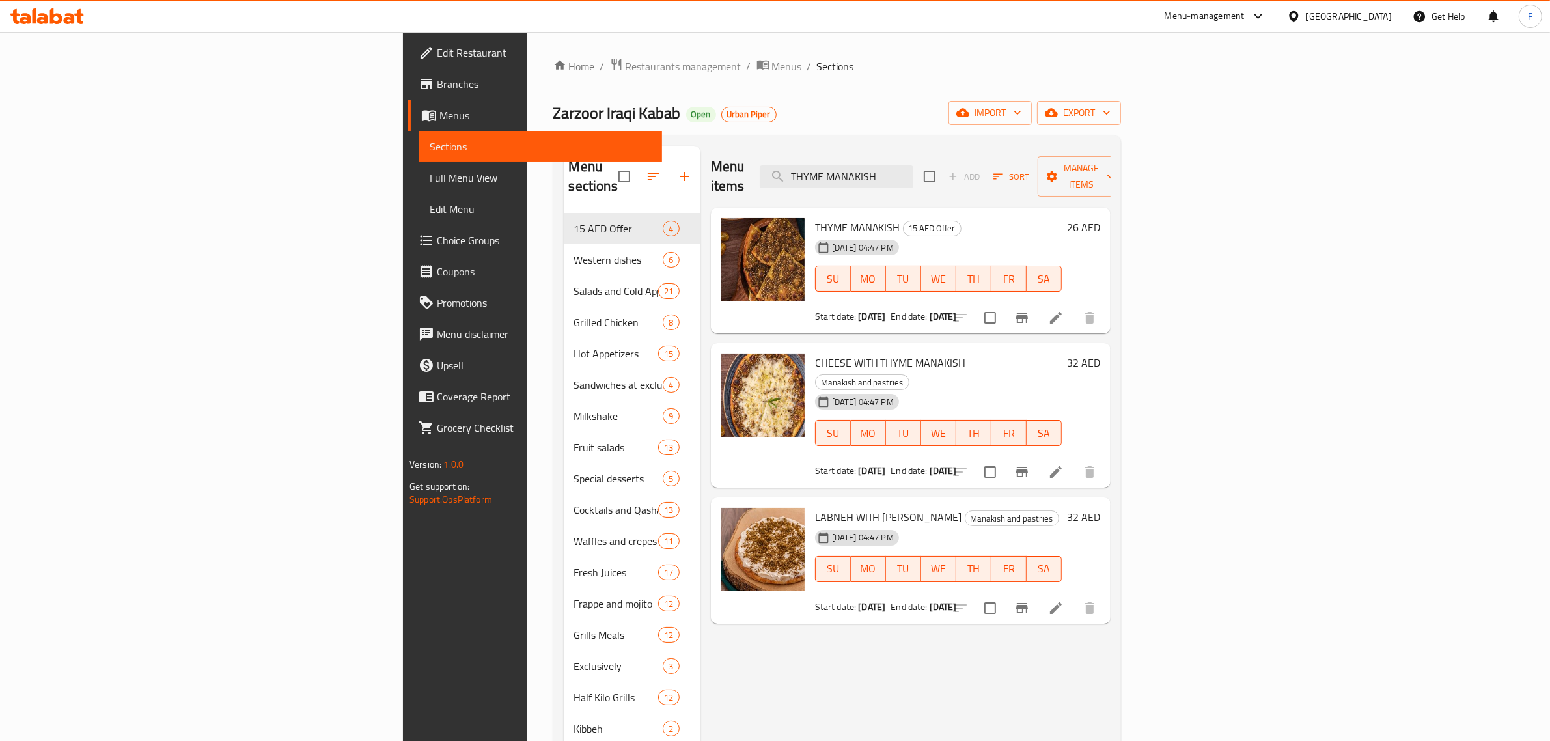
drag, startPoint x: 1031, startPoint y: 166, endPoint x: 798, endPoint y: 150, distance: 232.9
click at [813, 160] on div "Menu items THYME MANAKISH Add Sort Manage items" at bounding box center [911, 177] width 400 height 62
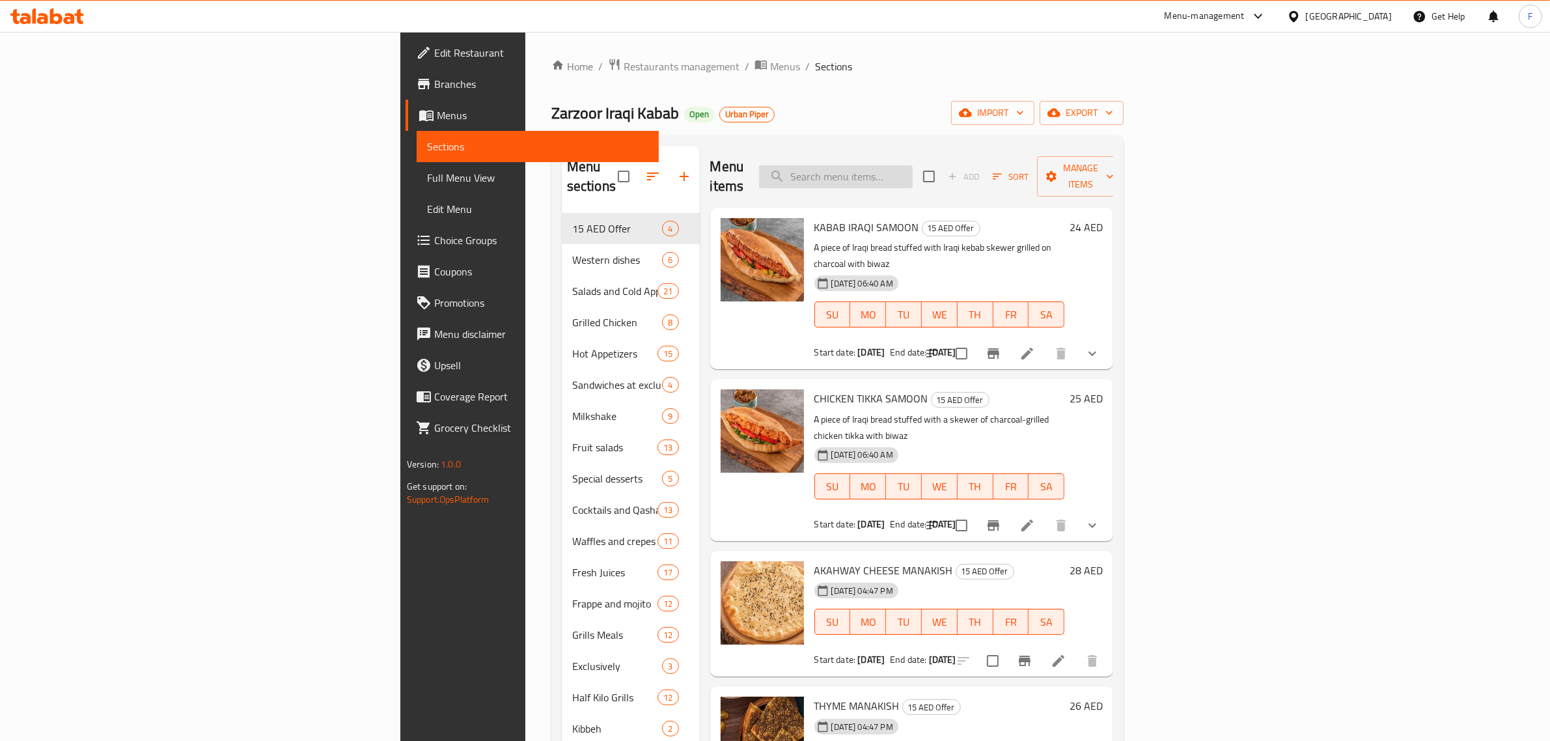
paste input "KABAB COMBO"
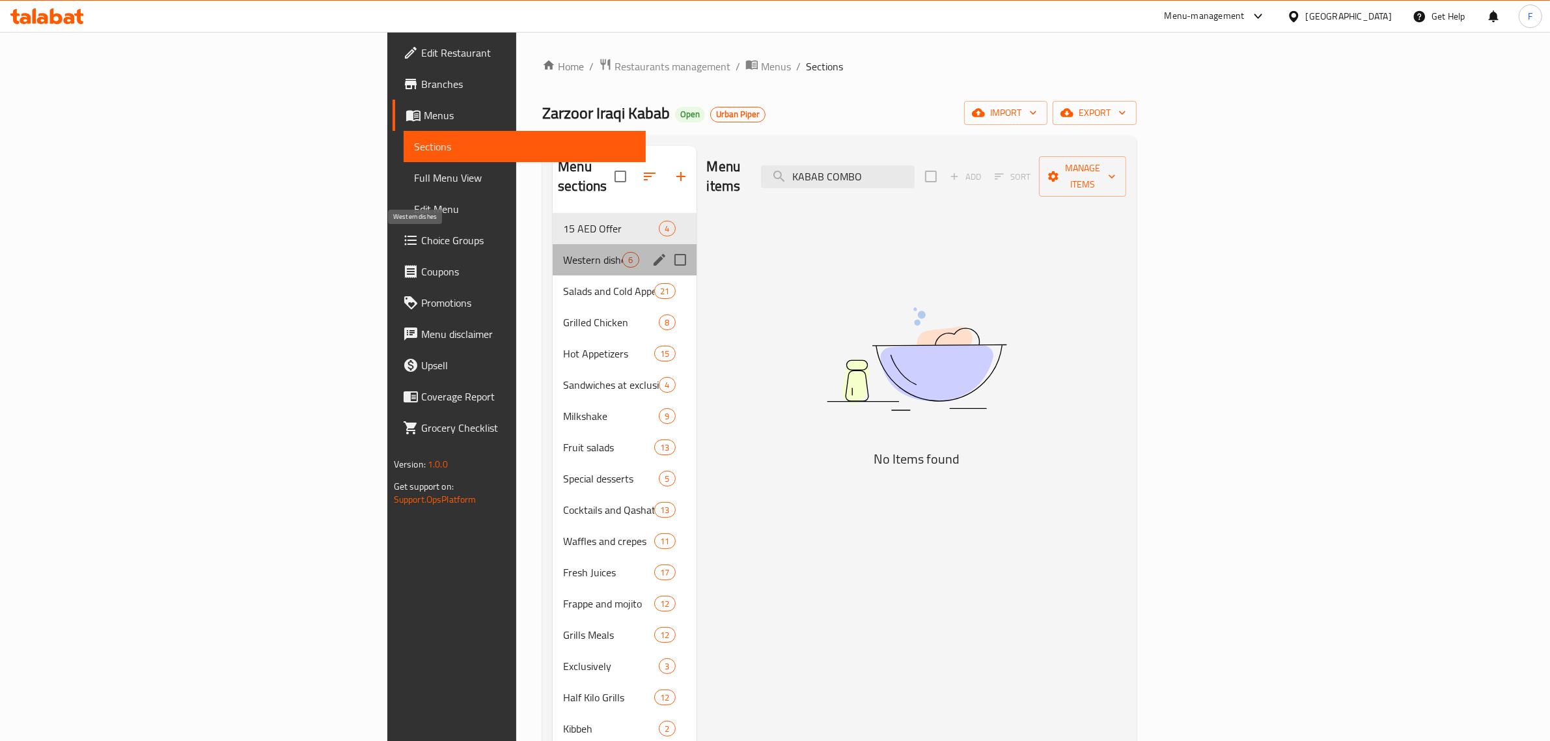
click at [563, 252] on span "Western dishes" at bounding box center [592, 260] width 59 height 16
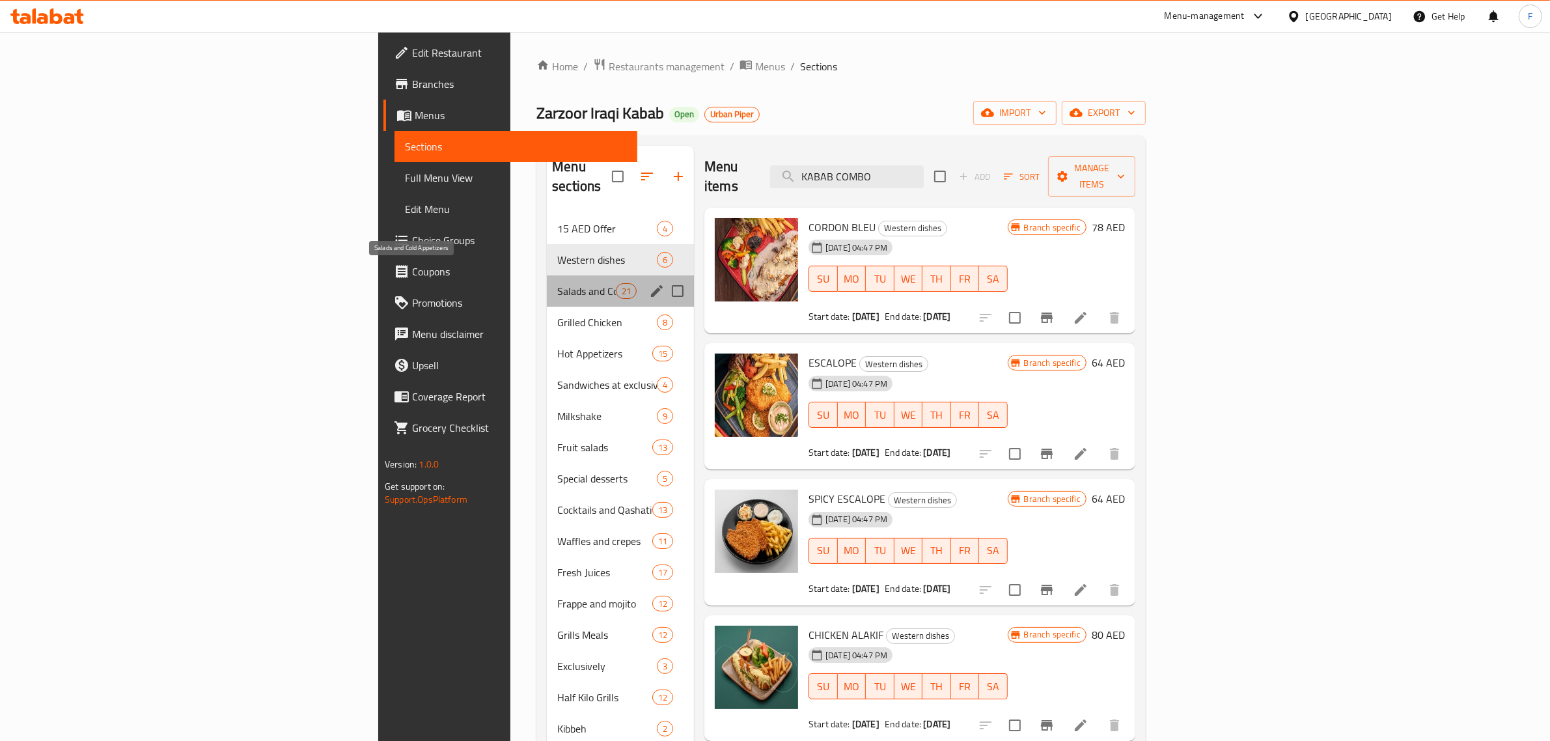
click at [557, 283] on span "Salads and Cold Appetizers" at bounding box center [586, 291] width 59 height 16
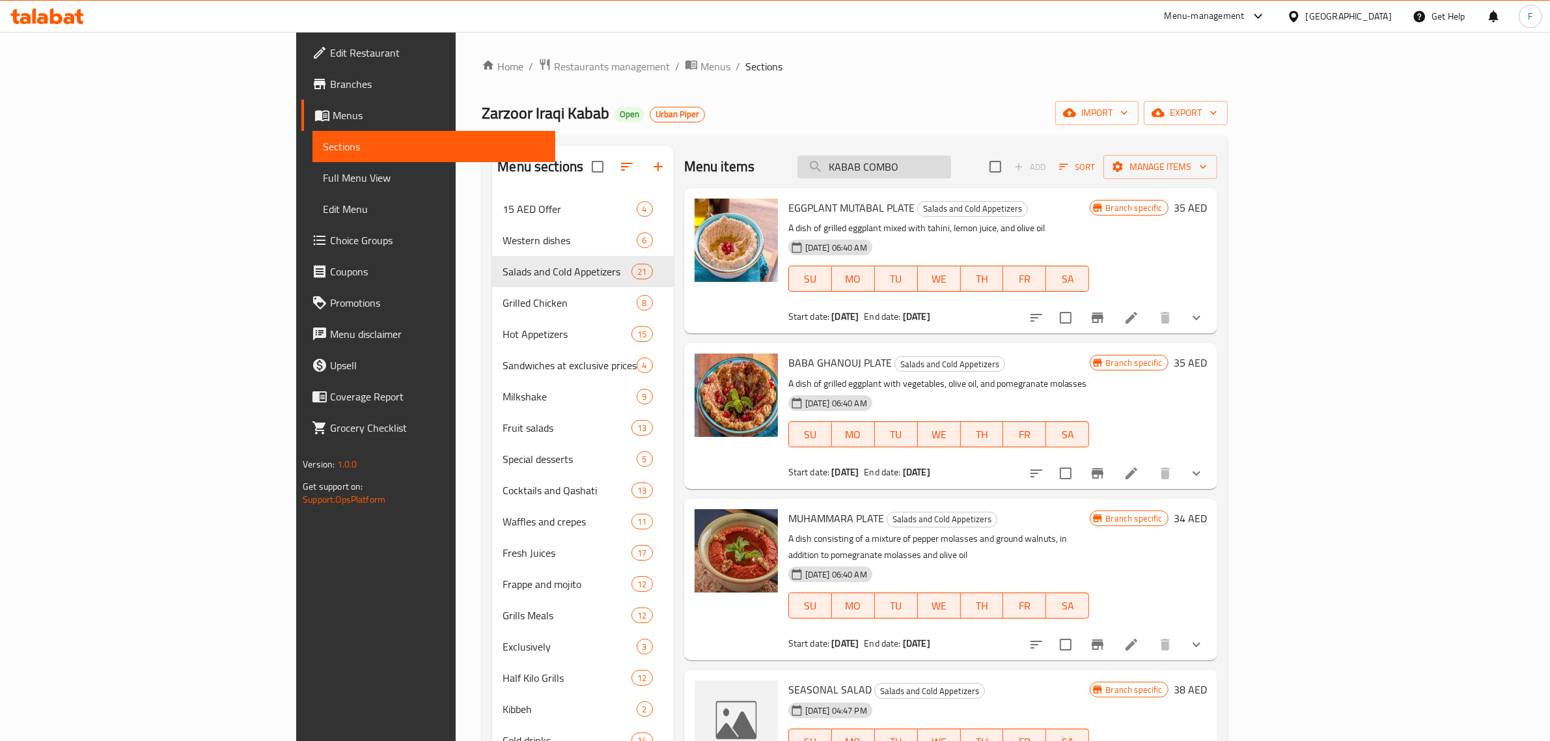
click at [951, 167] on input "KABAB COMBO" at bounding box center [875, 167] width 154 height 23
drag, startPoint x: 1029, startPoint y: 160, endPoint x: 587, endPoint y: 158, distance: 441.4
click at [590, 158] on div "Menu sections 15 AED Offer 4 Western dishes 6 Salads and Cold Appetizers 21 Gri…" at bounding box center [854, 516] width 725 height 741
paste input "CHICKEN TIKKA RO"
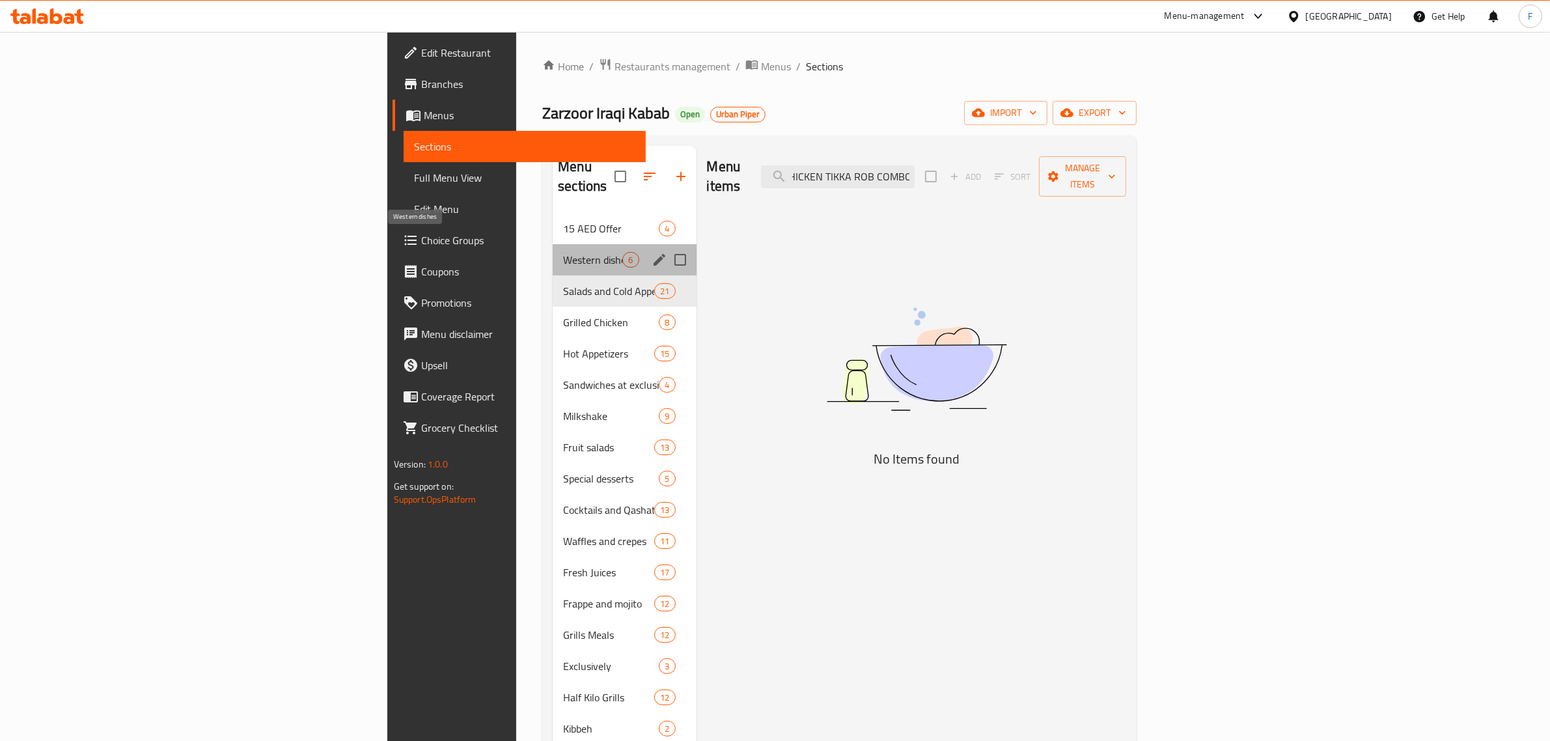
click at [563, 252] on span "Western dishes" at bounding box center [592, 260] width 59 height 16
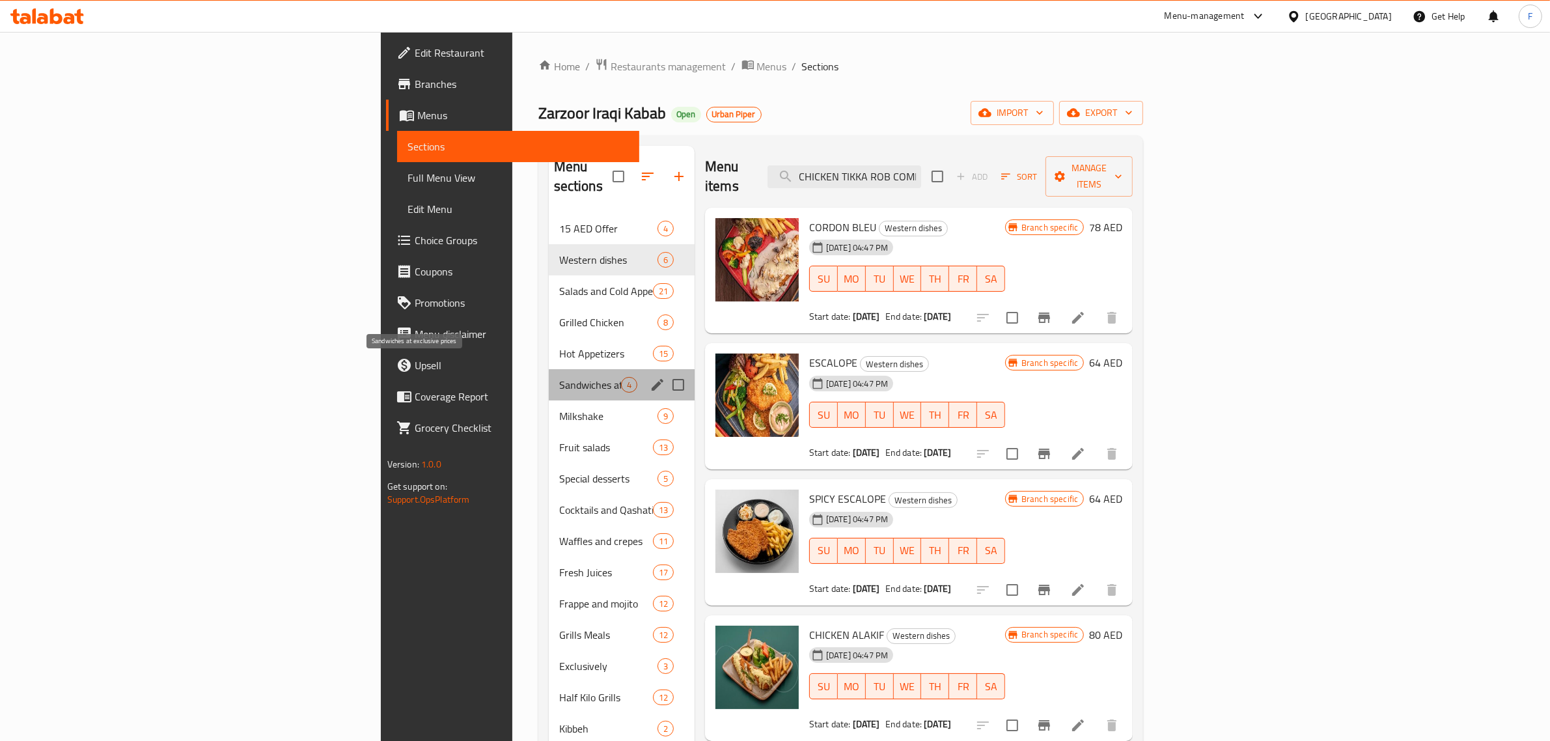
click at [559, 377] on span "Sandwiches at exclusive prices" at bounding box center [590, 385] width 62 height 16
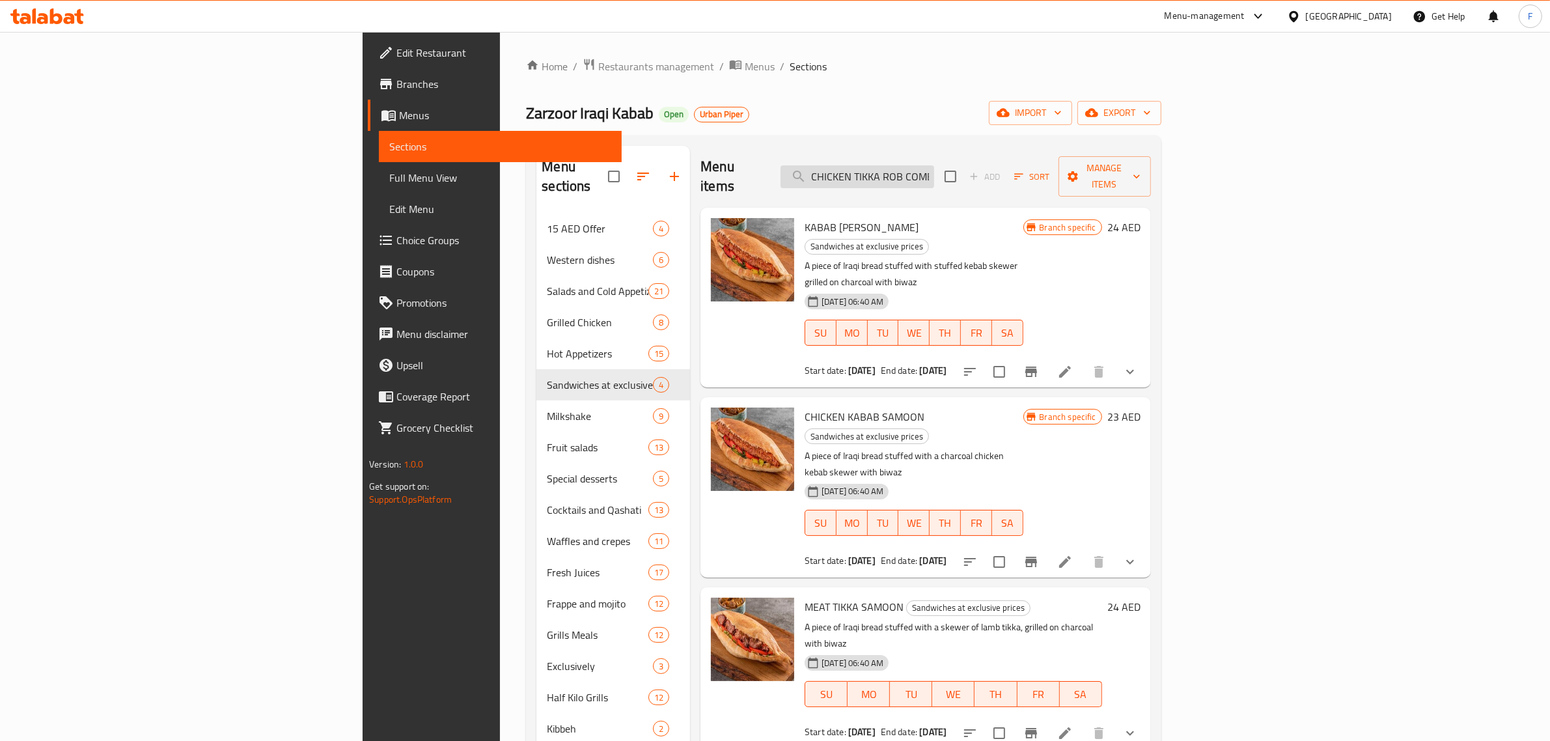
click at [934, 169] on input "CHICKEN TIKKA ROB COMBO" at bounding box center [858, 176] width 154 height 23
paste input "HUMMUS"
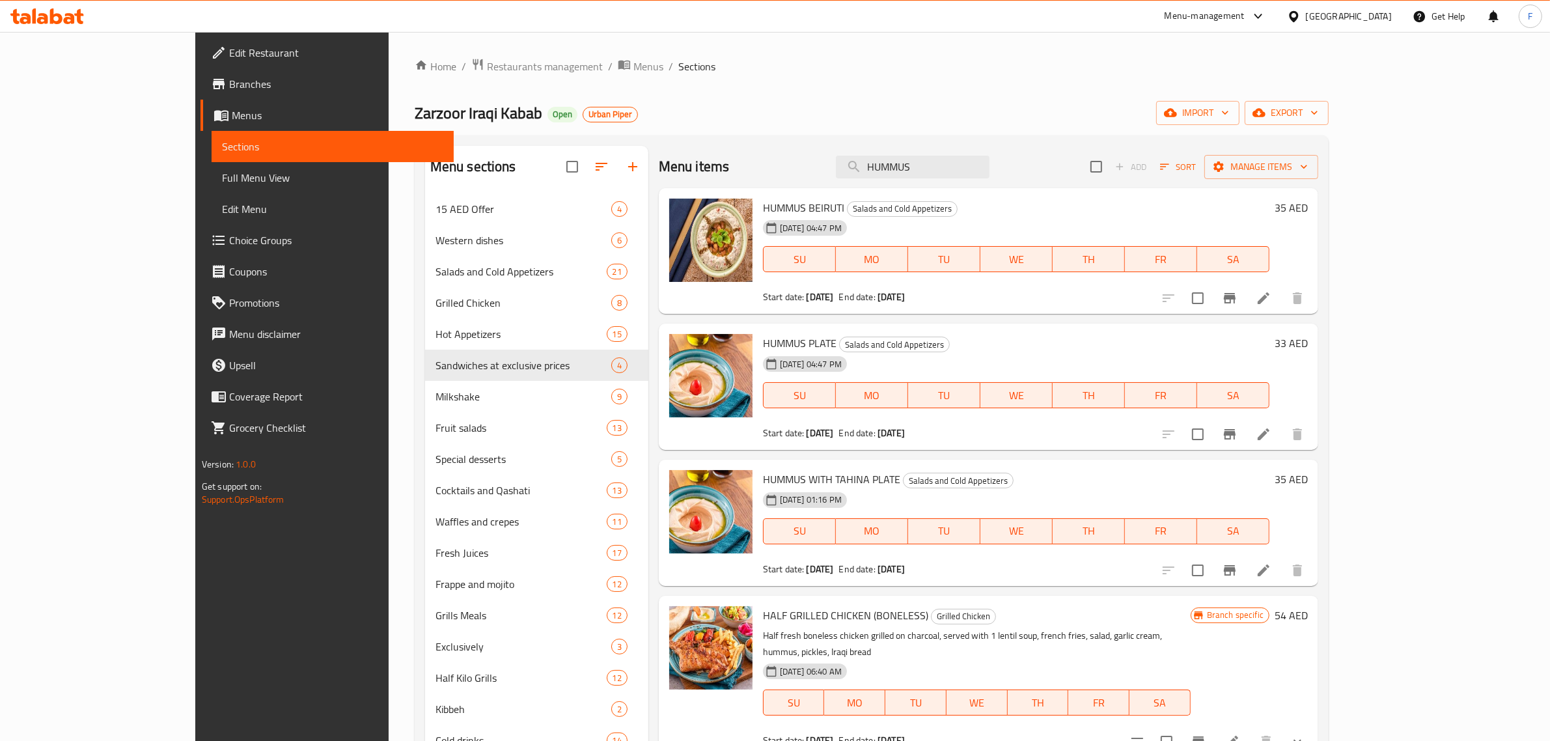
drag, startPoint x: 993, startPoint y: 173, endPoint x: 708, endPoint y: 142, distance: 287.5
click at [708, 142] on div "Menu sections 15 AED Offer 4 Western dishes 6 Salads and Cold Appetizers 21 Gri…" at bounding box center [872, 516] width 914 height 762
paste input "TABOULEH"
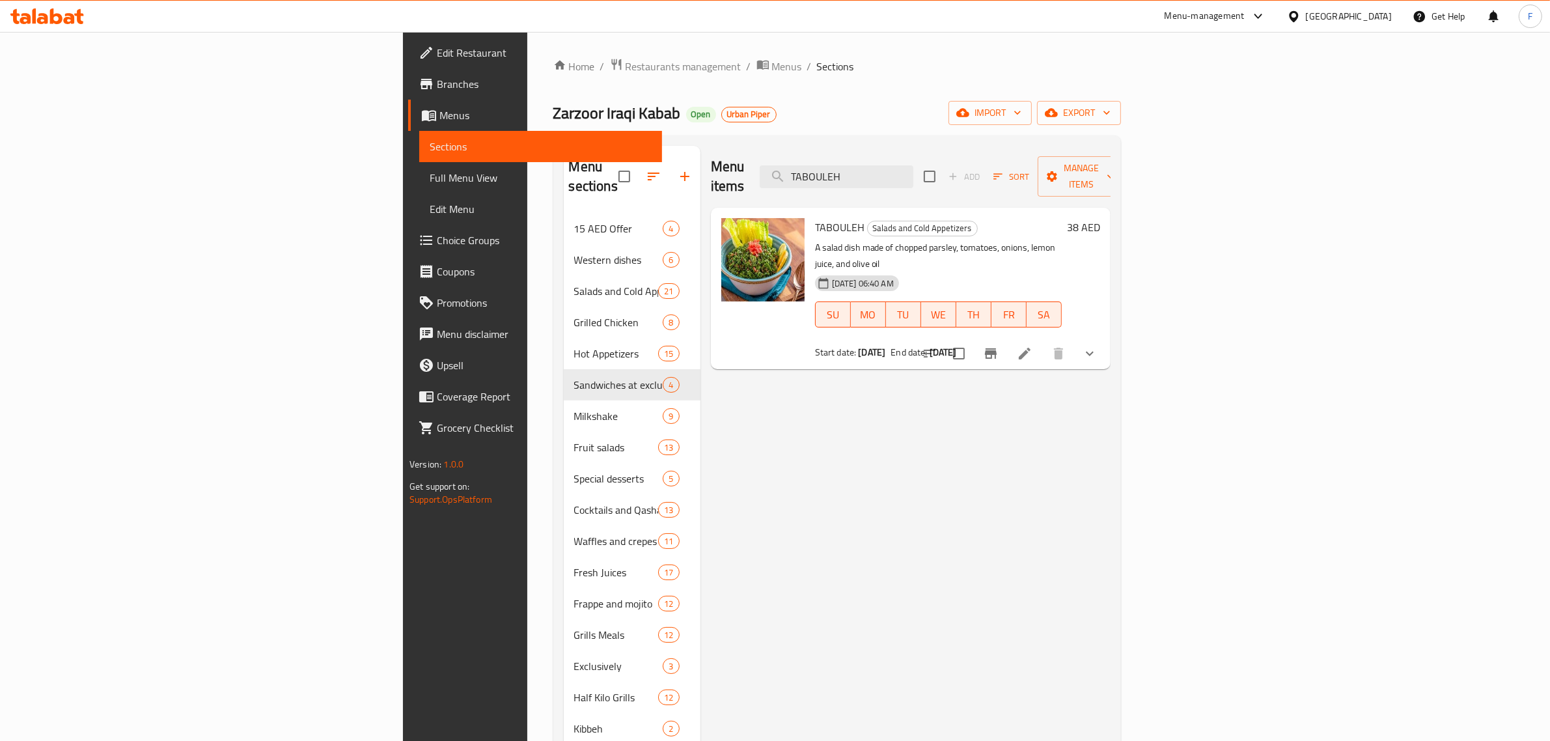
drag, startPoint x: 1014, startPoint y: 161, endPoint x: 830, endPoint y: 158, distance: 184.3
click at [831, 158] on div "Menu items TABOULEH Add Sort Manage items" at bounding box center [911, 177] width 400 height 62
paste input "Chicken Tikka Samoon"
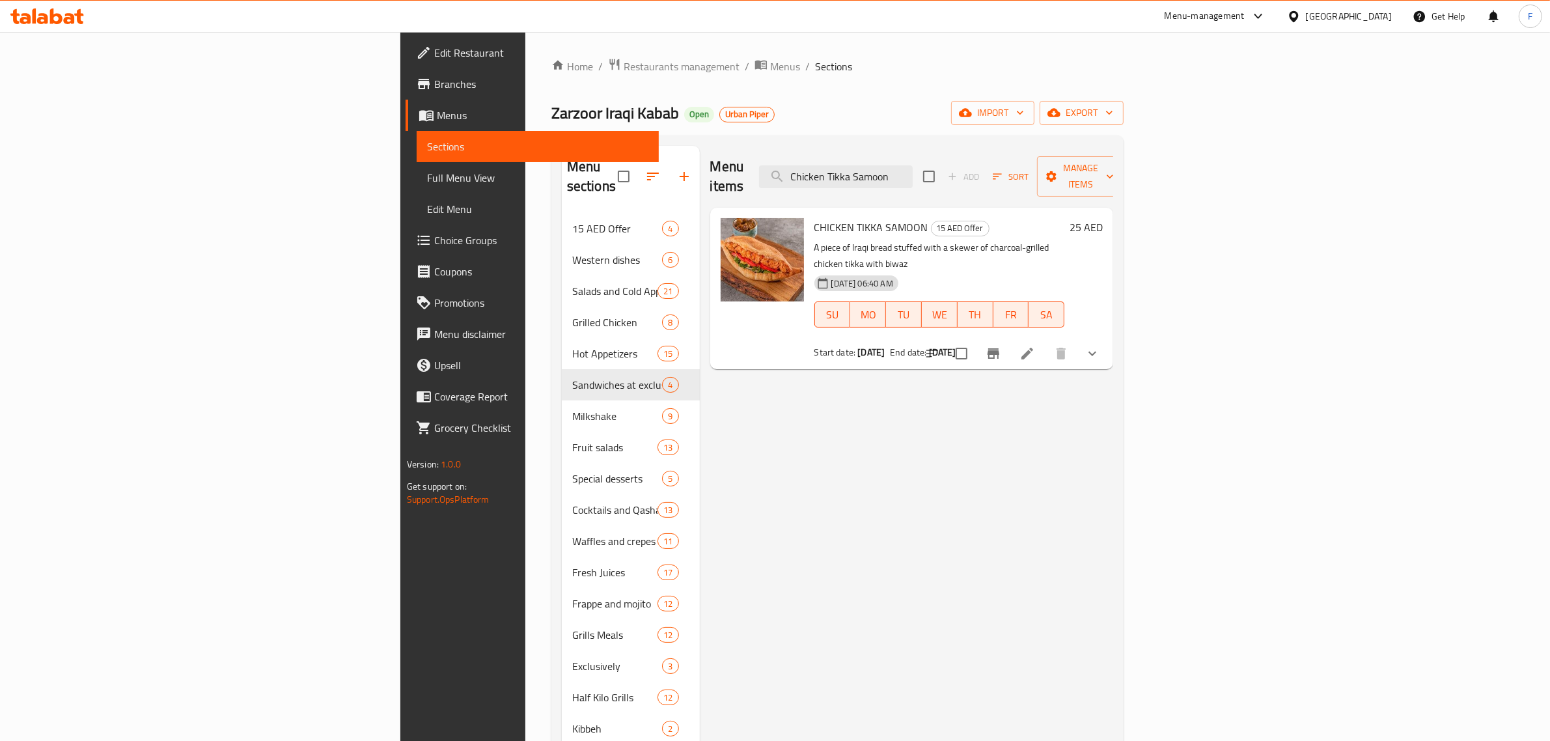
type input "Chicken Tikka Samoon"
click at [434, 83] on span "Branches" at bounding box center [541, 84] width 215 height 16
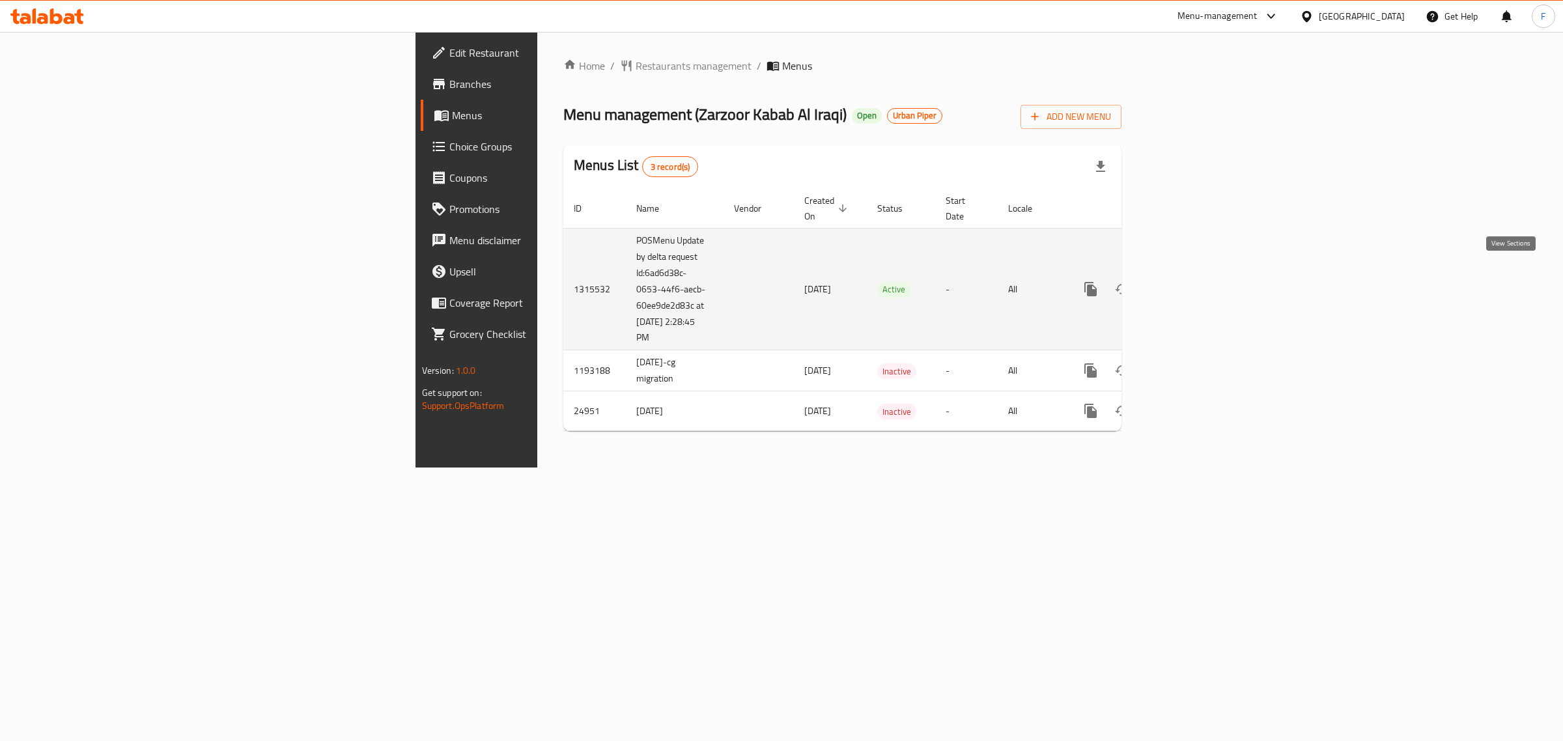
click at [1200, 285] on link "enhanced table" at bounding box center [1184, 288] width 31 height 31
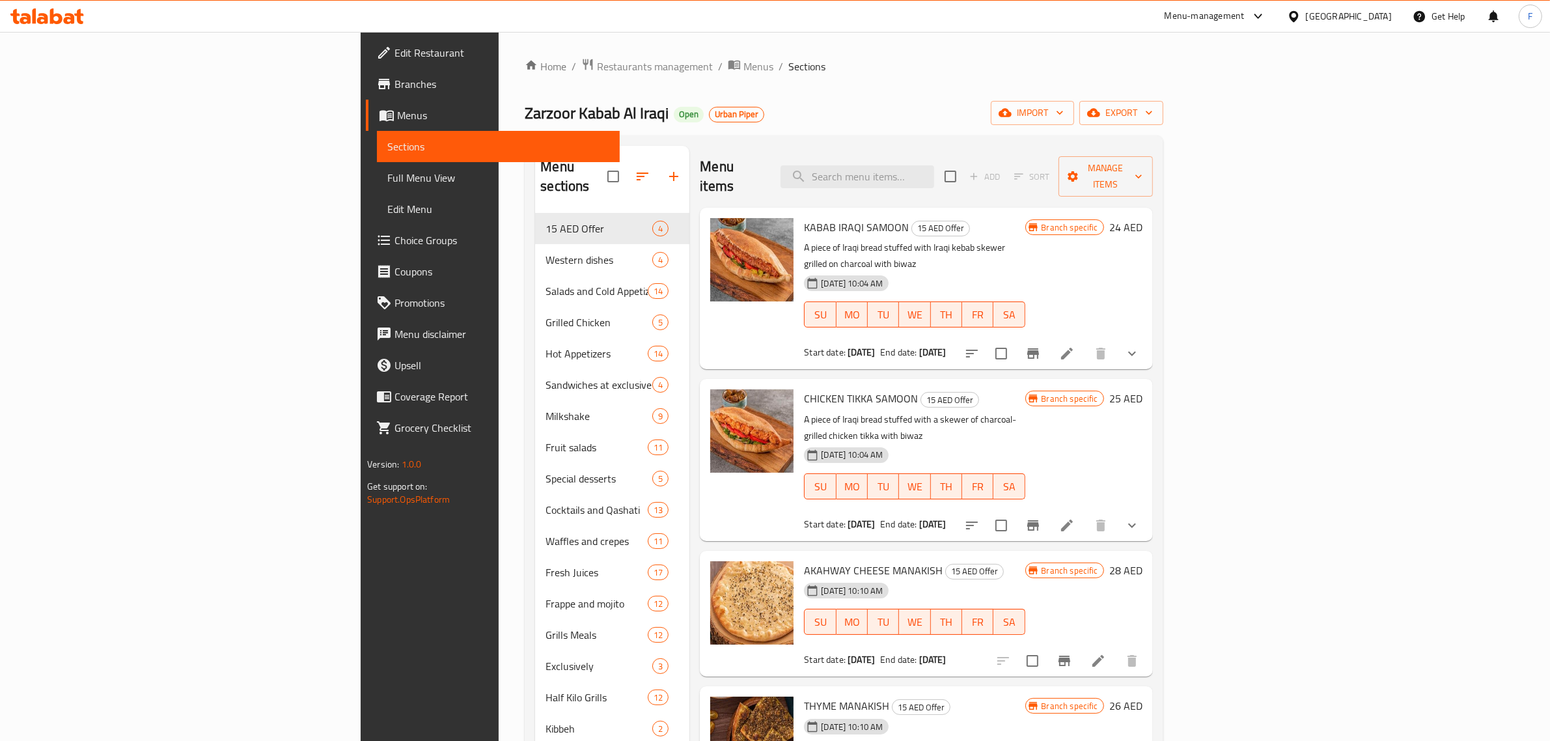
click at [995, 79] on div "Home / Restaurants management / Menus / Sections Zarzoor Kabab Al Iraqi Open Ur…" at bounding box center [844, 477] width 638 height 839
click at [934, 170] on input "search" at bounding box center [858, 176] width 154 height 23
paste input "HUMMUS"
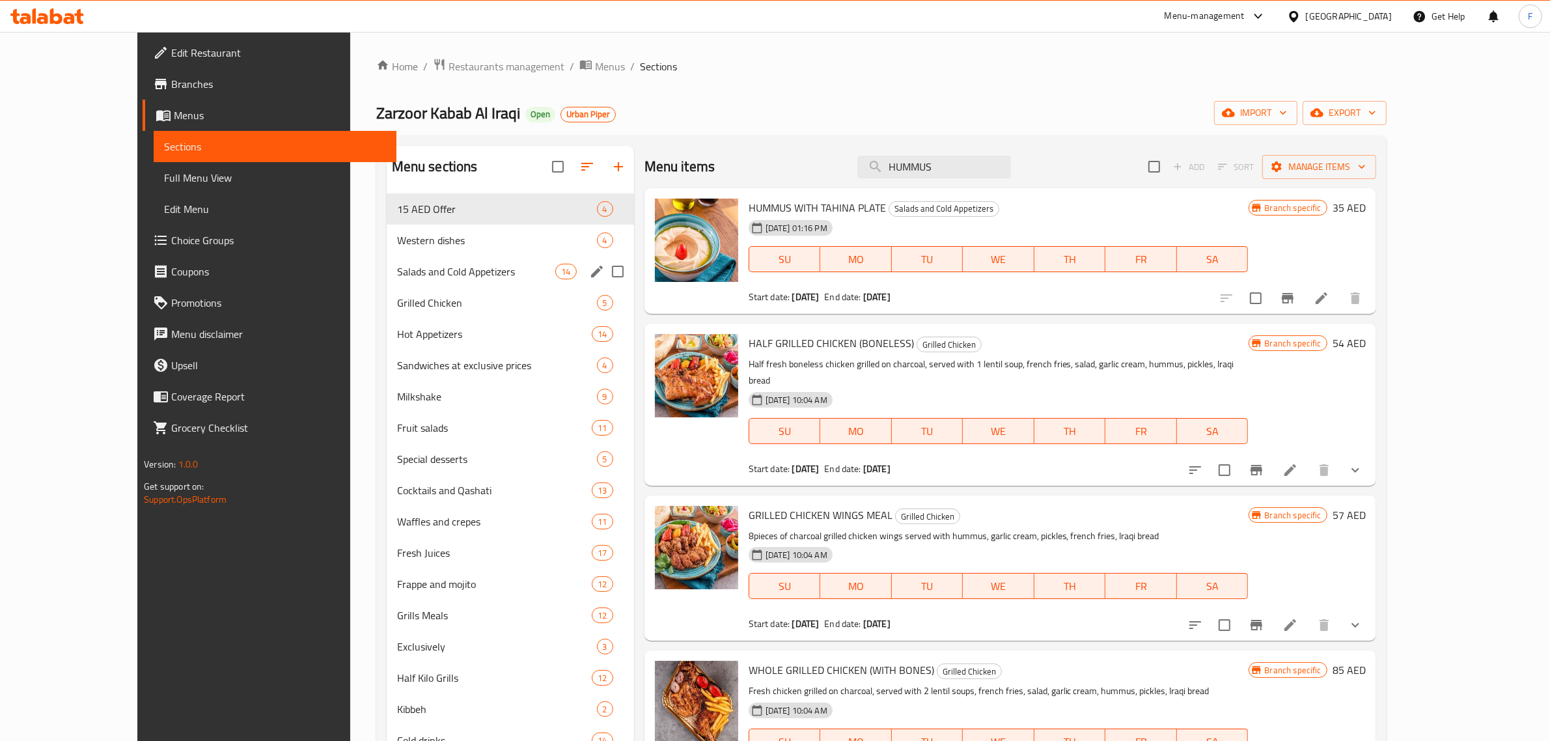
type input "HUMMUS"
click at [397, 271] on span "Salads and Cold Appetizers" at bounding box center [476, 272] width 159 height 16
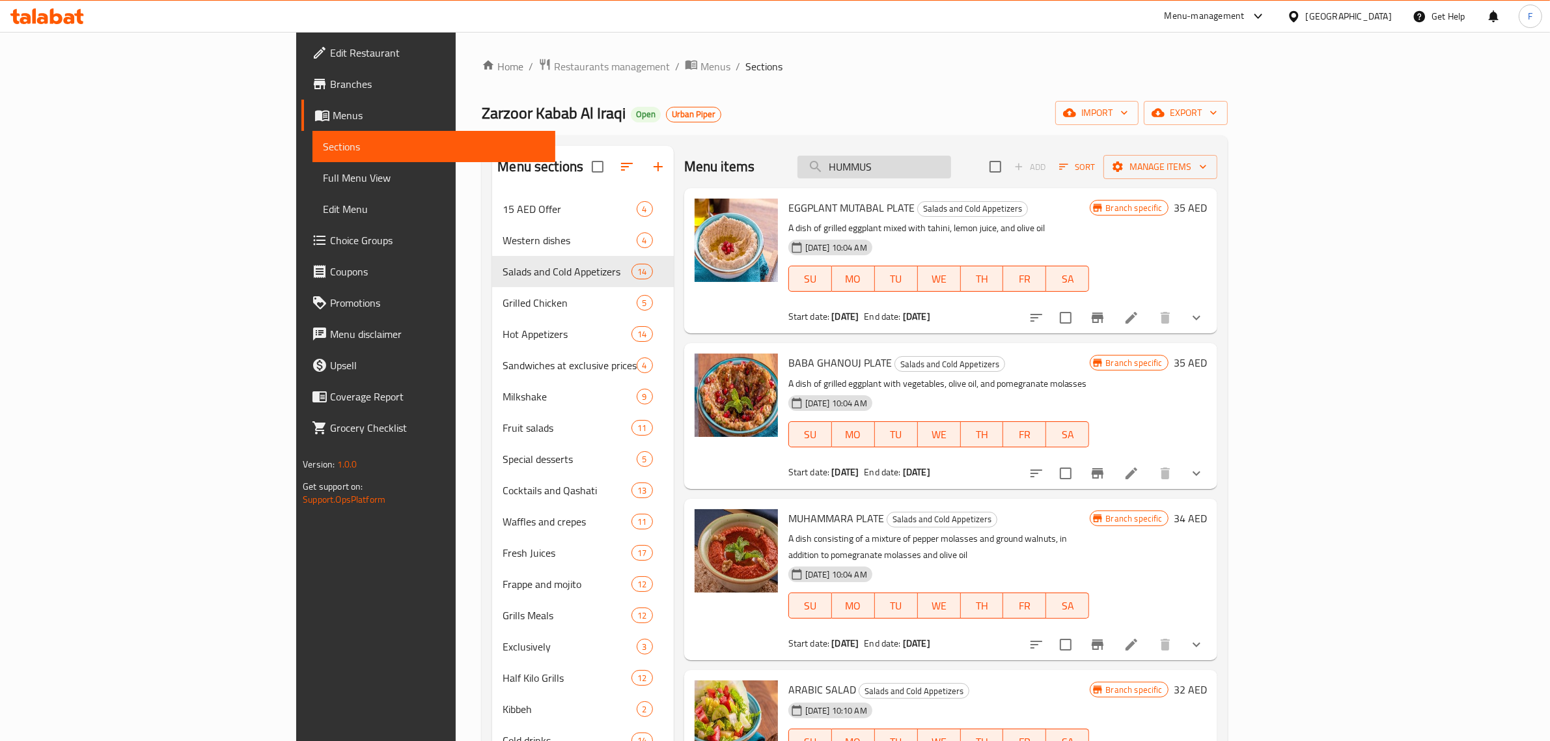
drag, startPoint x: 1011, startPoint y: 167, endPoint x: 906, endPoint y: 166, distance: 105.5
click at [906, 166] on input "HUMMUS" at bounding box center [875, 167] width 154 height 23
click at [951, 163] on input "HUMMUS" at bounding box center [875, 167] width 154 height 23
drag, startPoint x: 992, startPoint y: 163, endPoint x: 903, endPoint y: 166, distance: 88.6
click at [903, 166] on input "HUMMUS" at bounding box center [875, 167] width 154 height 23
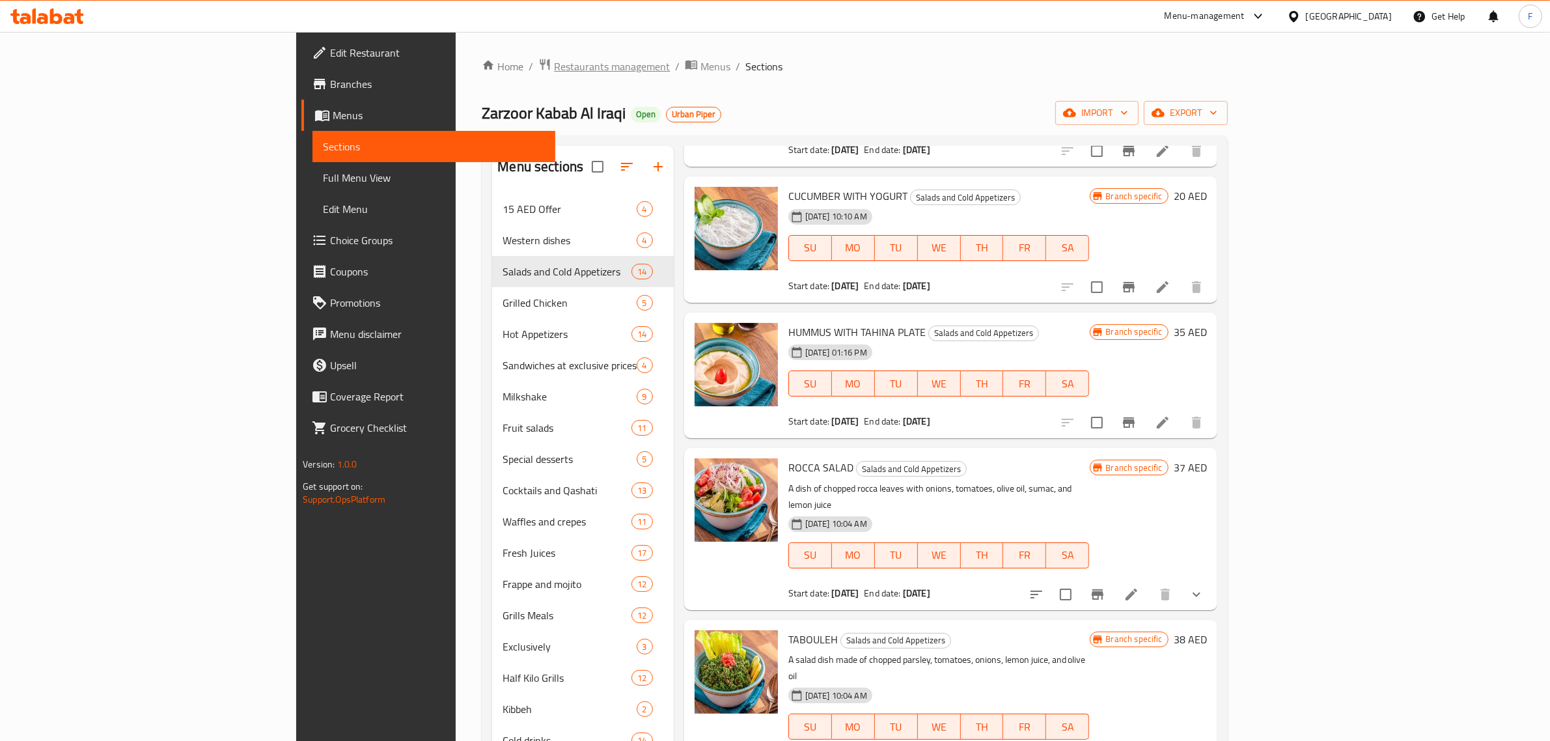
click at [554, 60] on span "Restaurants management" at bounding box center [612, 67] width 116 height 16
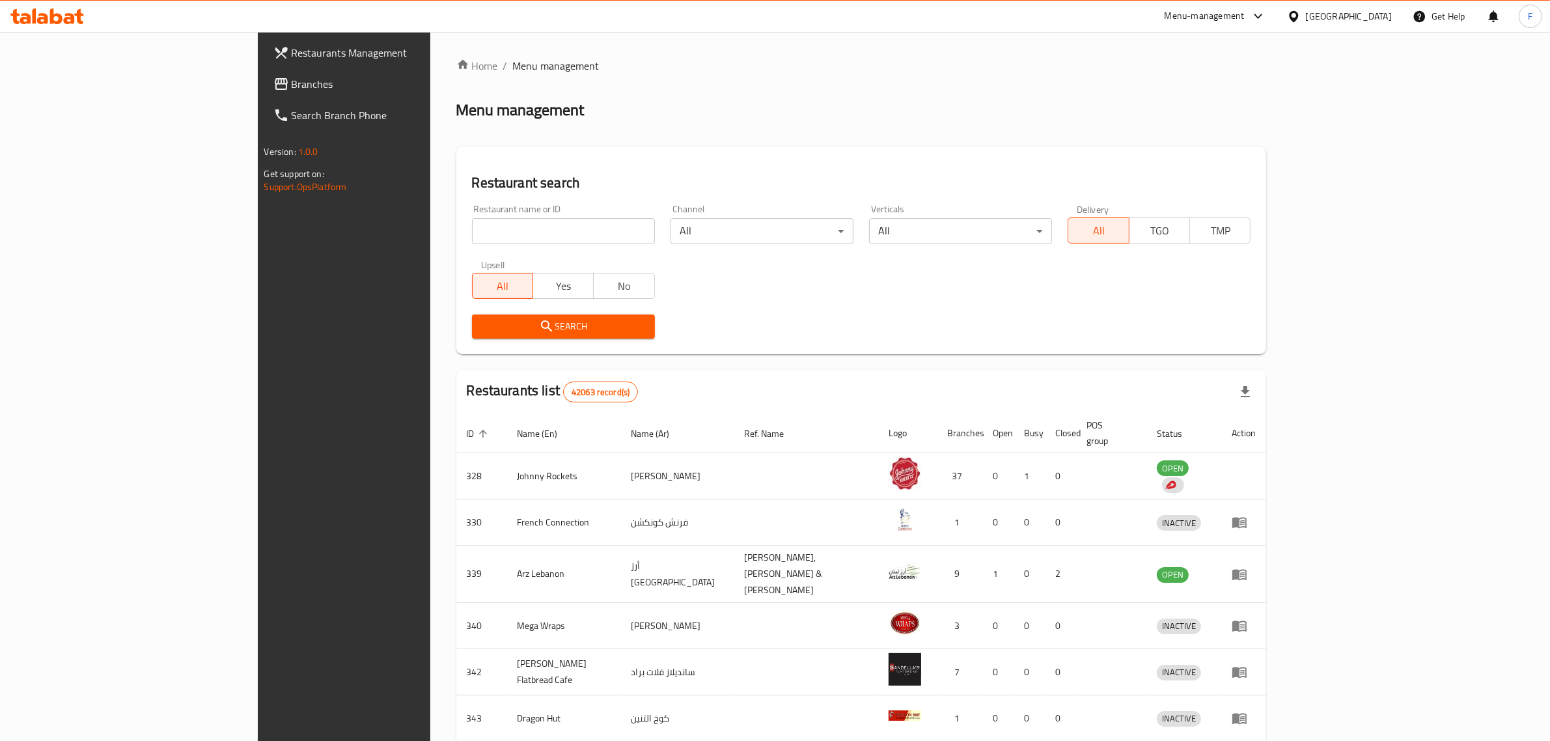
click at [472, 229] on input "search" at bounding box center [563, 231] width 183 height 26
paste input "26784"
type input "26784"
click at [539, 322] on icon "submit" at bounding box center [547, 326] width 16 height 16
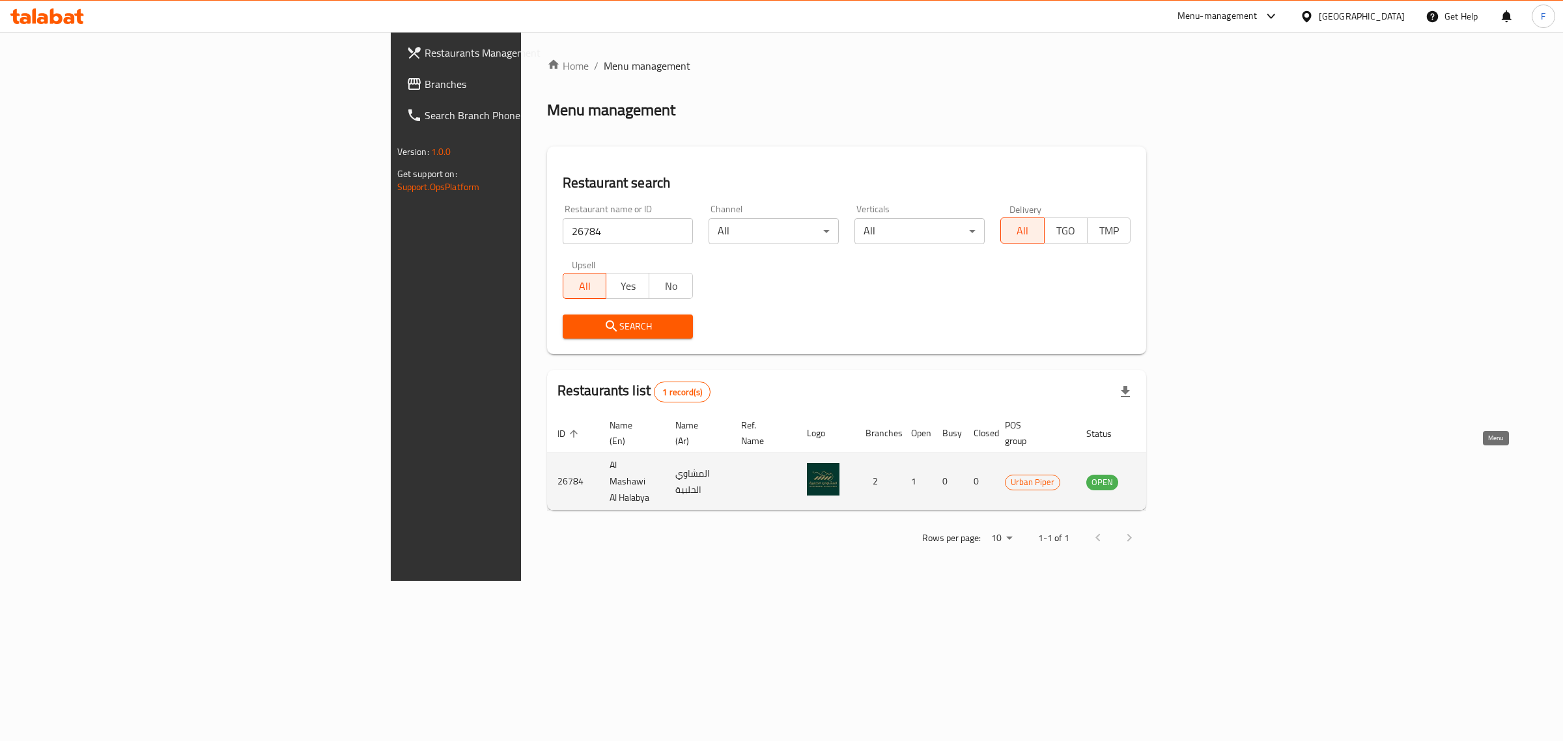
click at [1170, 474] on icon "enhanced table" at bounding box center [1162, 482] width 16 height 16
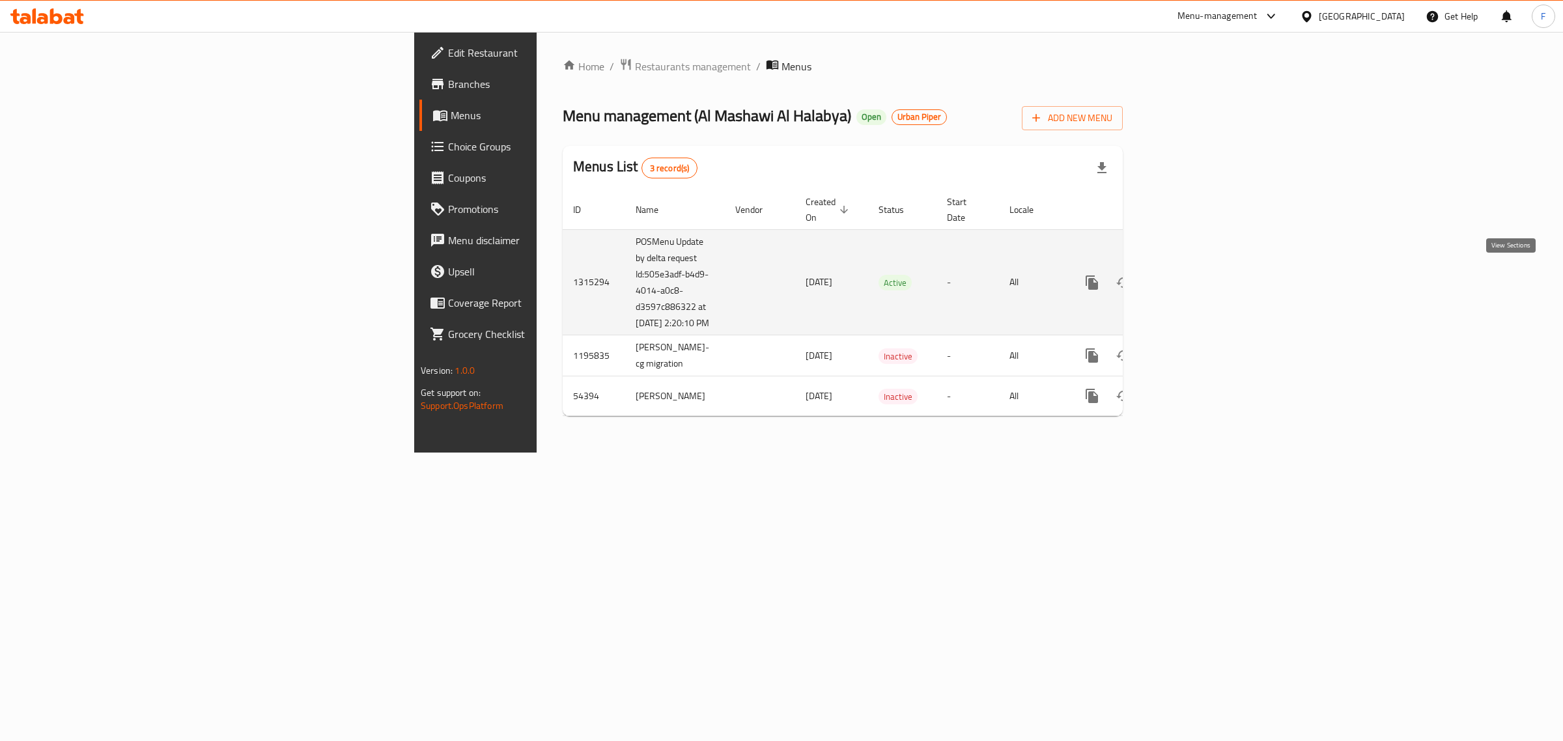
click at [1193, 277] on icon "enhanced table" at bounding box center [1186, 283] width 16 height 16
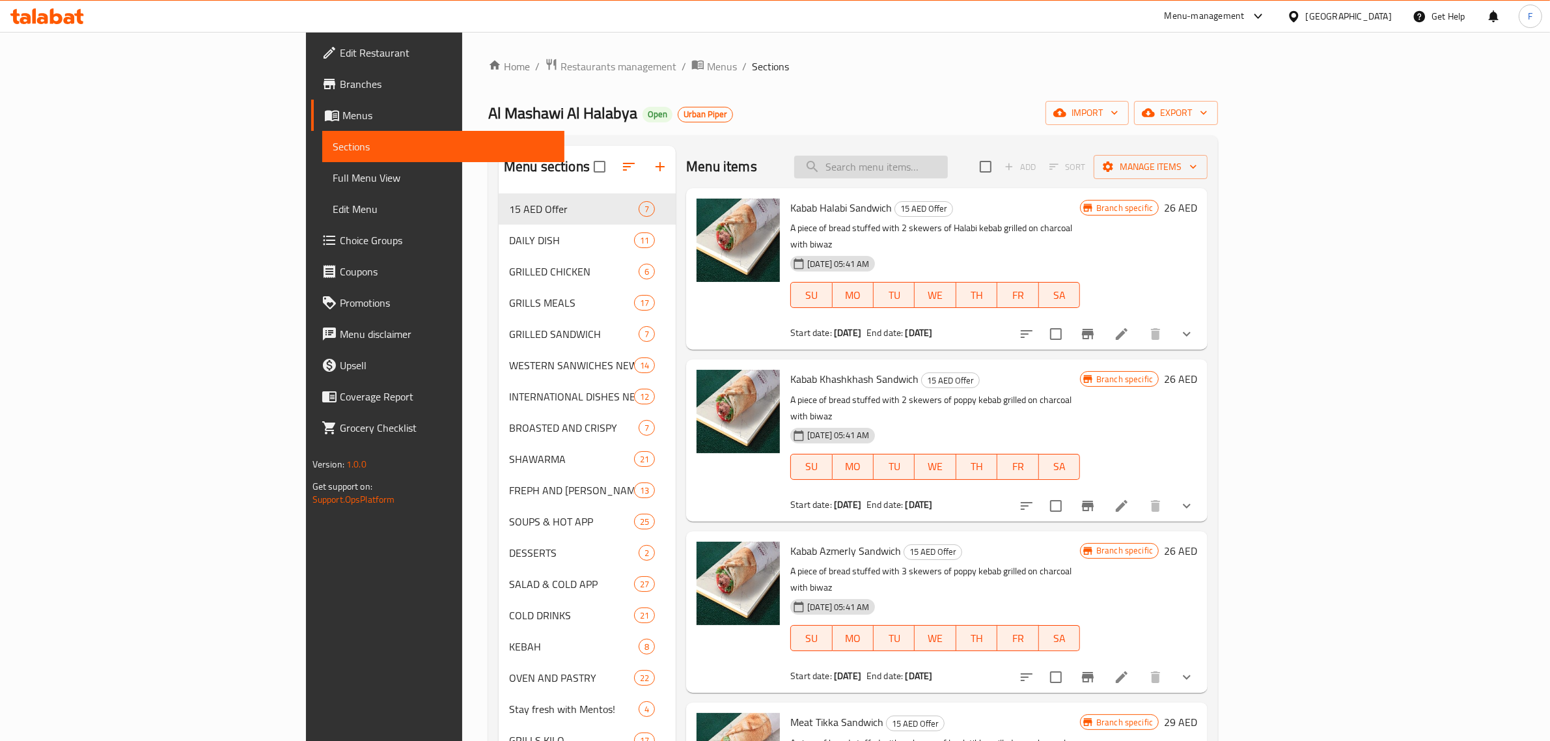
click at [948, 168] on input "search" at bounding box center [871, 167] width 154 height 23
paste input "KABAB HALABI SANDWICH"
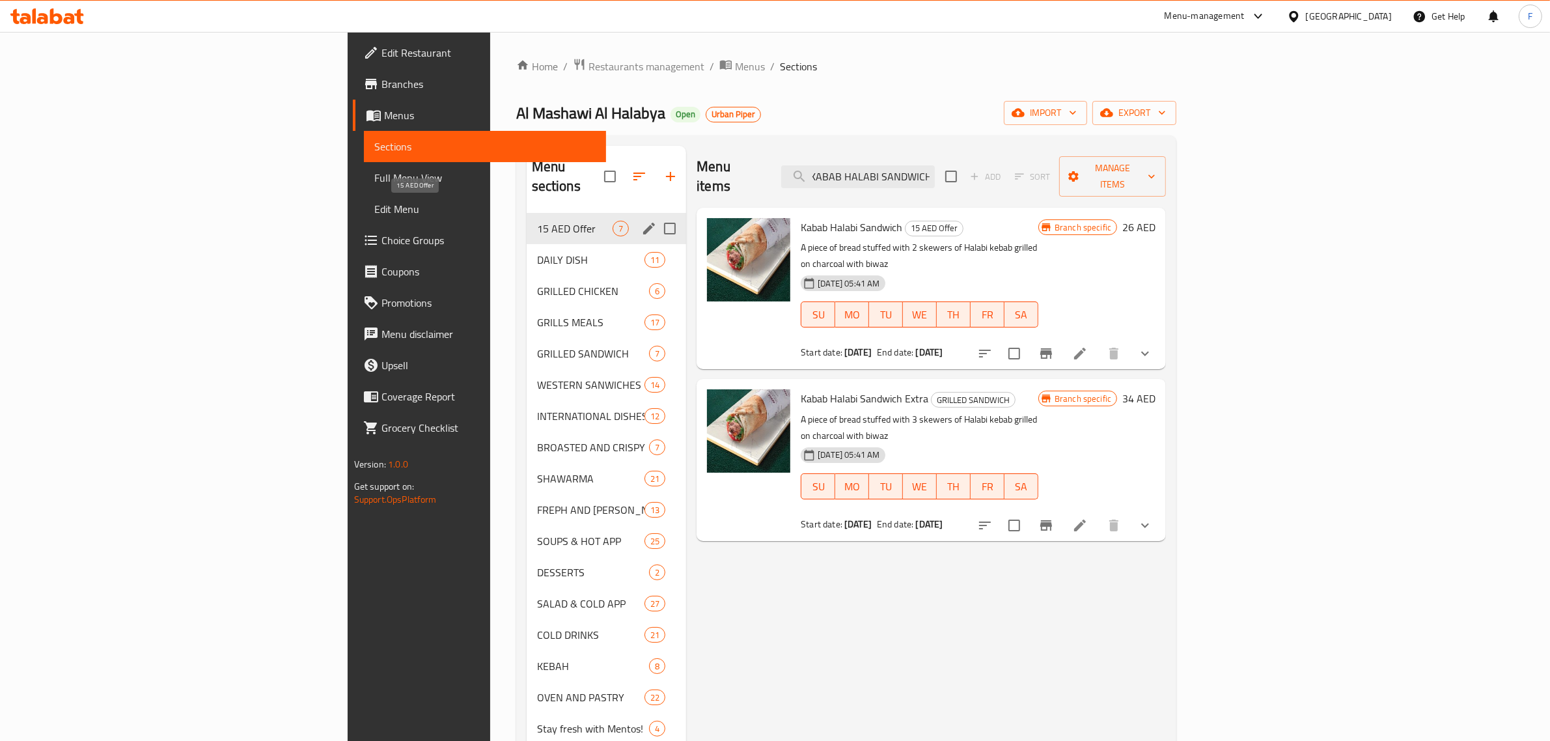
type input "KABAB HALABI SANDWICH"
click at [537, 221] on span "15 AED Offer" at bounding box center [575, 229] width 76 height 16
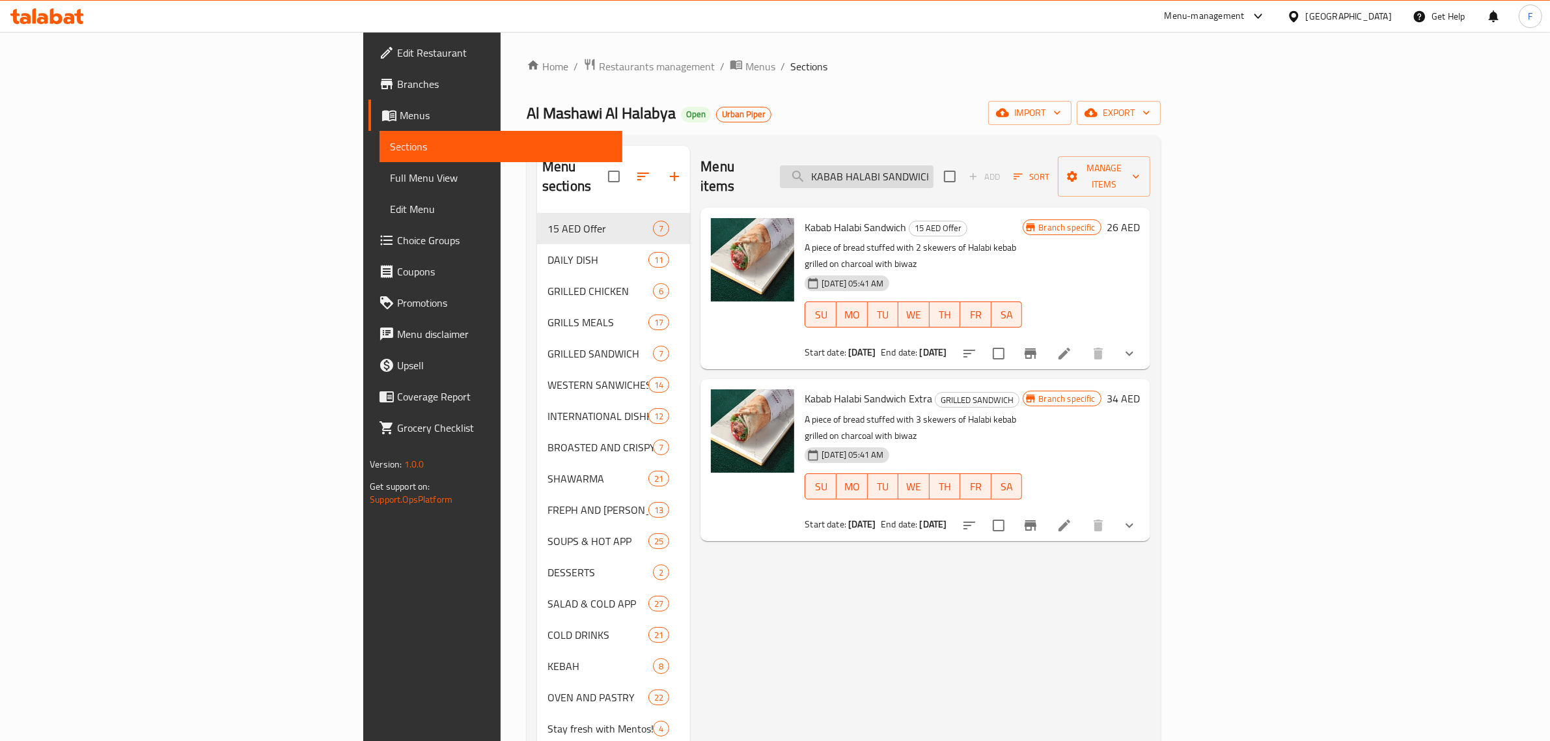
click at [934, 167] on input "KABAB HALABI SANDWICH" at bounding box center [857, 176] width 154 height 23
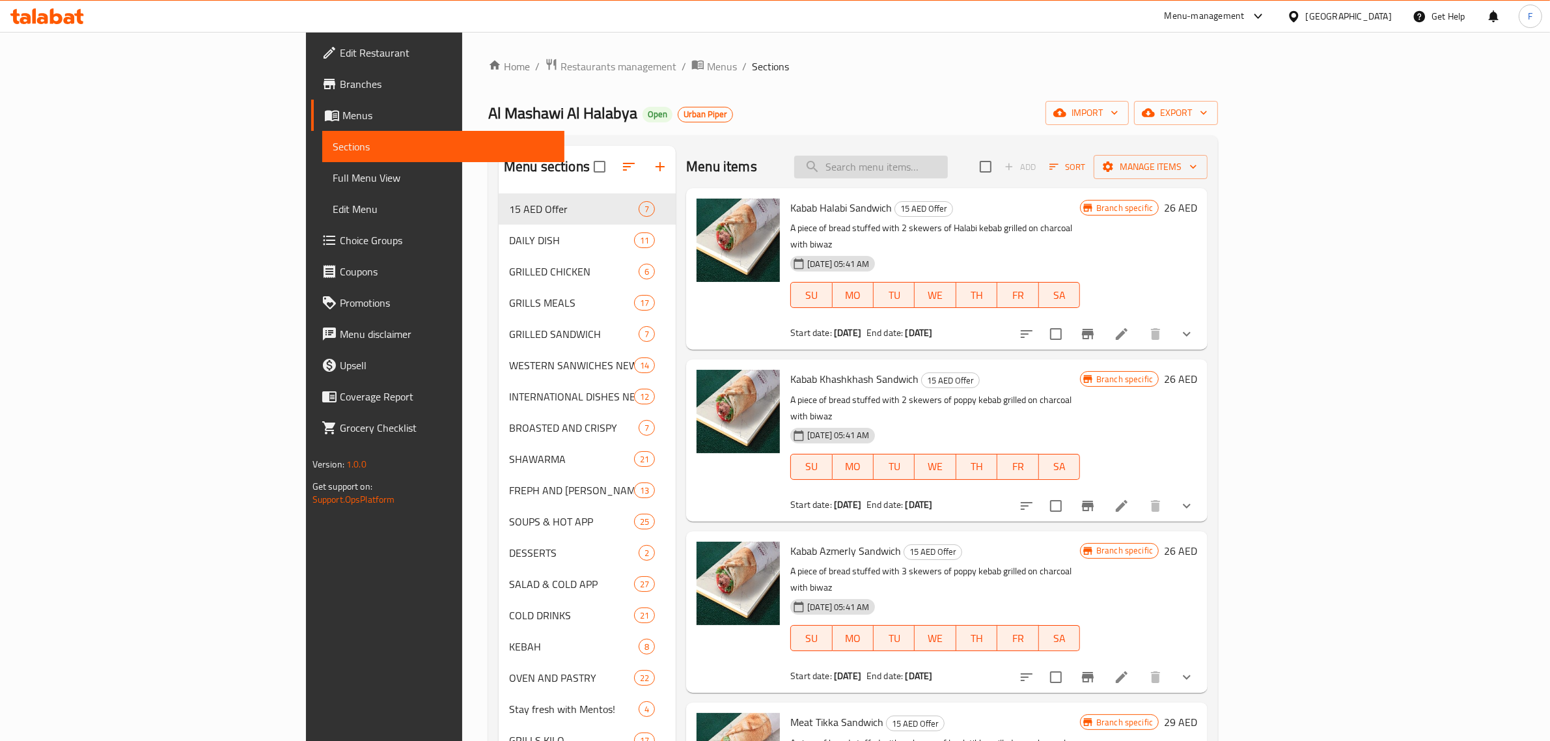
click at [948, 169] on input "search" at bounding box center [871, 167] width 154 height 23
paste input "GRILL COMBO FOR 4 PERSONS"
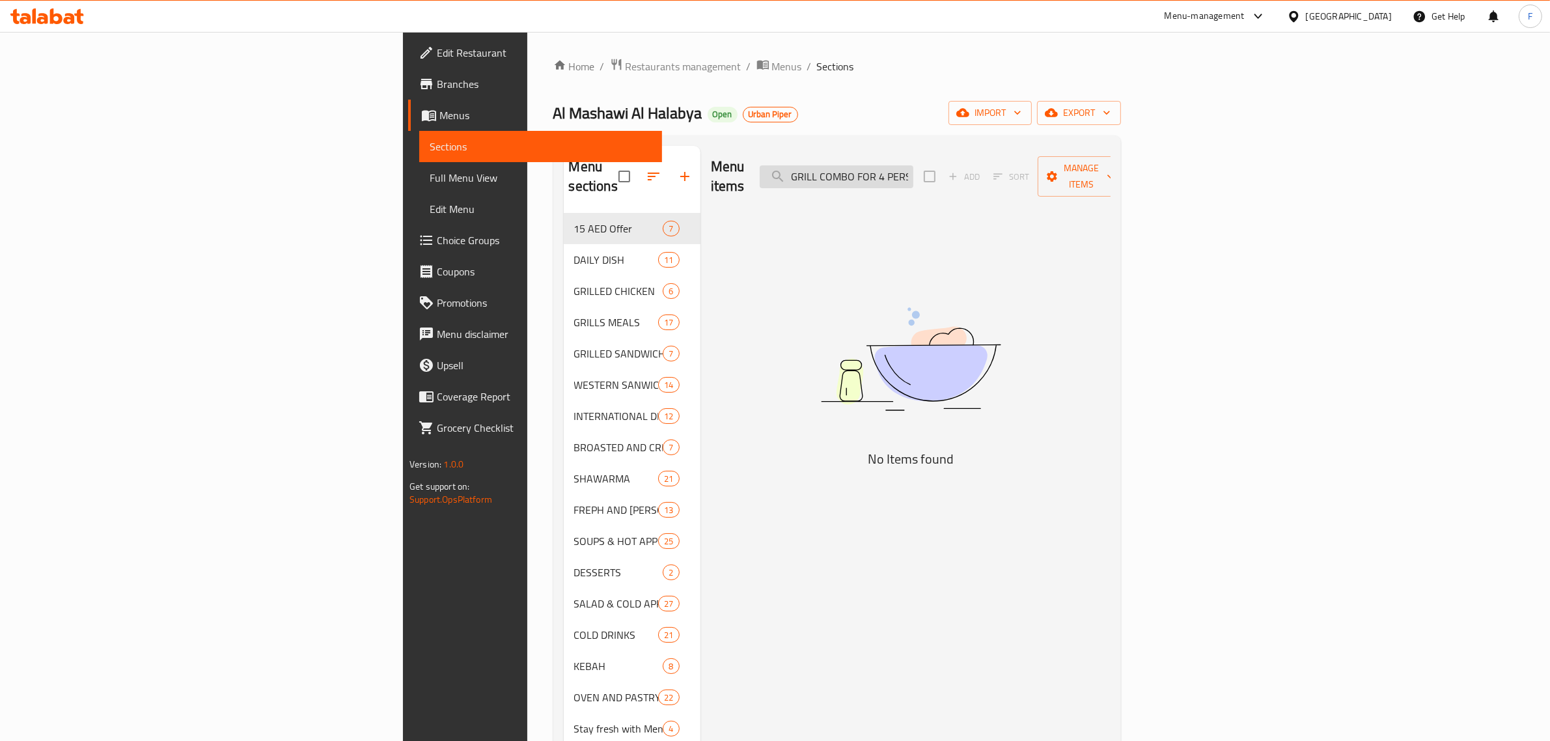
click at [913, 167] on input "GRILL COMBO FOR 4 PERSONS" at bounding box center [837, 176] width 154 height 23
paste input "IRRESISTIBLE PRICES ON TALABAT"
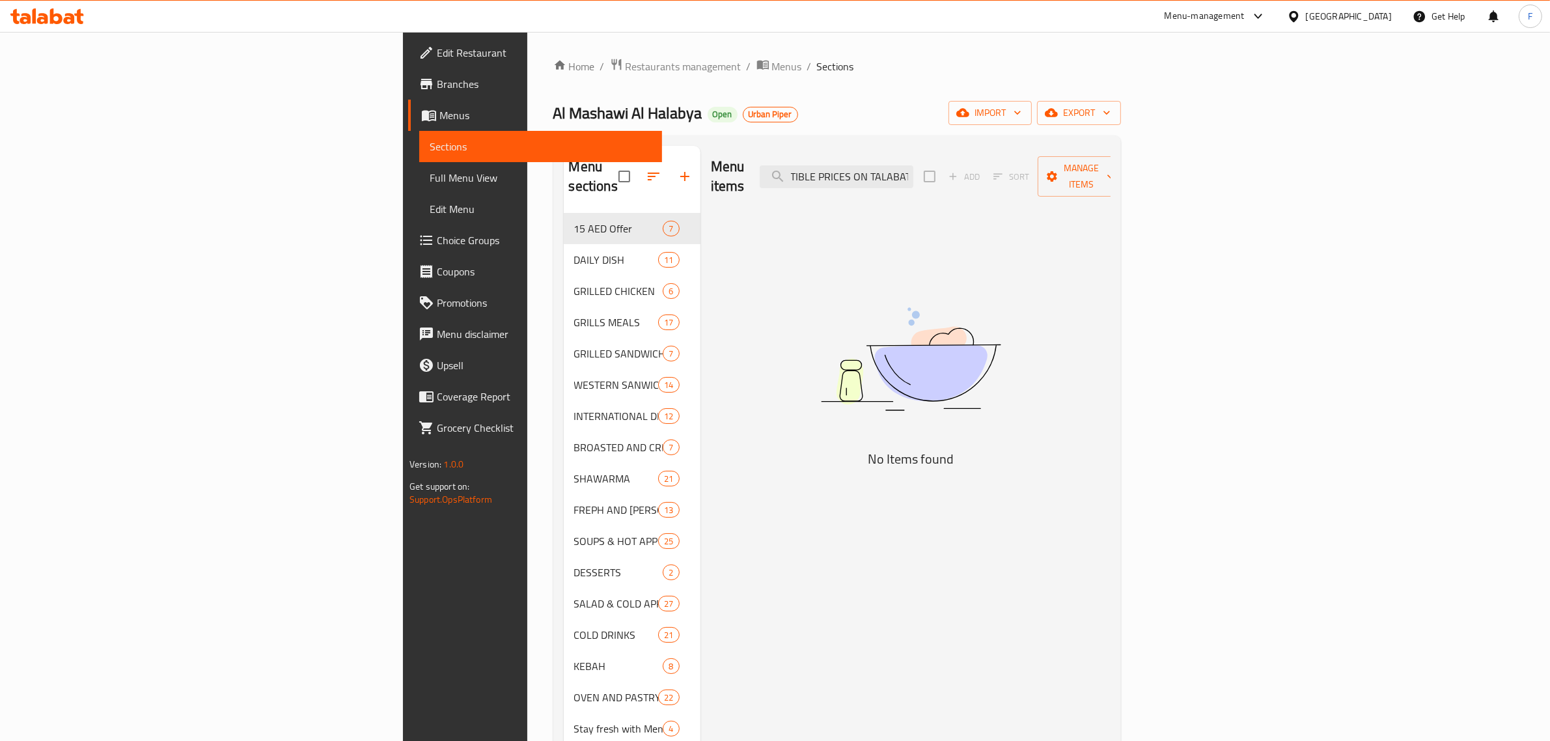
type input "IRRESISTIBLE PRICES ON TALABAT"
click at [975, 60] on ol "Home / Restaurants management / Menus / Sections" at bounding box center [837, 66] width 568 height 17
click at [913, 173] on input "IRRESISTIBLE PRICES ON TALABAT" at bounding box center [837, 176] width 154 height 23
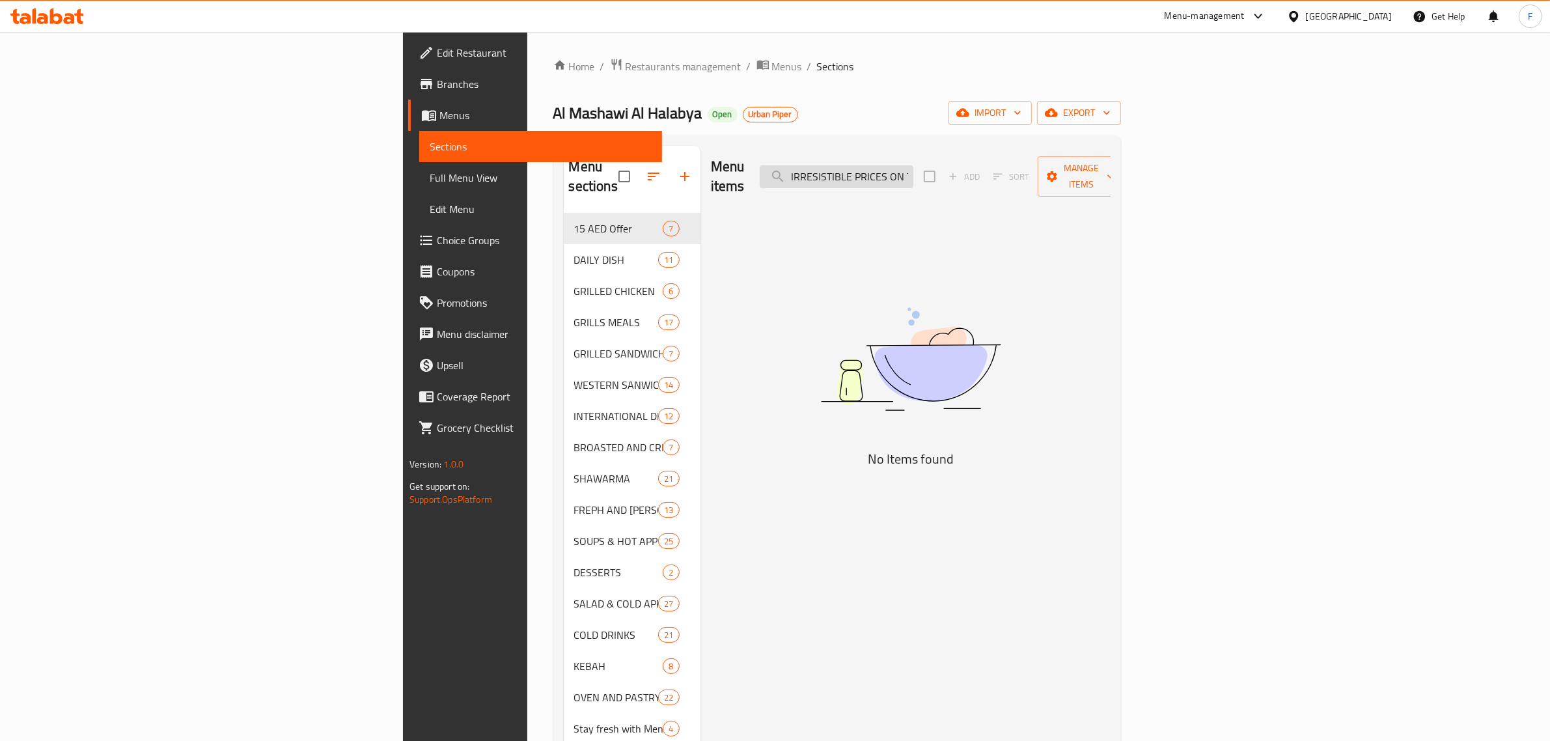
click at [913, 173] on input "IRRESISTIBLE PRICES ON TALABAT" at bounding box center [837, 176] width 154 height 23
type input "\"
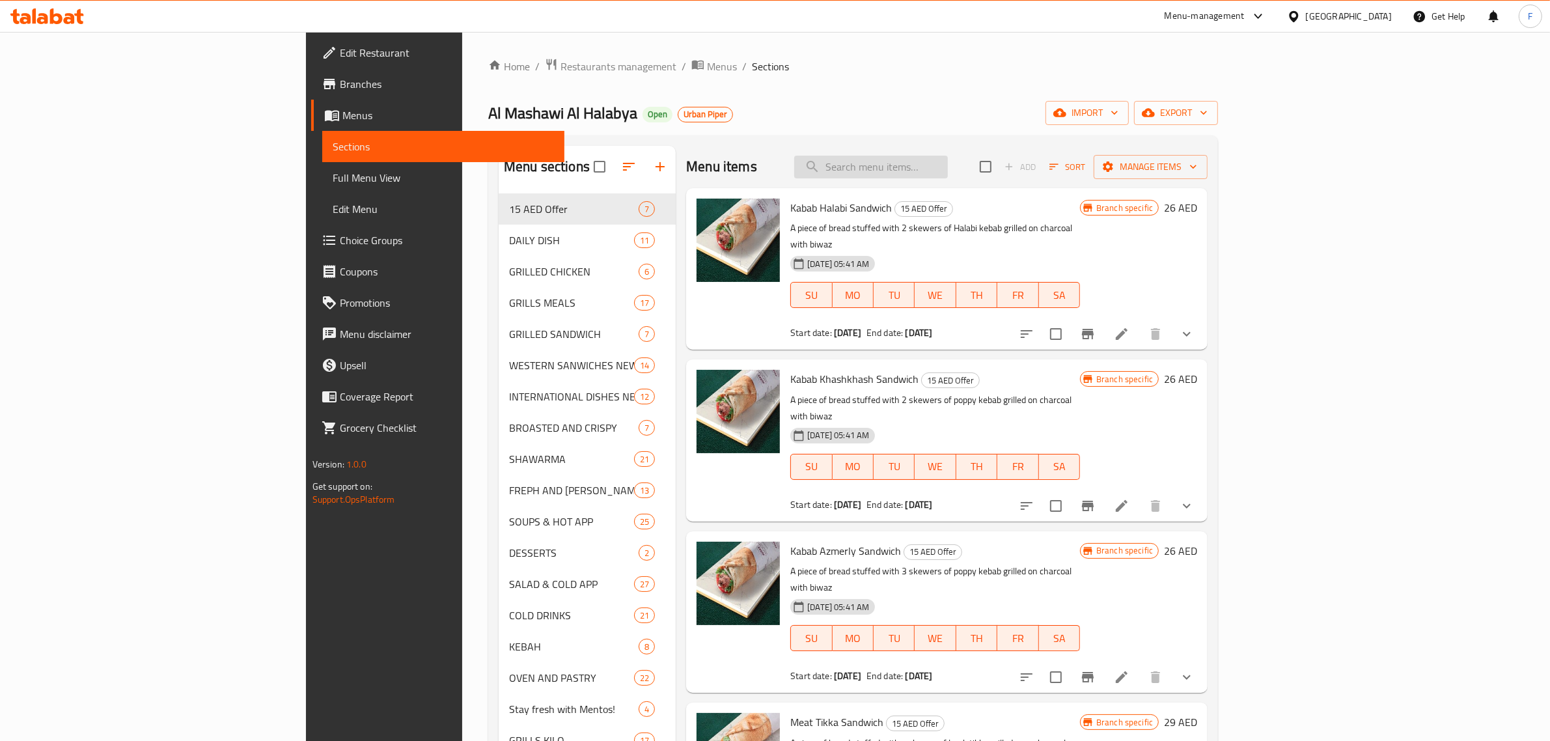
paste input "LAMB CHOPS COMBO"
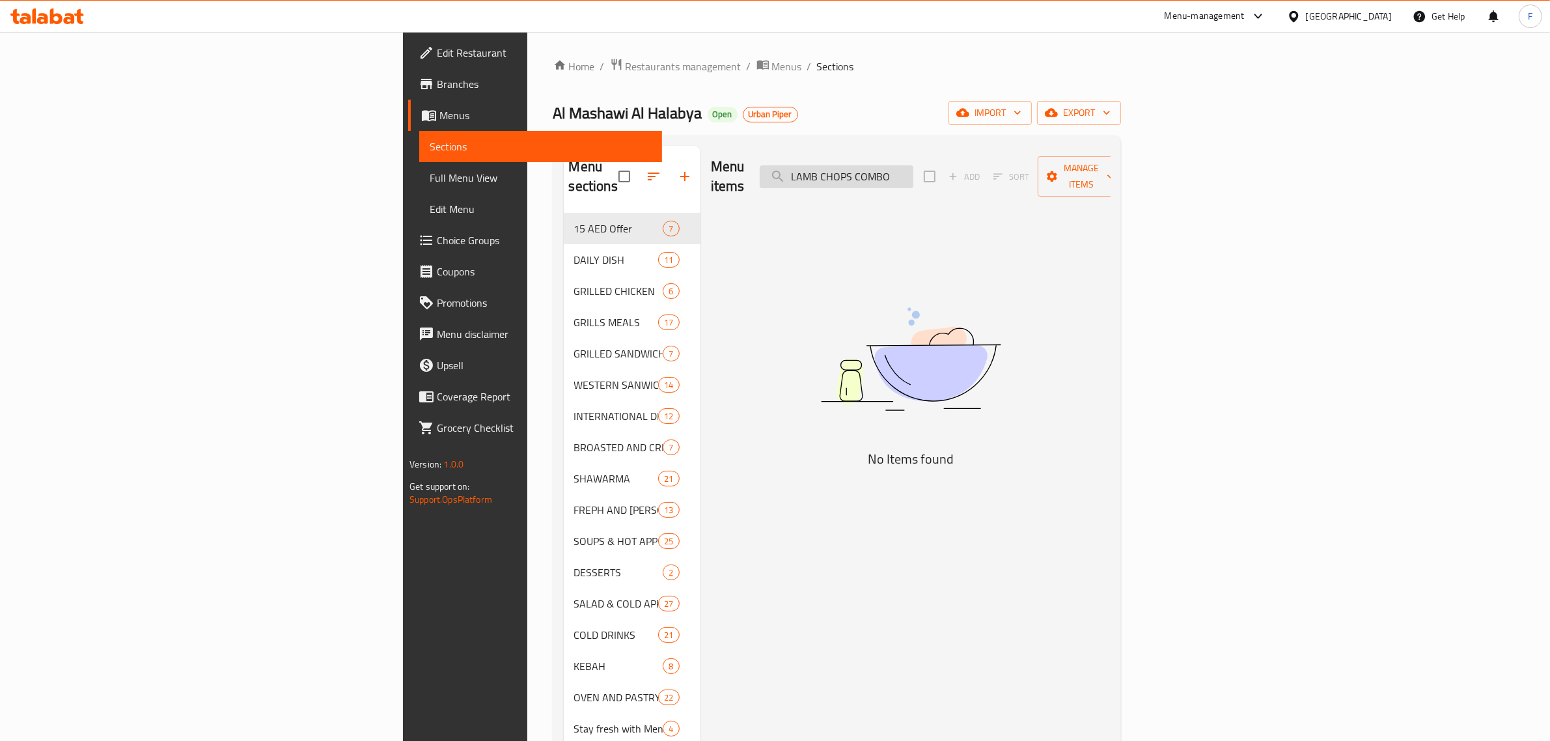
click at [913, 171] on input "LAMB CHOPS COMBO" at bounding box center [837, 176] width 154 height 23
type input "LAMB CHOPS COMBO"
click at [437, 83] on span "Branches" at bounding box center [544, 84] width 215 height 16
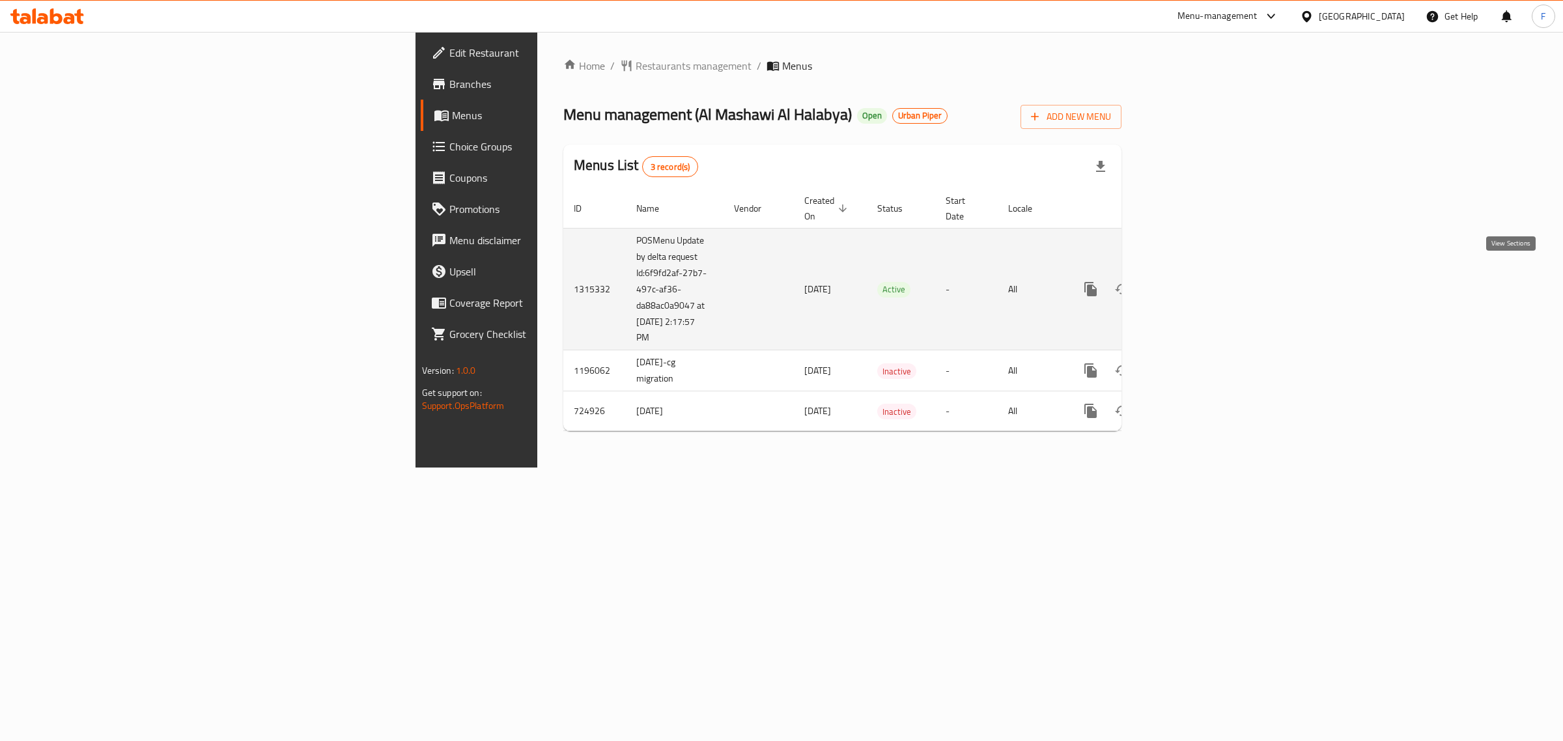
click at [1192, 281] on icon "enhanced table" at bounding box center [1184, 289] width 16 height 16
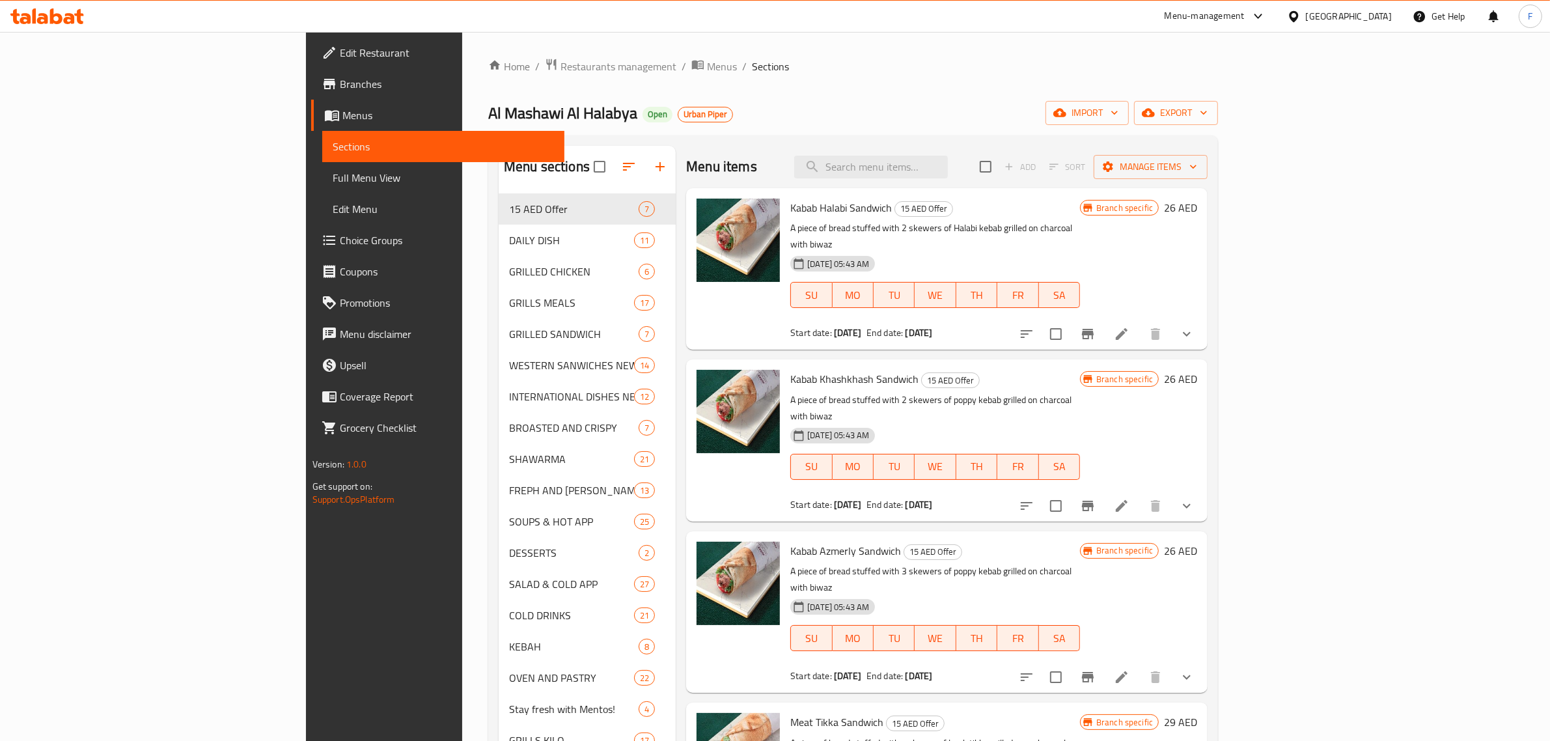
click at [1100, 96] on div "Home / Restaurants management / Menus / Sections Al Mashawi Al Halabya Open Urb…" at bounding box center [853, 477] width 730 height 839
click at [561, 64] on span "Restaurants management" at bounding box center [619, 67] width 116 height 16
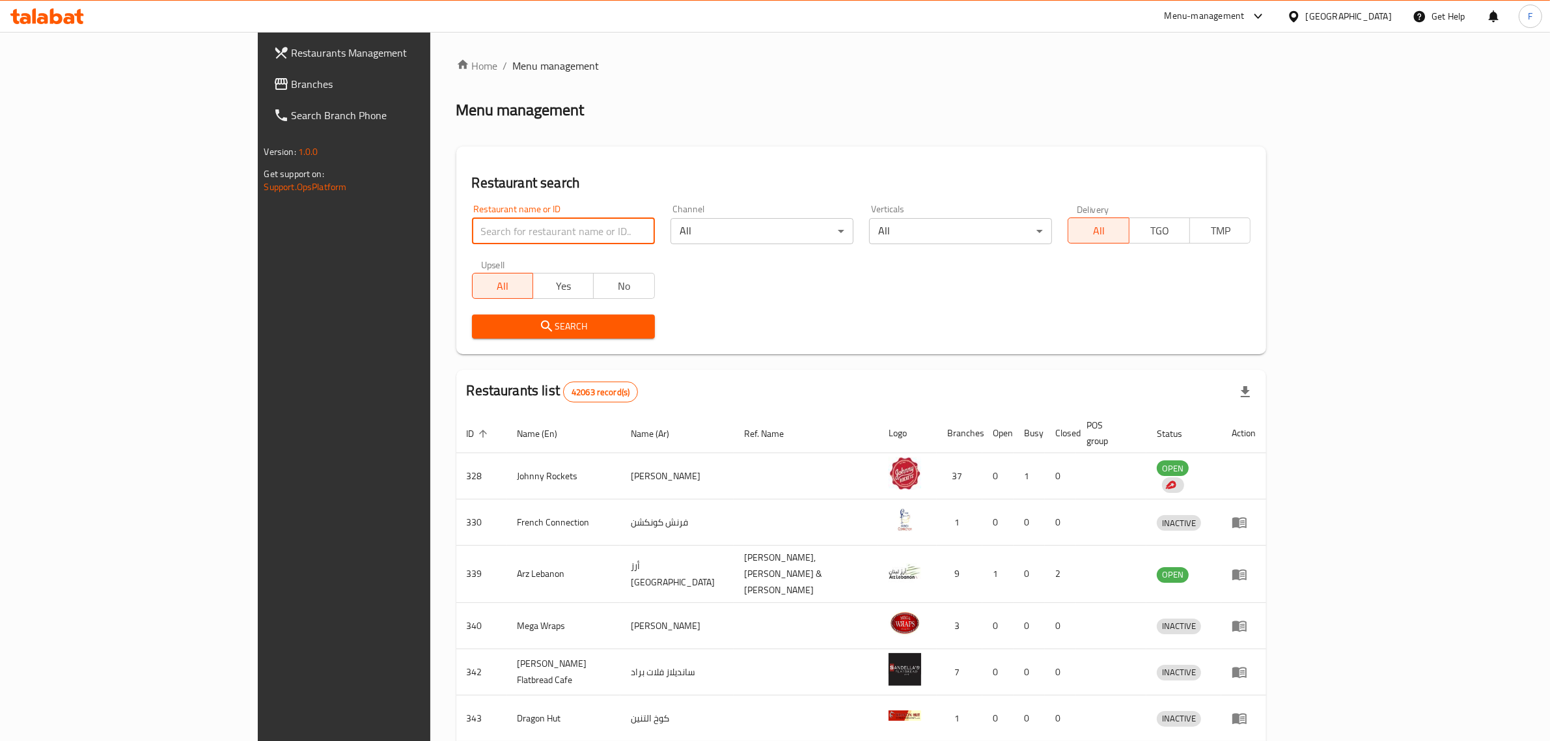
click at [472, 229] on input "search" at bounding box center [563, 231] width 183 height 26
paste input "11780"
type input "11780"
click at [472, 316] on button "Search" at bounding box center [563, 326] width 183 height 24
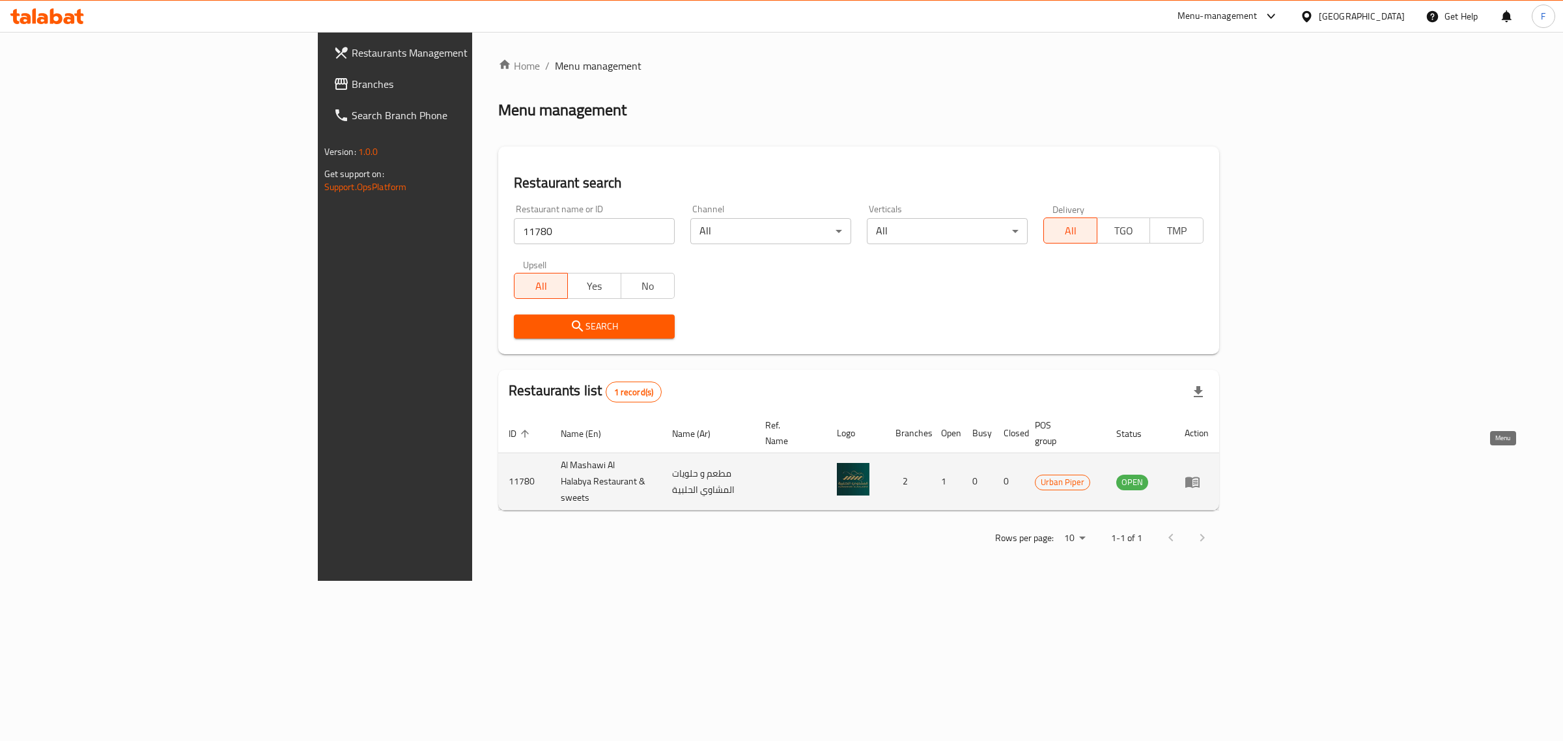
click at [1200, 474] on icon "enhanced table" at bounding box center [1192, 482] width 16 height 16
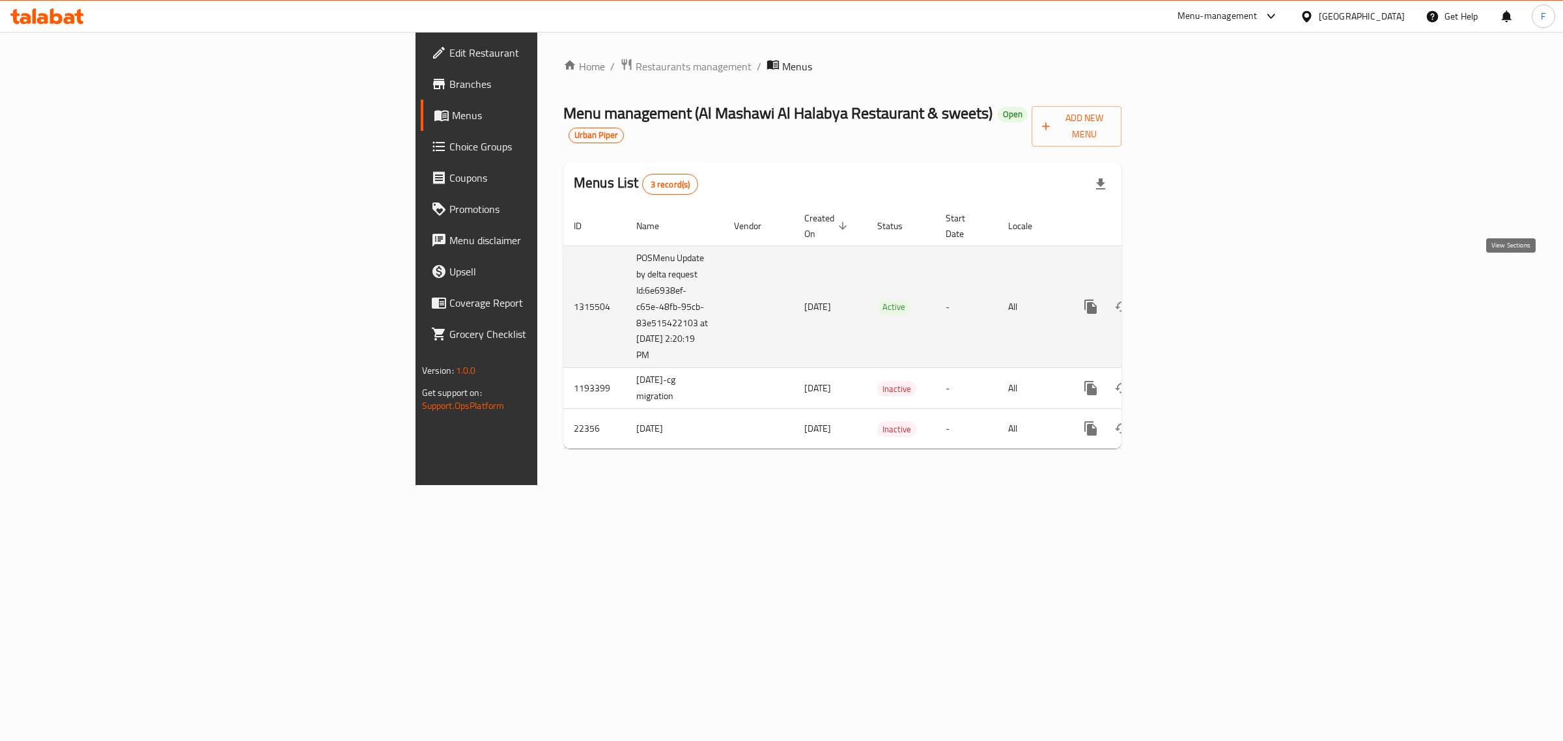
click at [1192, 299] on icon "enhanced table" at bounding box center [1184, 307] width 16 height 16
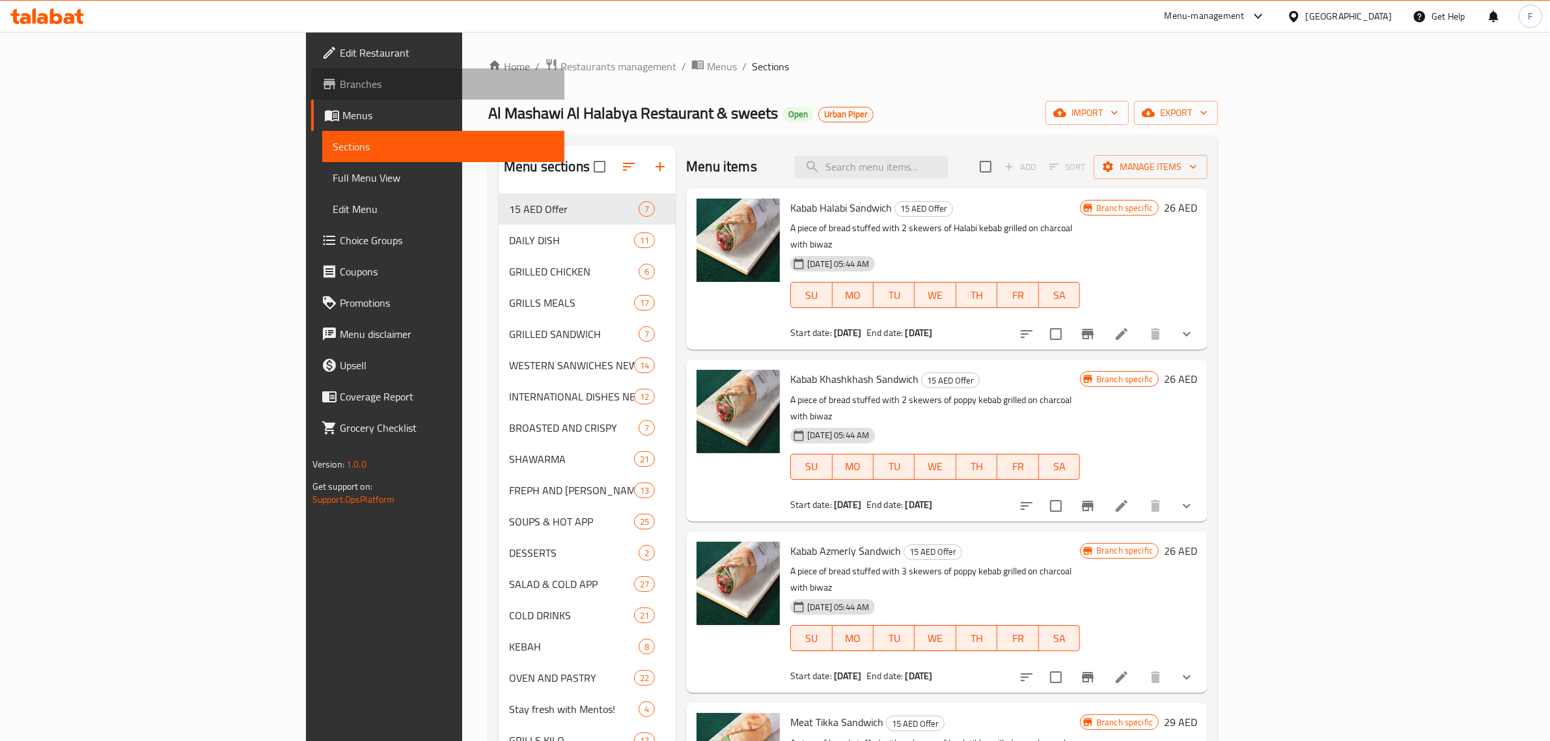
click at [340, 77] on span "Branches" at bounding box center [447, 84] width 215 height 16
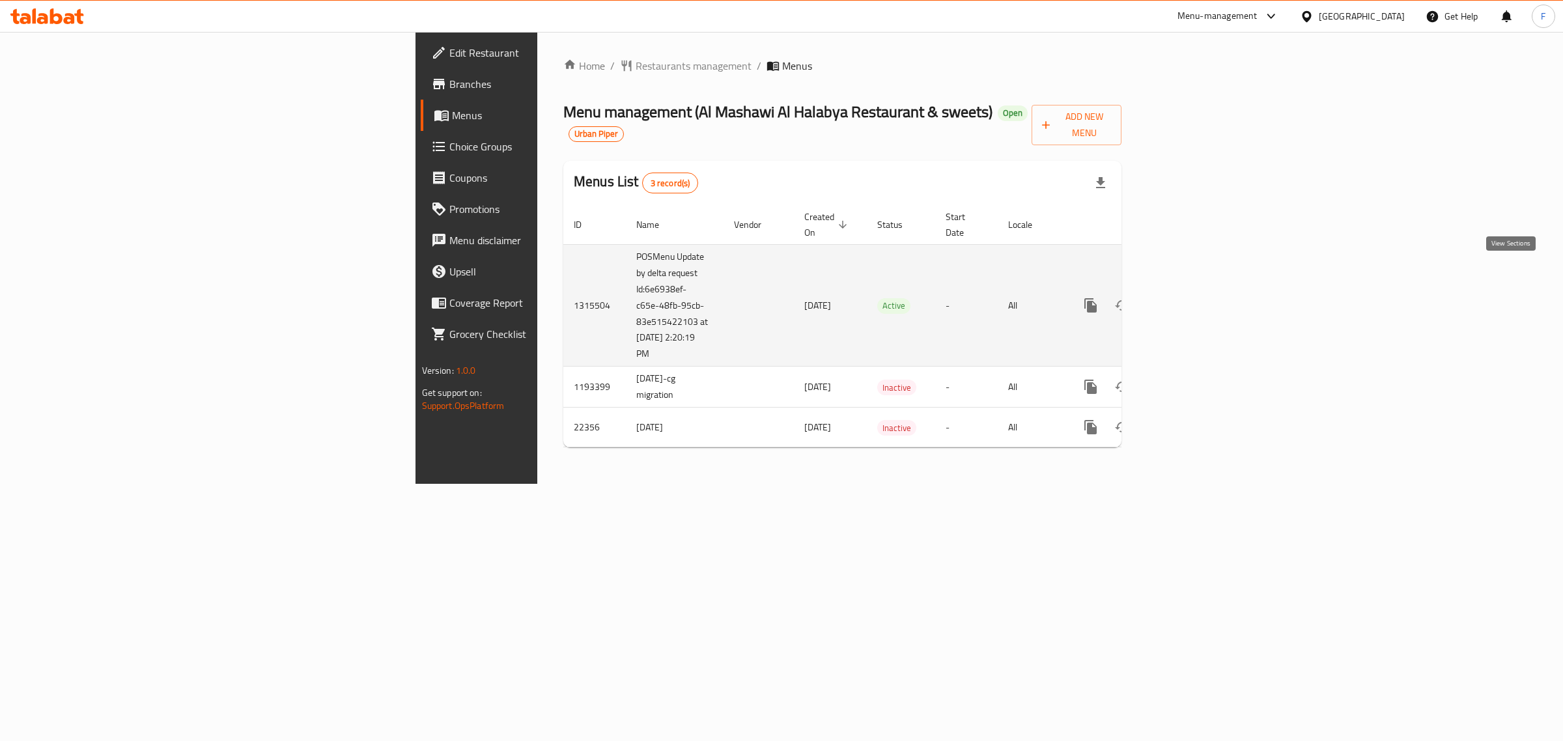
click at [1192, 298] on icon "enhanced table" at bounding box center [1184, 306] width 16 height 16
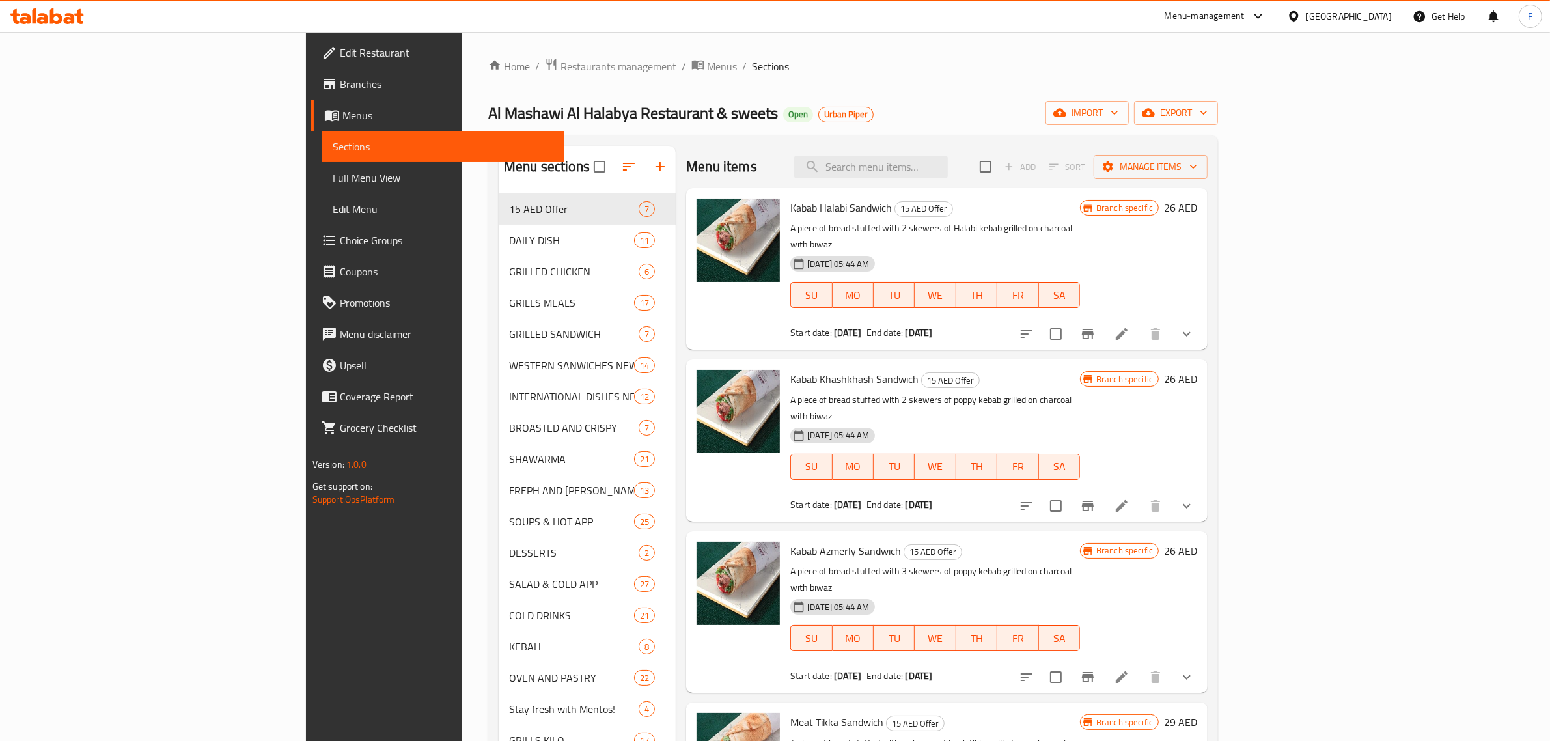
click at [971, 100] on div "Home / Restaurants management / Menus / Sections Al Mashawi Al Halabya Restaura…" at bounding box center [853, 477] width 730 height 839
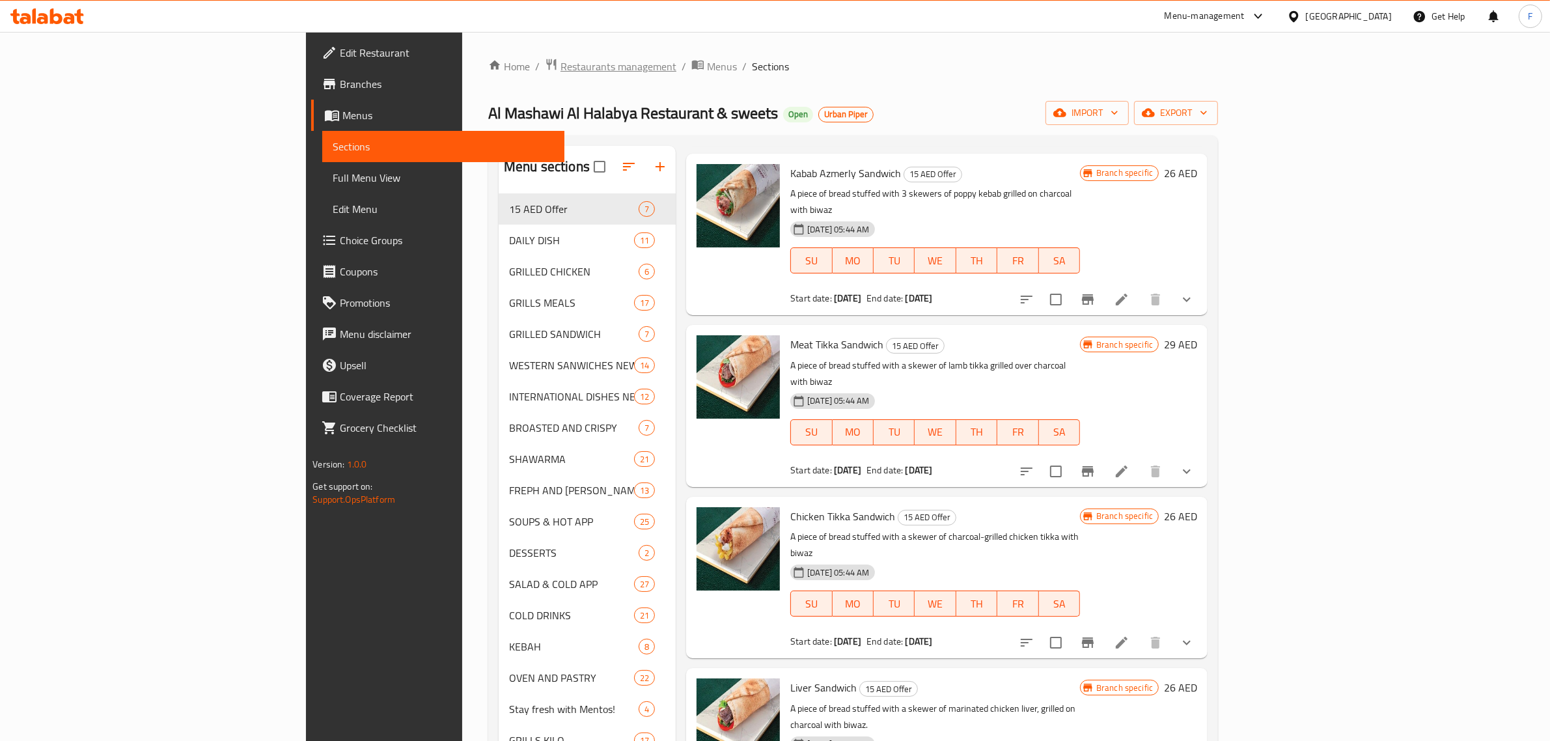
click at [561, 59] on span "Restaurants management" at bounding box center [619, 67] width 116 height 16
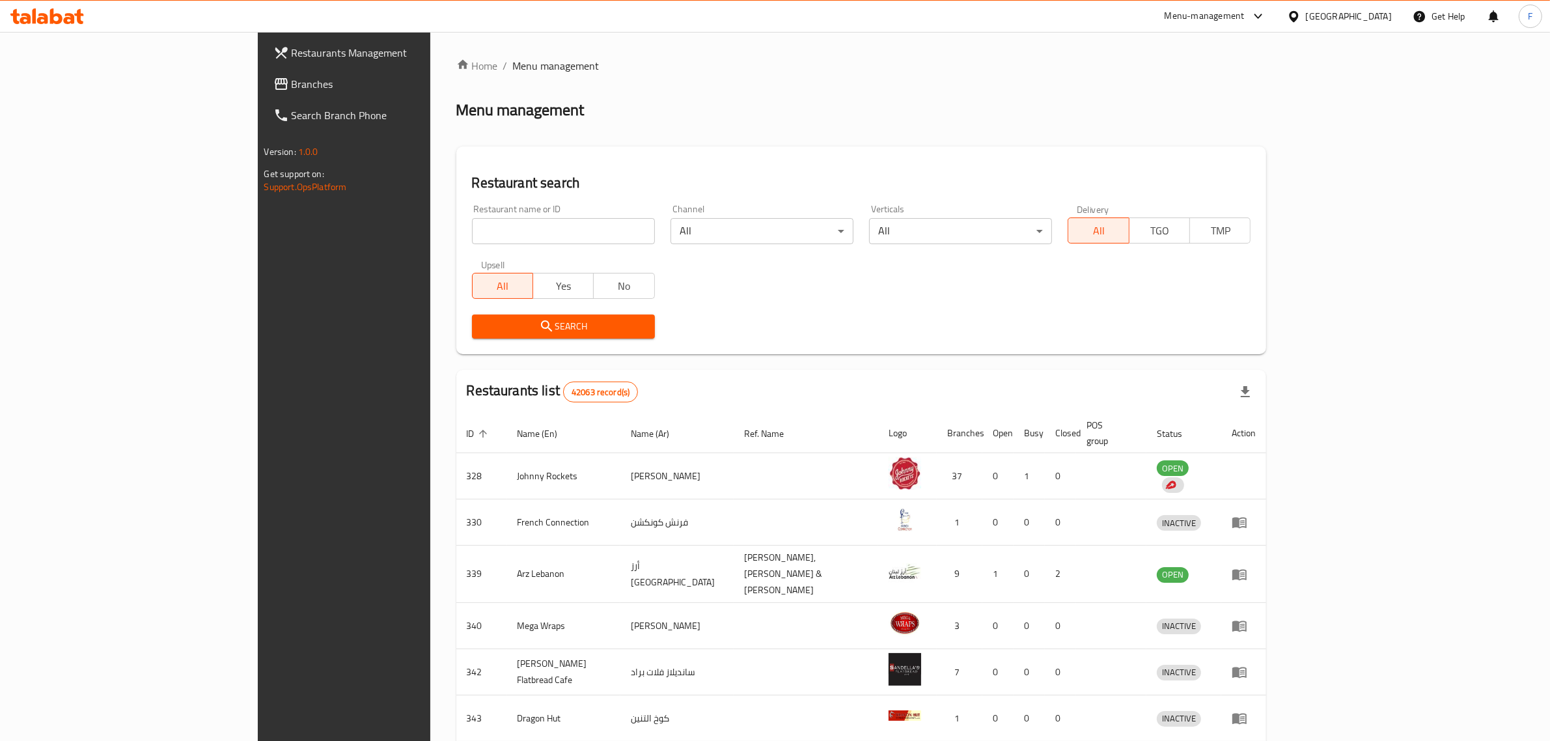
click at [1361, 17] on div "[GEOGRAPHIC_DATA]" at bounding box center [1349, 16] width 86 height 14
click at [1232, 231] on div "[GEOGRAPHIC_DATA]" at bounding box center [1250, 225] width 107 height 30
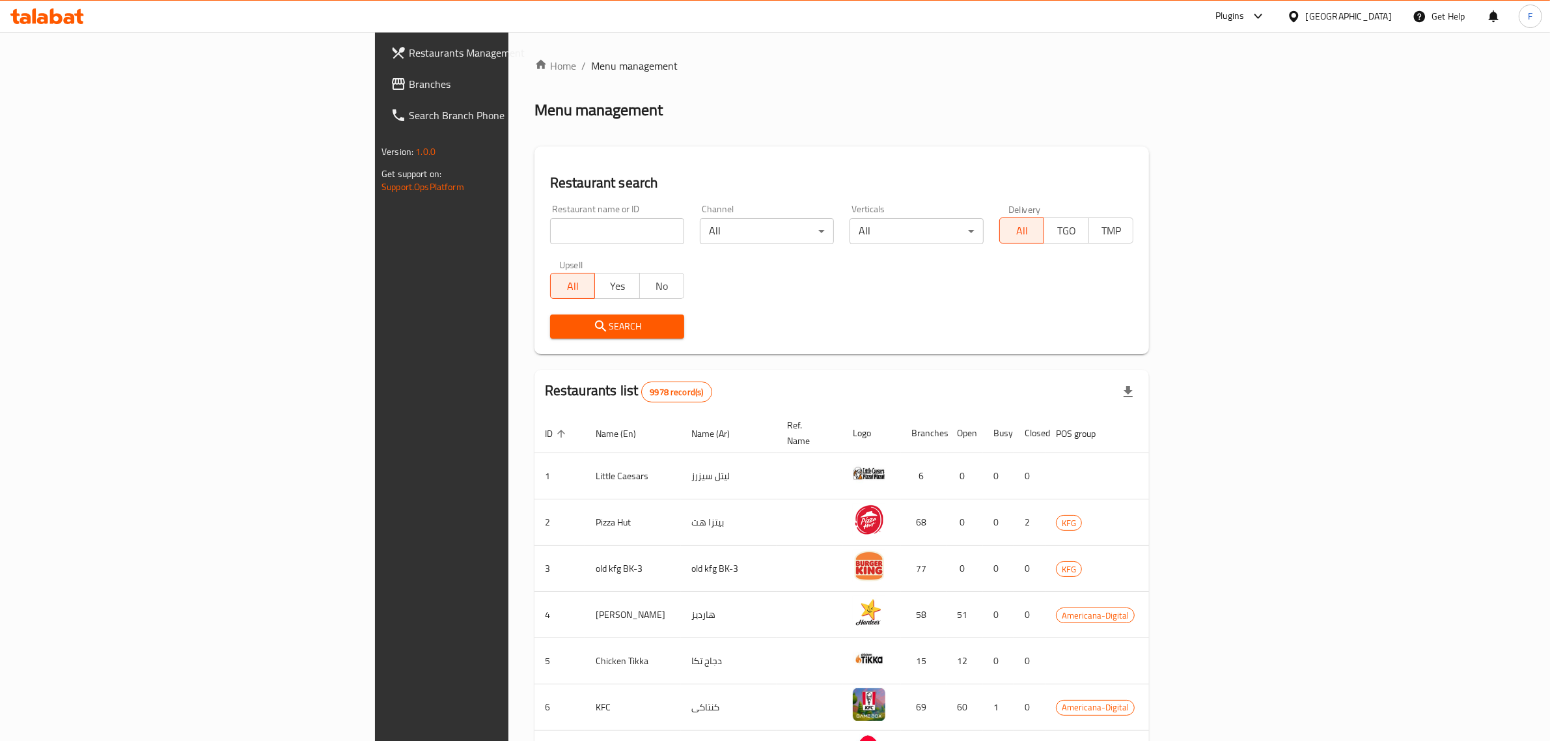
click at [550, 229] on input "search" at bounding box center [617, 231] width 134 height 26
paste input "9003"
type input "9003"
click at [550, 336] on button "Search" at bounding box center [617, 326] width 134 height 24
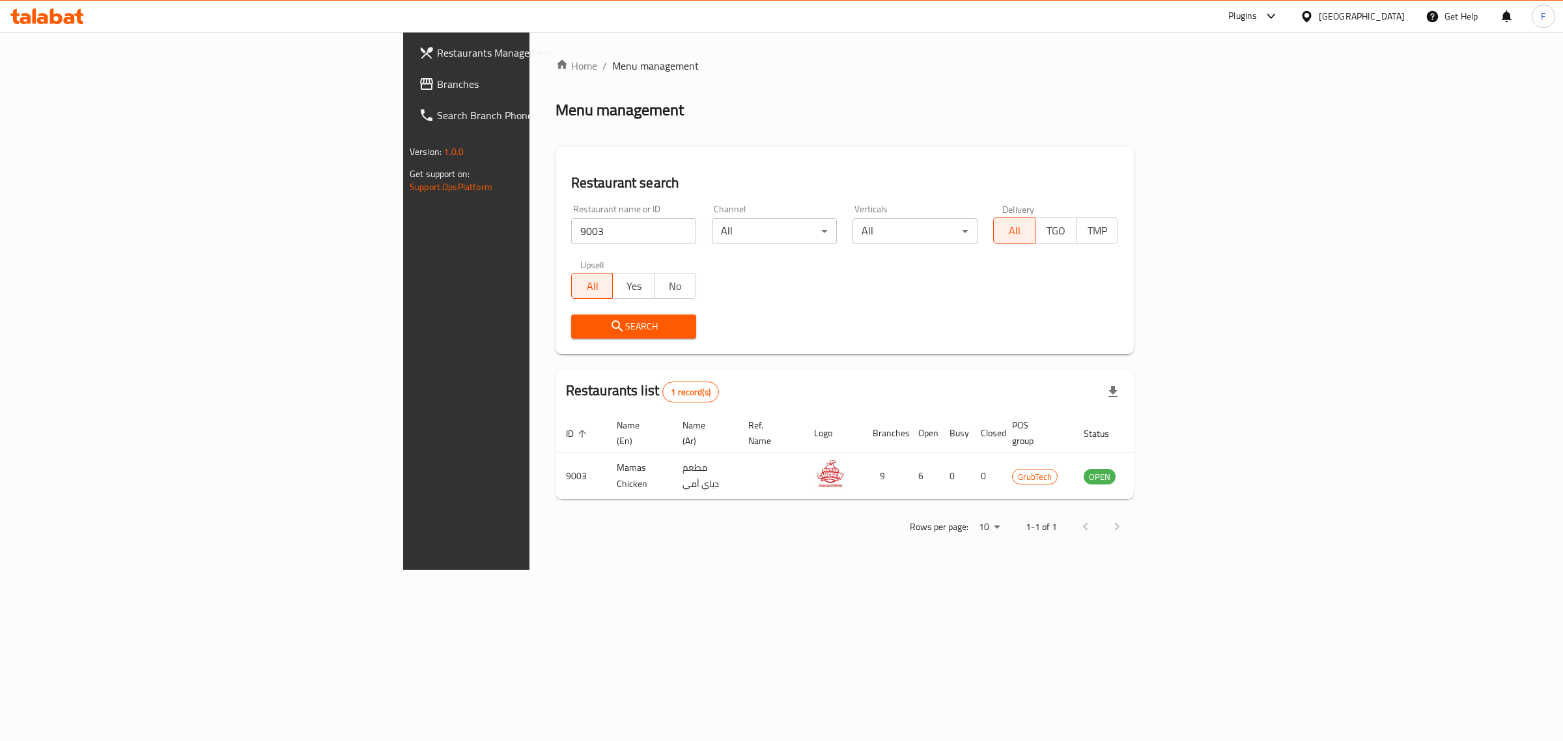
click at [1257, 8] on div "Plugins" at bounding box center [1242, 16] width 29 height 16
click at [1191, 245] on div "Restaurant-Management" at bounding box center [1205, 239] width 102 height 14
